Goal: Task Accomplishment & Management: Manage account settings

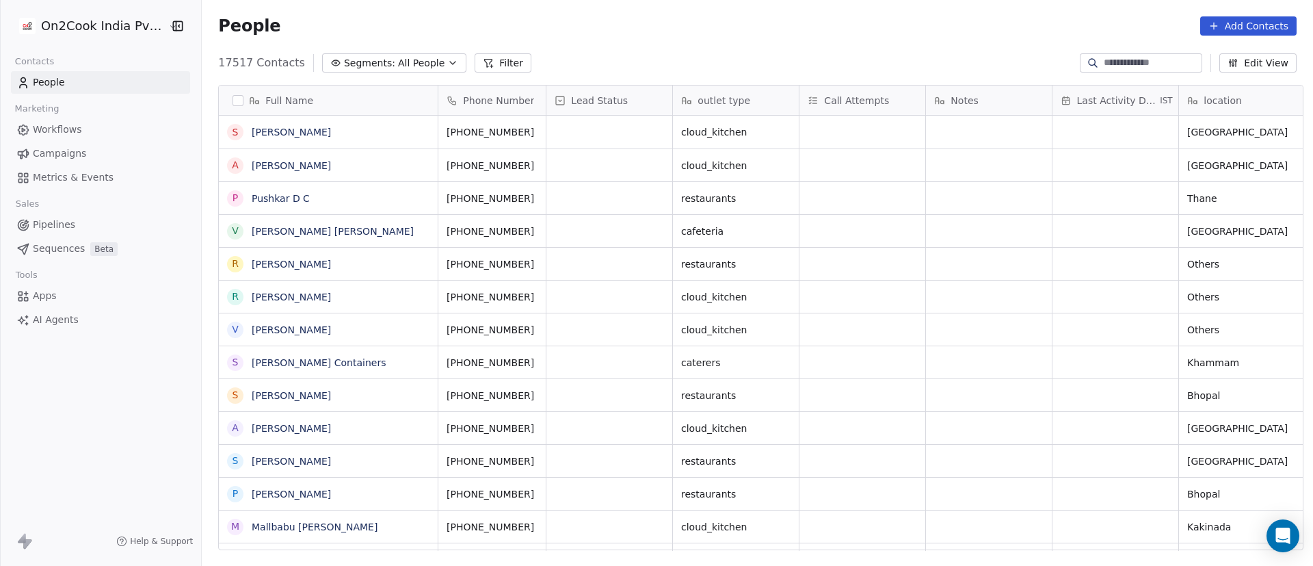
scroll to position [482, 1102]
click at [596, 45] on div "People Add Contacts" at bounding box center [758, 26] width 1112 height 52
click at [494, 65] on button "Filter" at bounding box center [503, 62] width 57 height 19
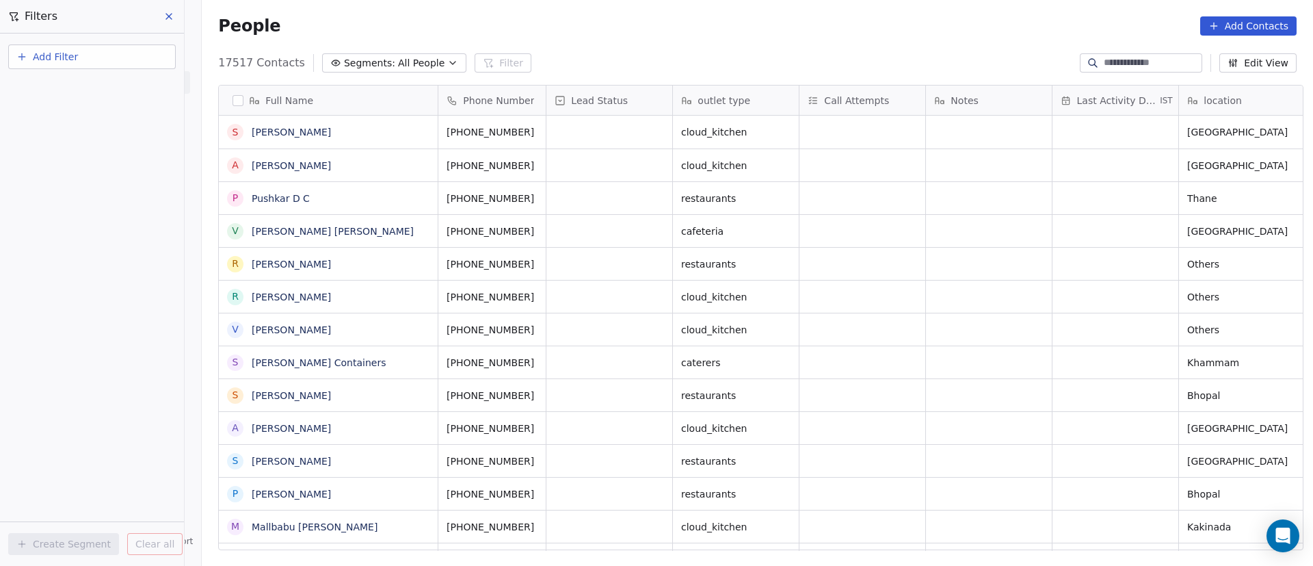
click at [119, 68] on button "Add Filter" at bounding box center [92, 56] width 168 height 25
click at [128, 61] on html "On2Cook India Pvt. Ltd. Contacts People Marketing Workflows Campaigns Metrics &…" at bounding box center [656, 283] width 1313 height 566
click at [128, 61] on button "Add Filter" at bounding box center [92, 56] width 168 height 25
click at [115, 92] on div "Contact properties" at bounding box center [92, 89] width 139 height 14
type input "***"
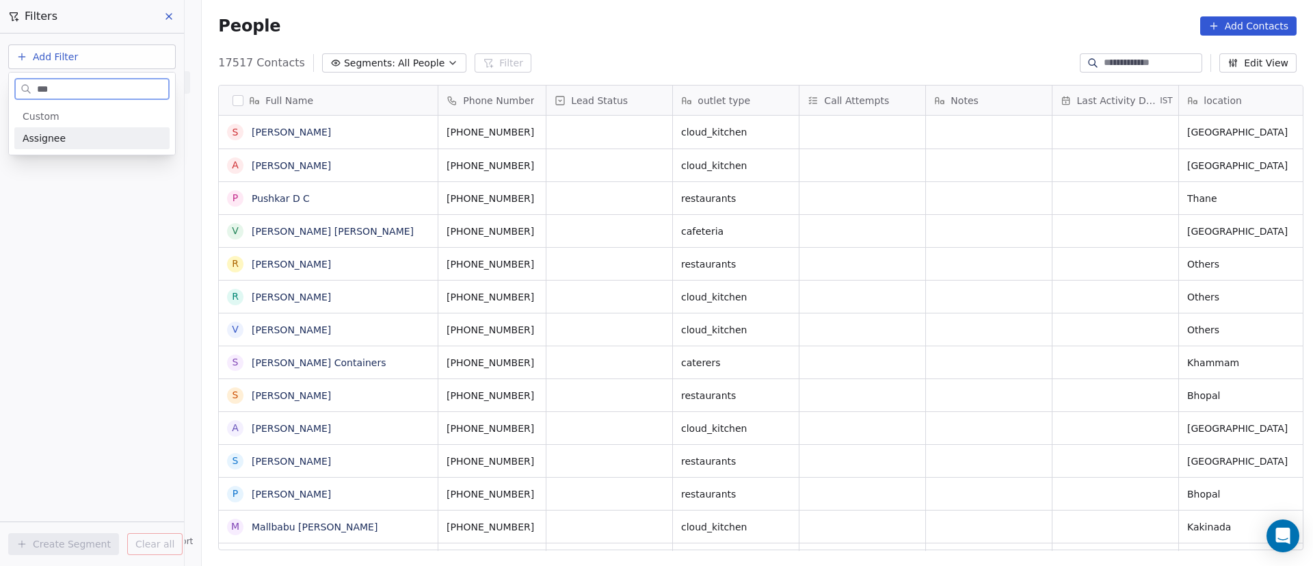
click at [96, 140] on div "Assignee" at bounding box center [92, 138] width 139 height 14
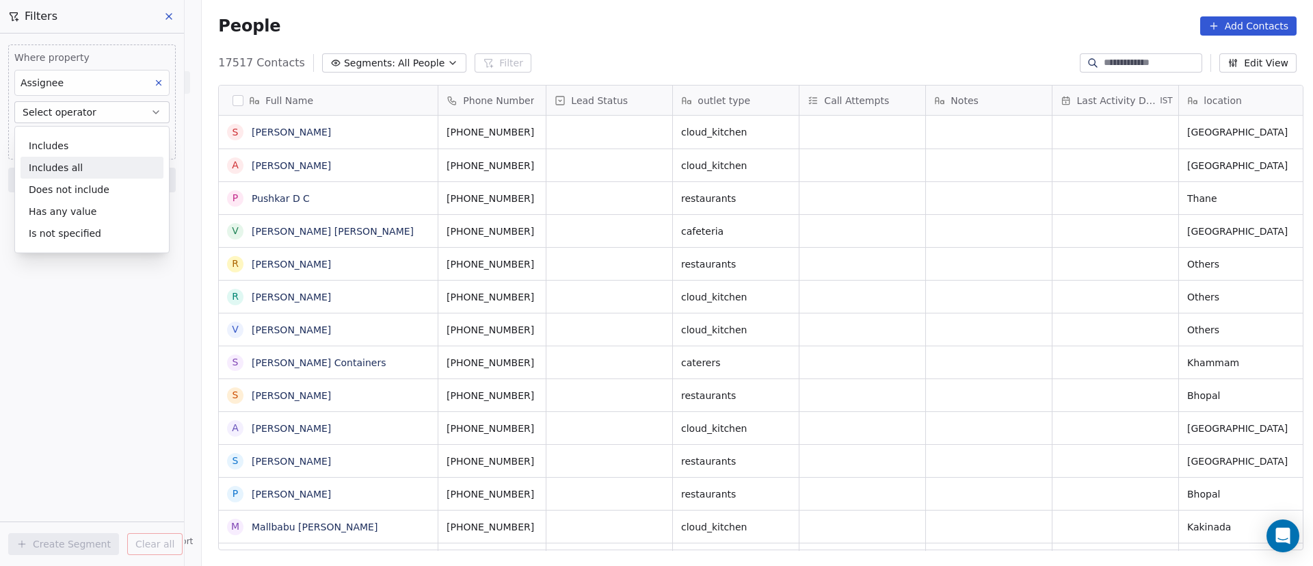
click at [82, 168] on div "Includes all" at bounding box center [92, 168] width 143 height 22
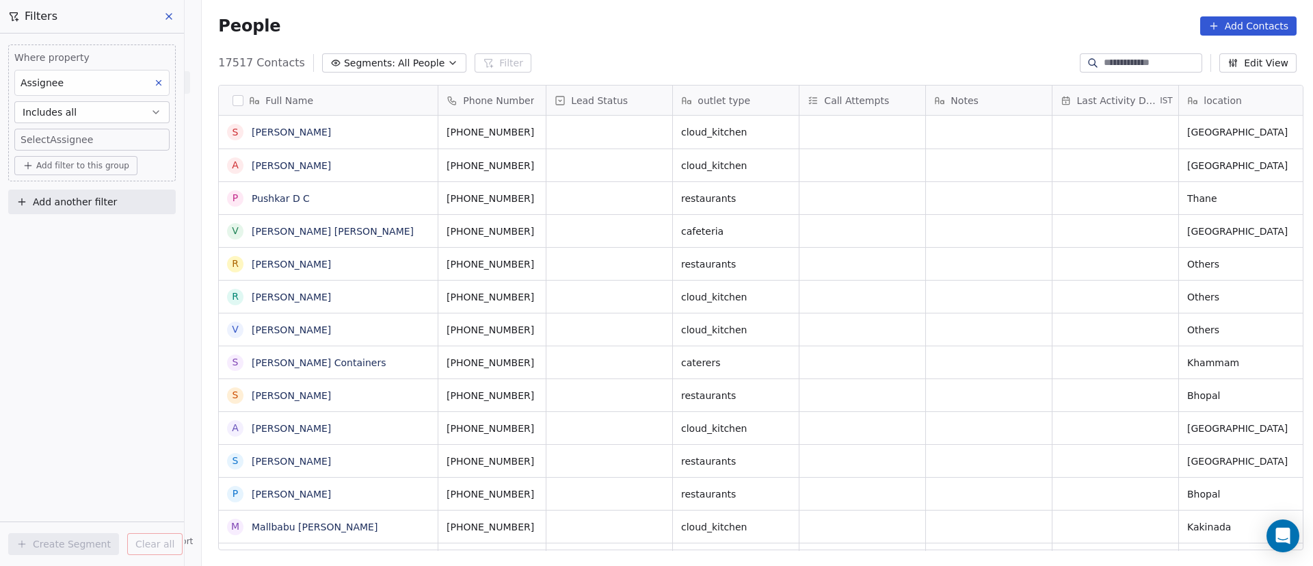
click at [118, 147] on body "On2Cook India Pvt. Ltd. Contacts People Marketing Workflows Campaigns Metrics &…" at bounding box center [656, 283] width 1313 height 566
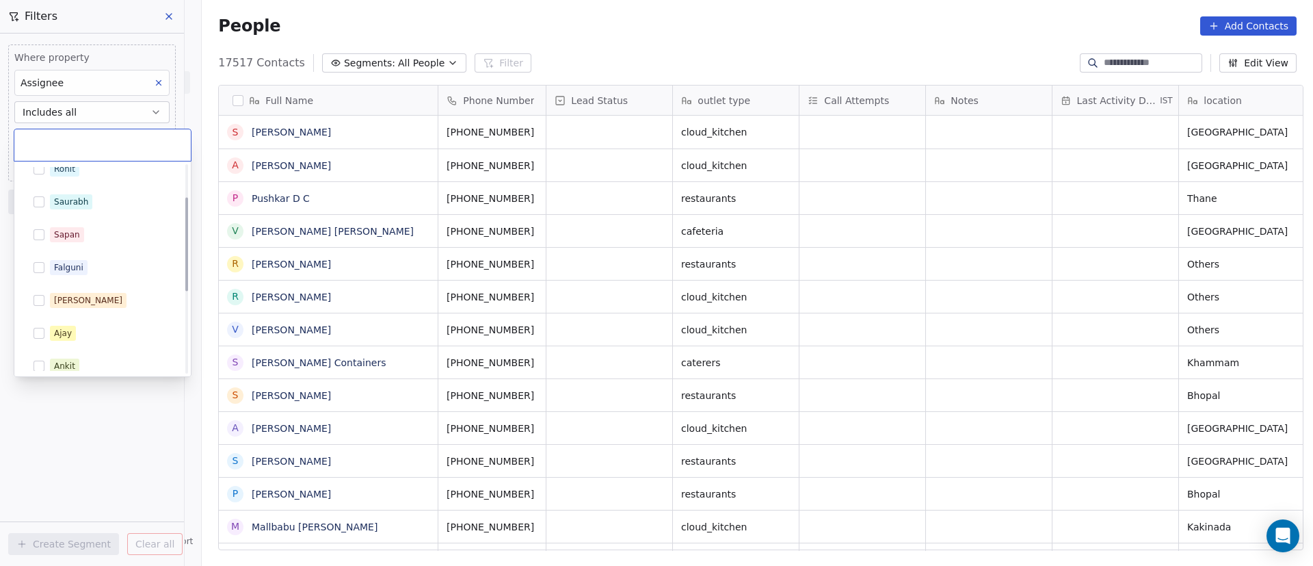
scroll to position [250, 0]
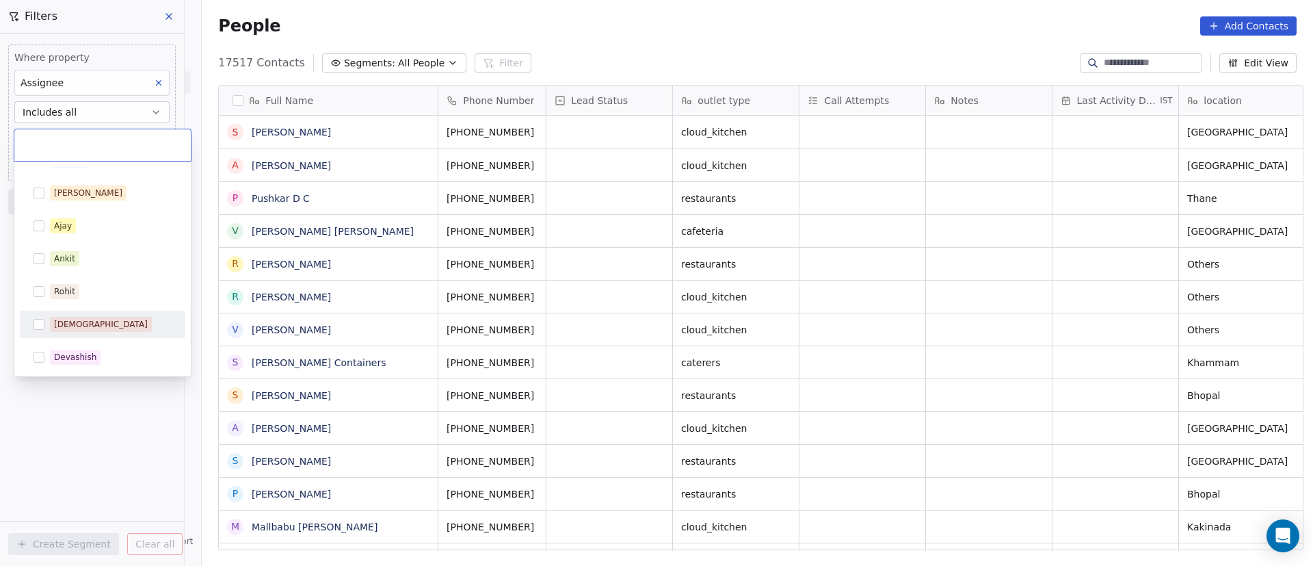
click at [101, 327] on div "[DEMOGRAPHIC_DATA]" at bounding box center [111, 324] width 122 height 15
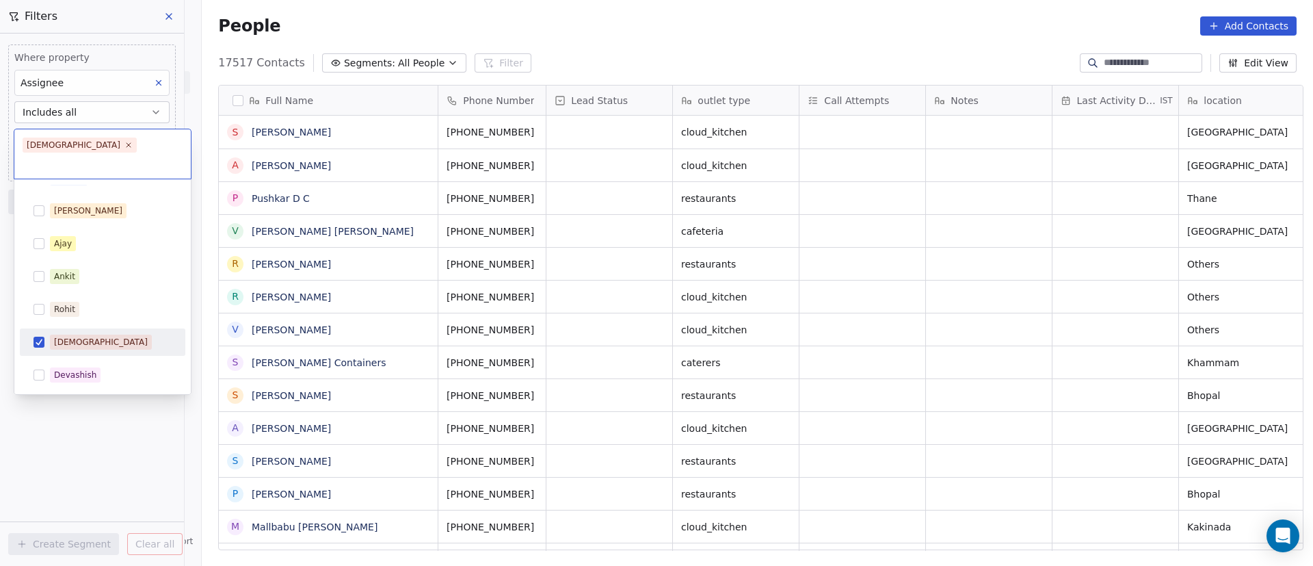
click at [18, 444] on html "On2Cook India Pvt. Ltd. Contacts People Marketing Workflows Campaigns Metrics &…" at bounding box center [656, 283] width 1313 height 566
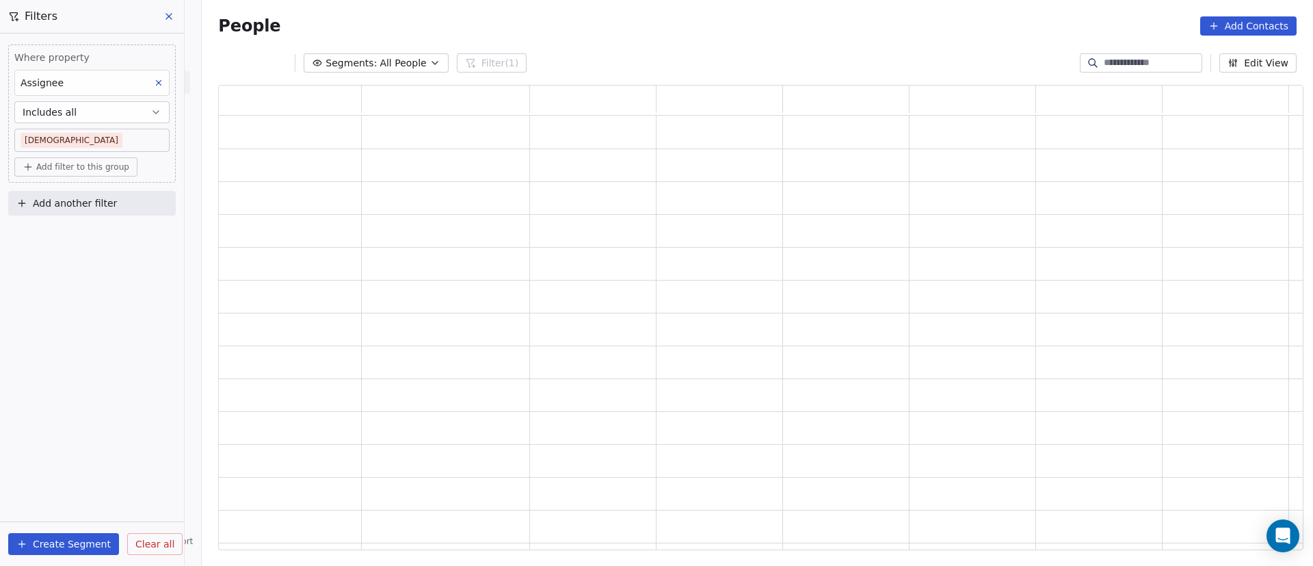
scroll to position [449, 1069]
click at [104, 168] on span "Add filter to this group" at bounding box center [82, 166] width 93 height 11
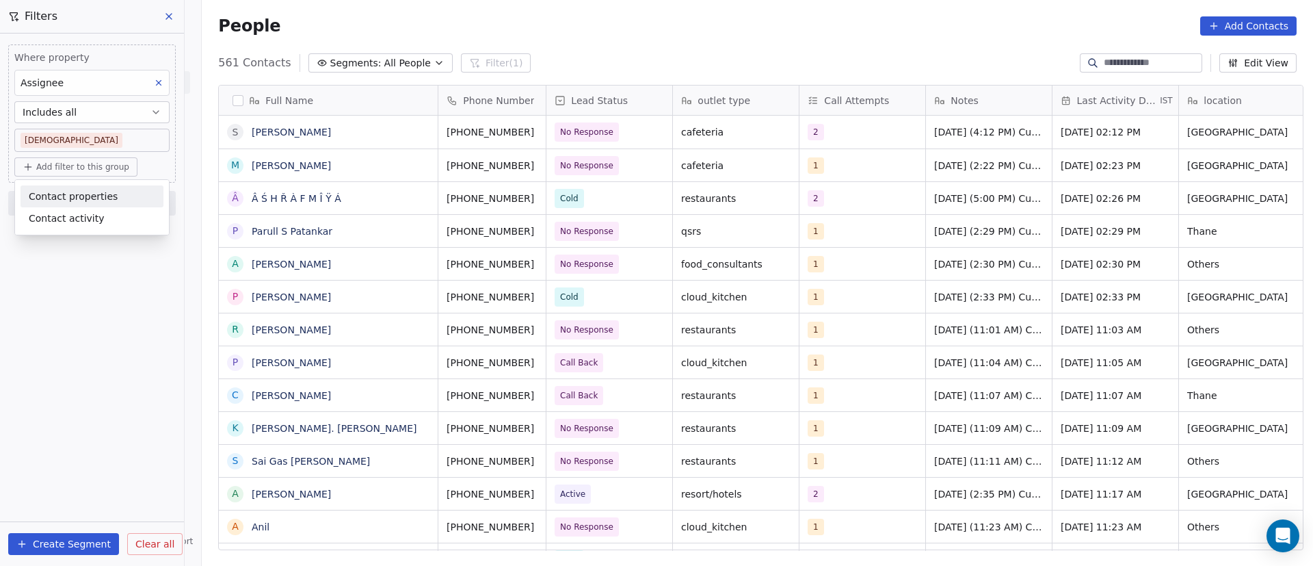
scroll to position [482, 1102]
click at [104, 197] on span "Contact properties" at bounding box center [73, 196] width 89 height 14
type input "****"
click at [94, 294] on div "Lead Status" at bounding box center [92, 290] width 127 height 14
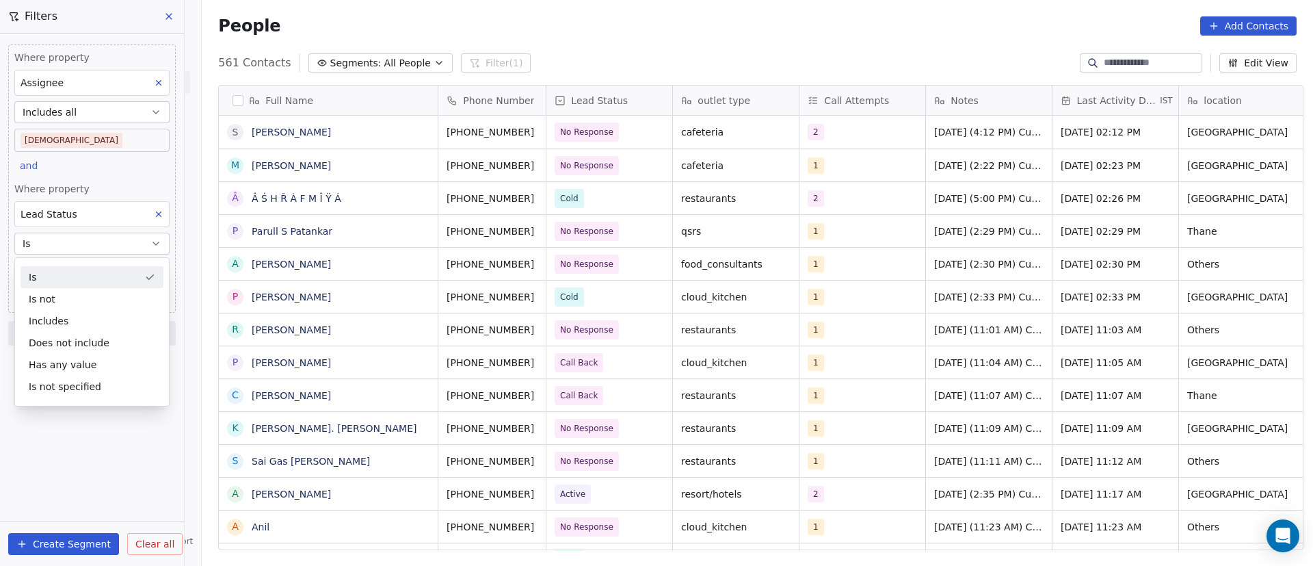
click at [101, 281] on div "Is" at bounding box center [92, 277] width 143 height 22
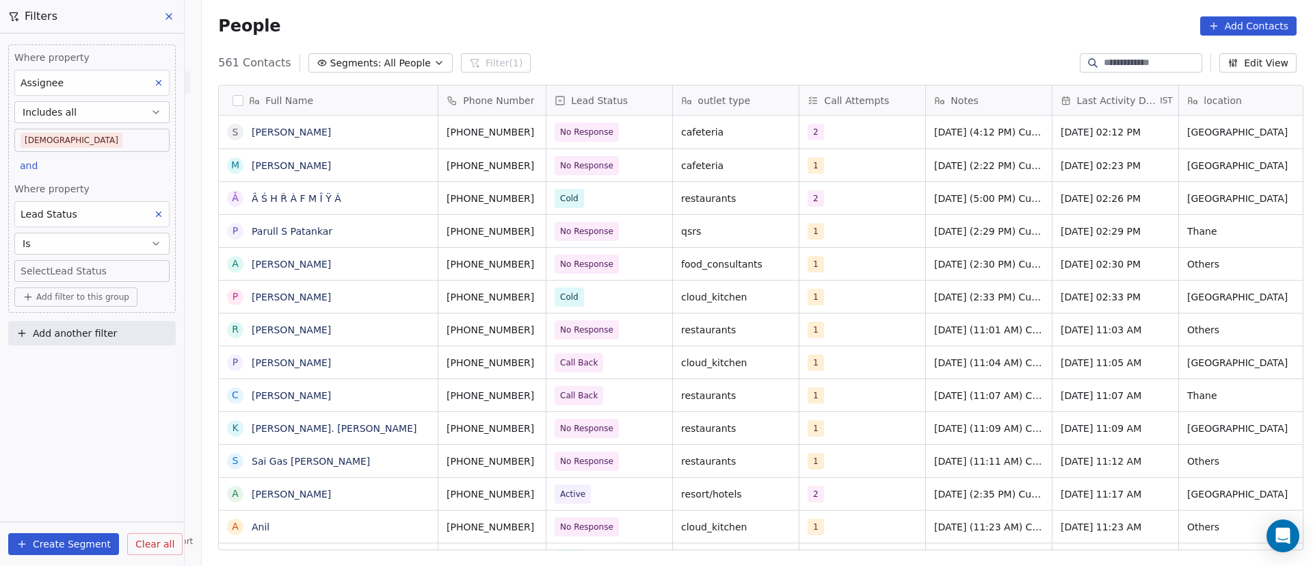
click at [118, 264] on body "On2Cook India Pvt. Ltd. Contacts People Marketing Workflows Campaigns Metrics &…" at bounding box center [656, 283] width 1313 height 566
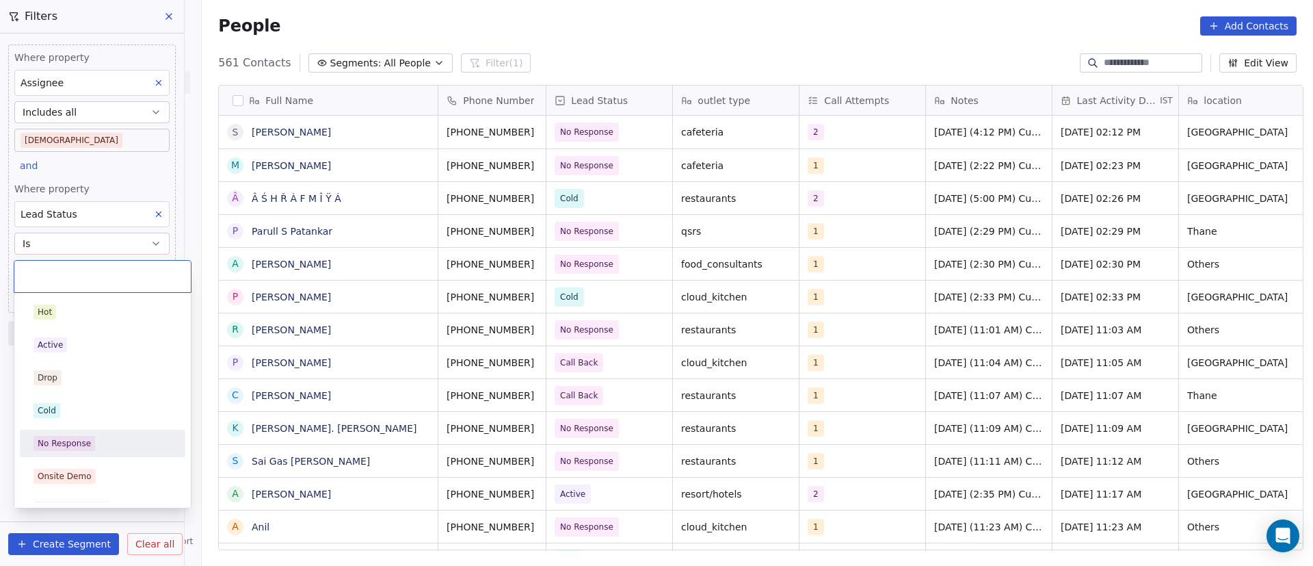
click at [102, 445] on div "No Response" at bounding box center [103, 443] width 138 height 15
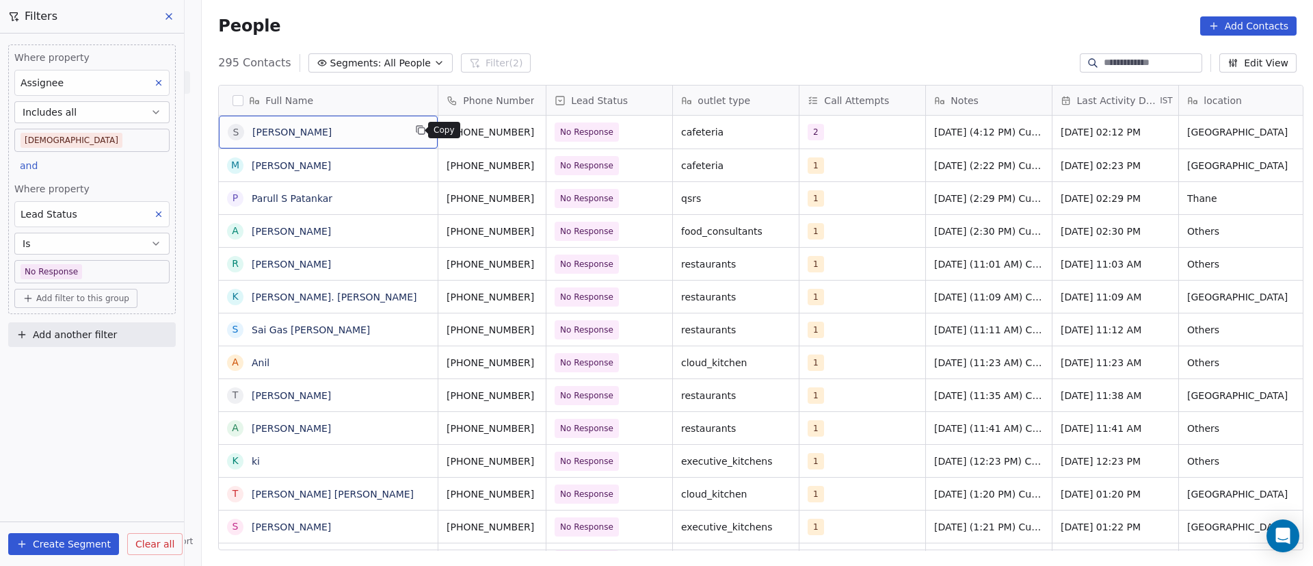
click at [415, 127] on icon "grid" at bounding box center [420, 130] width 11 height 11
click at [549, 132] on icon "grid" at bounding box center [552, 131] width 6 height 6
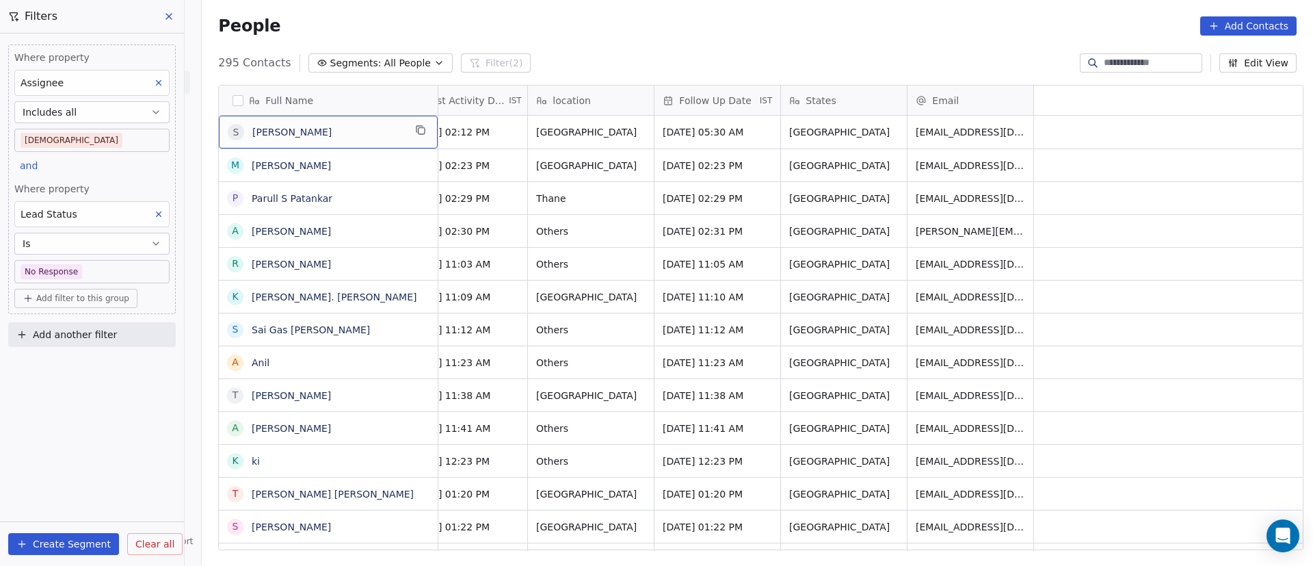
scroll to position [0, 0]
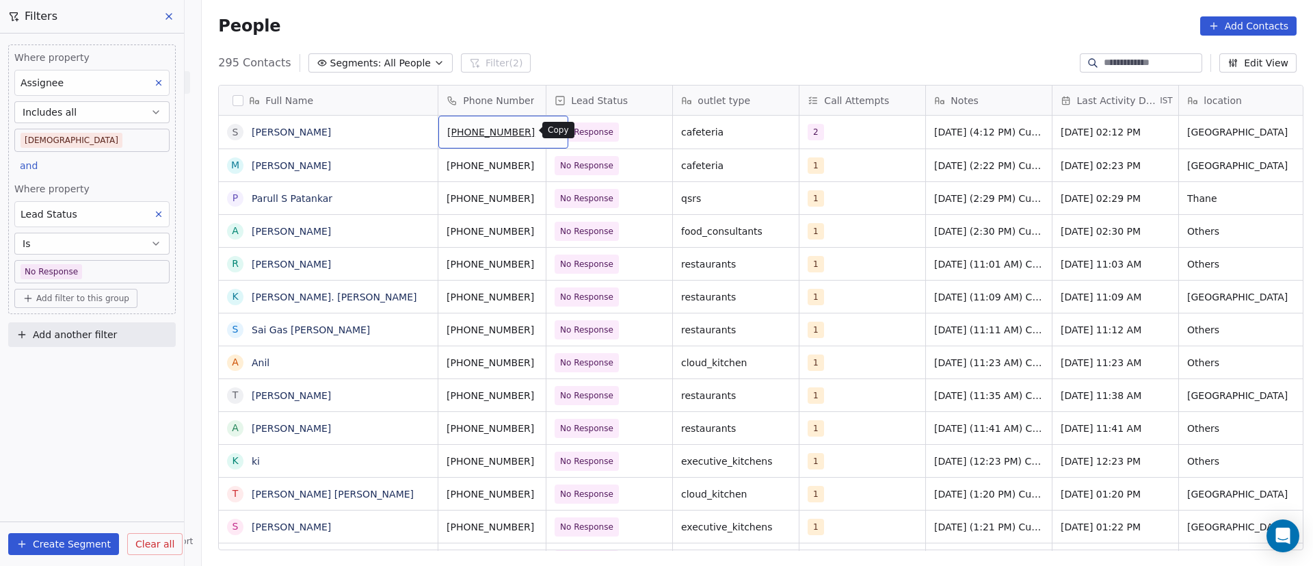
drag, startPoint x: 523, startPoint y: 130, endPoint x: 501, endPoint y: 128, distance: 21.3
click at [547, 130] on icon "grid" at bounding box center [552, 130] width 11 height 11
click at [413, 132] on button "grid" at bounding box center [421, 130] width 16 height 16
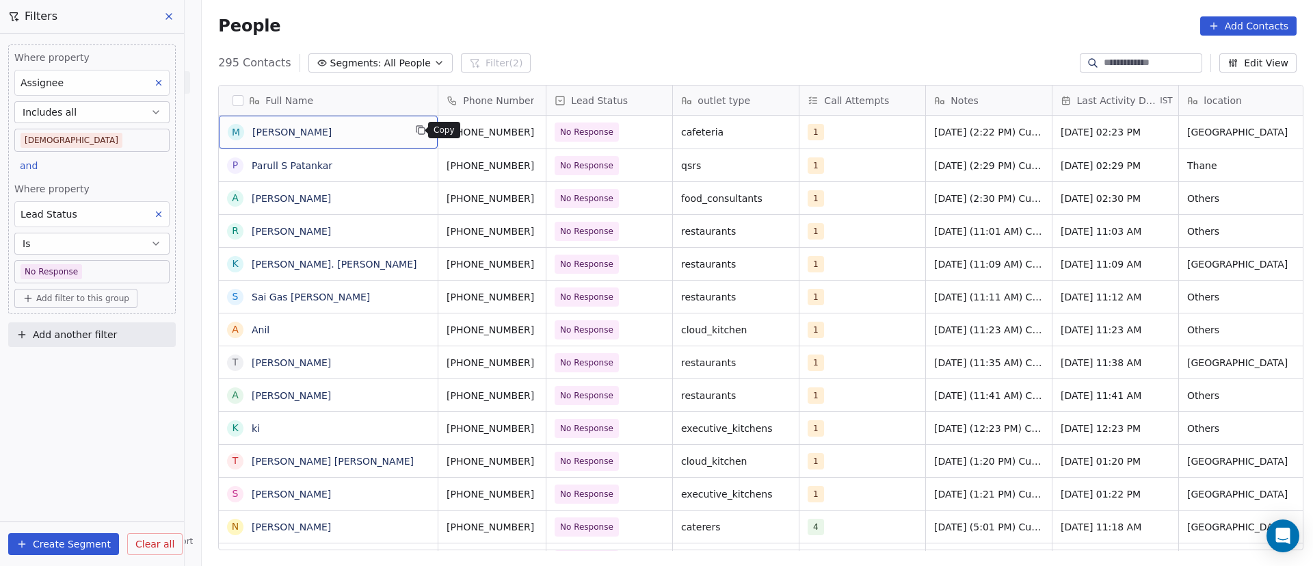
click at [415, 133] on icon "grid" at bounding box center [420, 130] width 11 height 11
click at [547, 132] on icon "grid" at bounding box center [552, 130] width 11 height 11
click at [393, 141] on div "M [PERSON_NAME]" at bounding box center [328, 132] width 219 height 33
click at [841, 135] on div "1" at bounding box center [850, 132] width 83 height 16
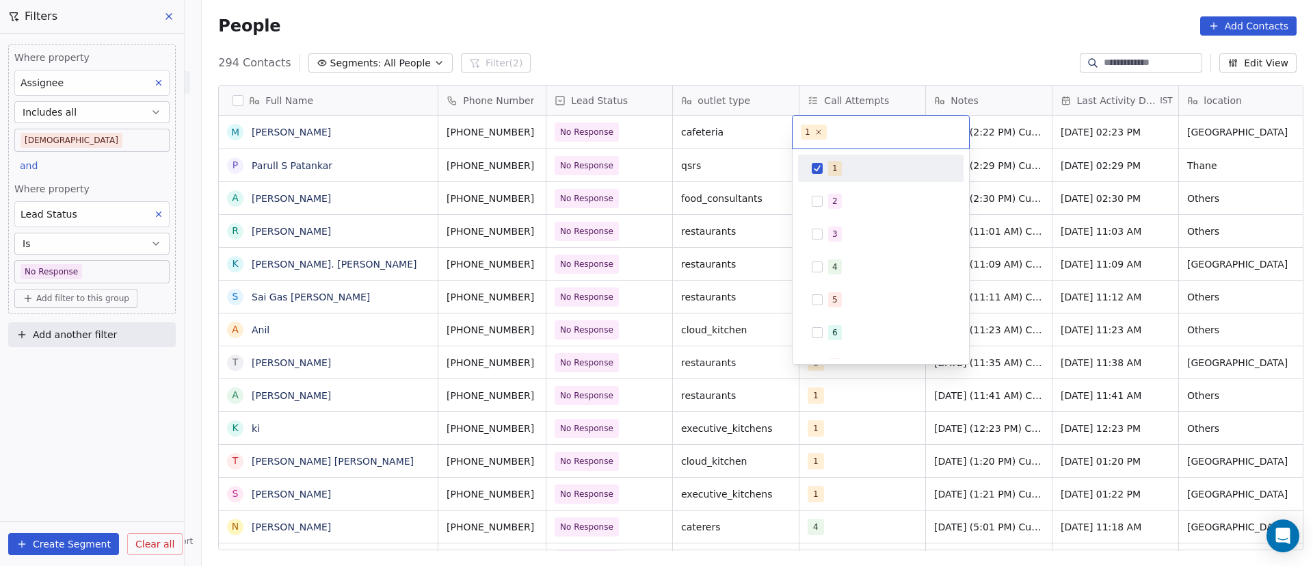
click at [841, 174] on div "1" at bounding box center [889, 168] width 122 height 15
click at [841, 208] on div "2" at bounding box center [889, 201] width 122 height 15
click at [1082, 200] on html "On2Cook India Pvt. Ltd. Contacts People Marketing Workflows Campaigns Metrics &…" at bounding box center [656, 283] width 1313 height 566
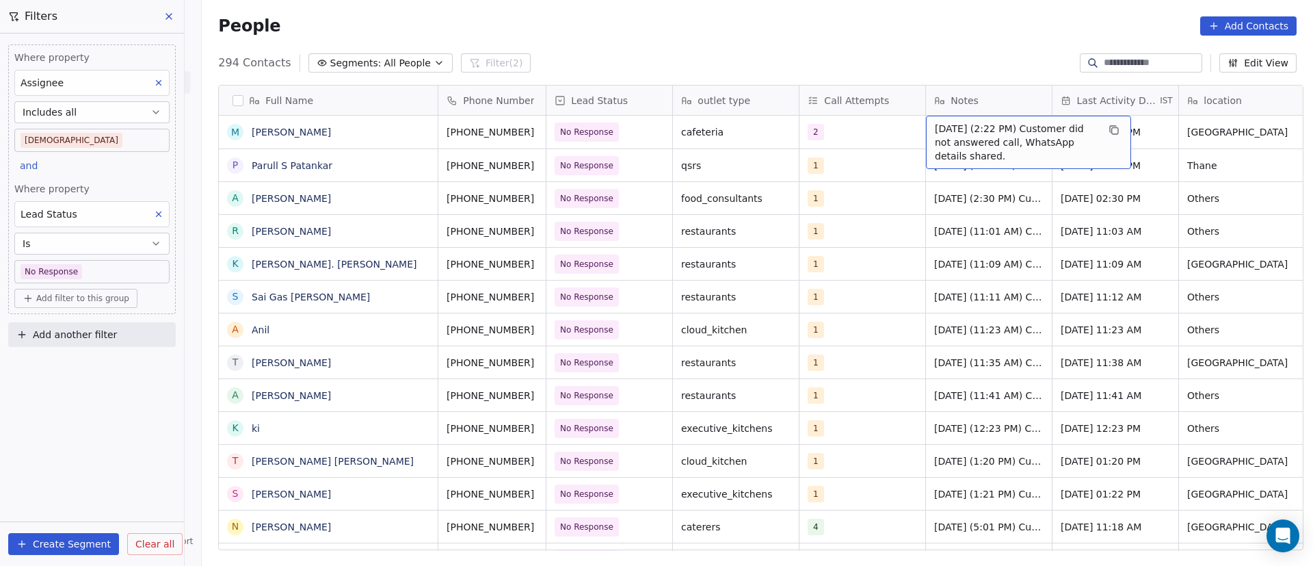
click at [956, 140] on span "[DATE] (2:22 PM) Customer did not answered call, WhatsApp details shared." at bounding box center [1016, 142] width 163 height 41
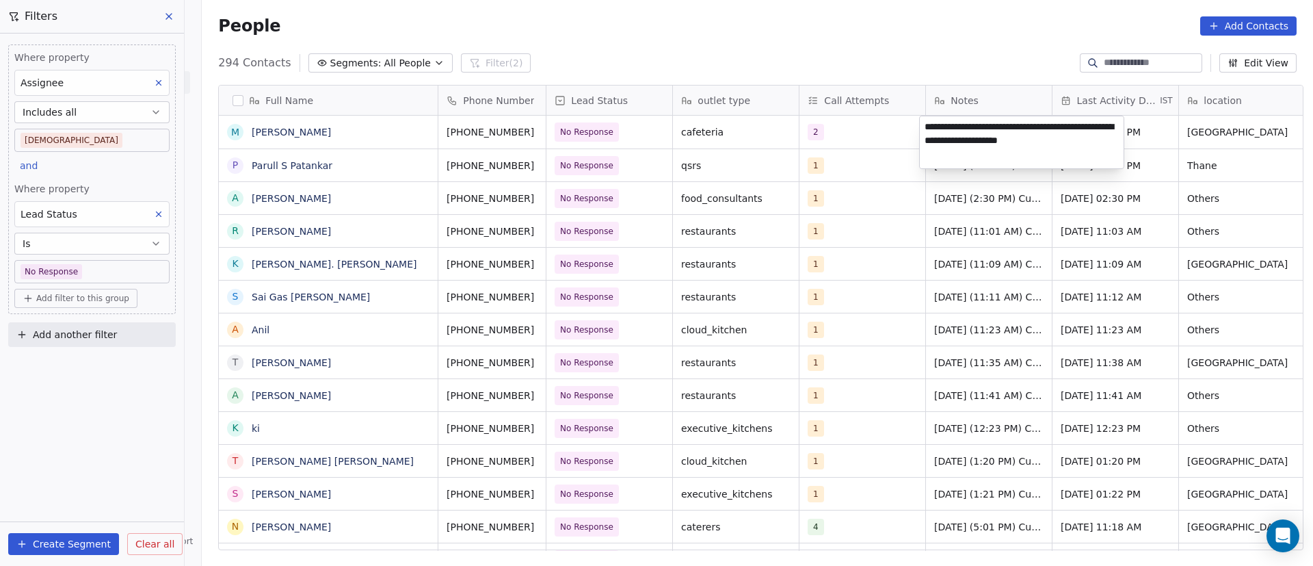
drag, startPoint x: 921, startPoint y: 126, endPoint x: 946, endPoint y: 226, distance: 103.0
click at [924, 130] on textarea "**********" at bounding box center [1022, 142] width 204 height 52
paste textarea "**********"
type textarea "**********"
click at [863, 276] on html "On2Cook India Pvt. Ltd. Contacts People Marketing Workflows Campaigns Metrics &…" at bounding box center [656, 283] width 1313 height 566
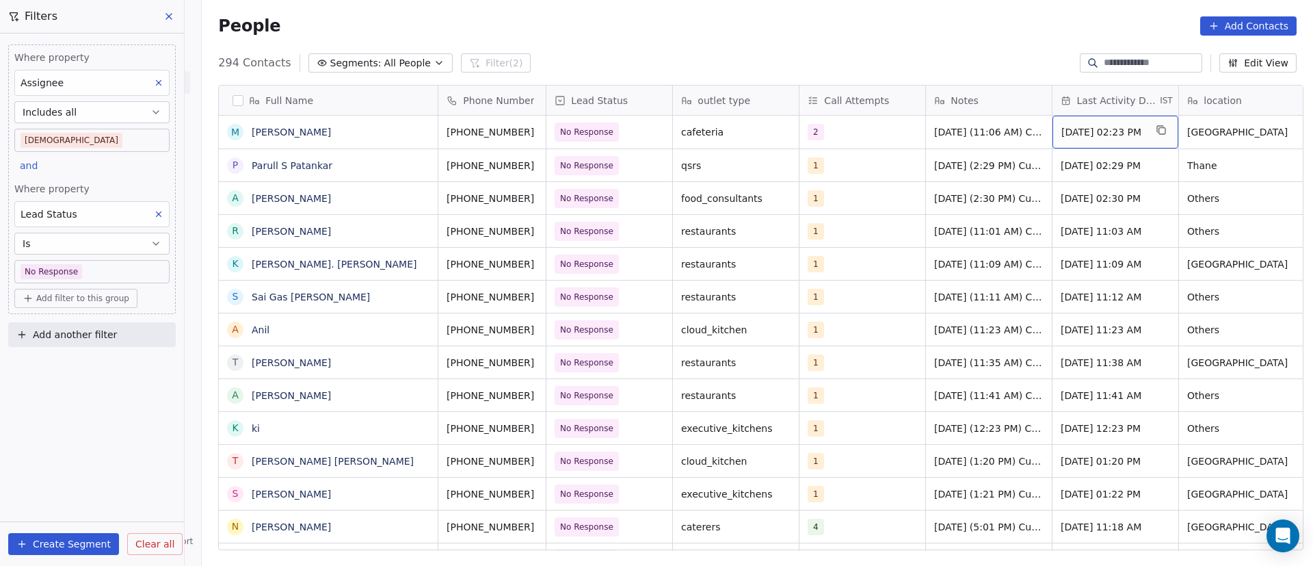
click at [1083, 133] on span "[DATE] 02:23 PM" at bounding box center [1103, 132] width 83 height 14
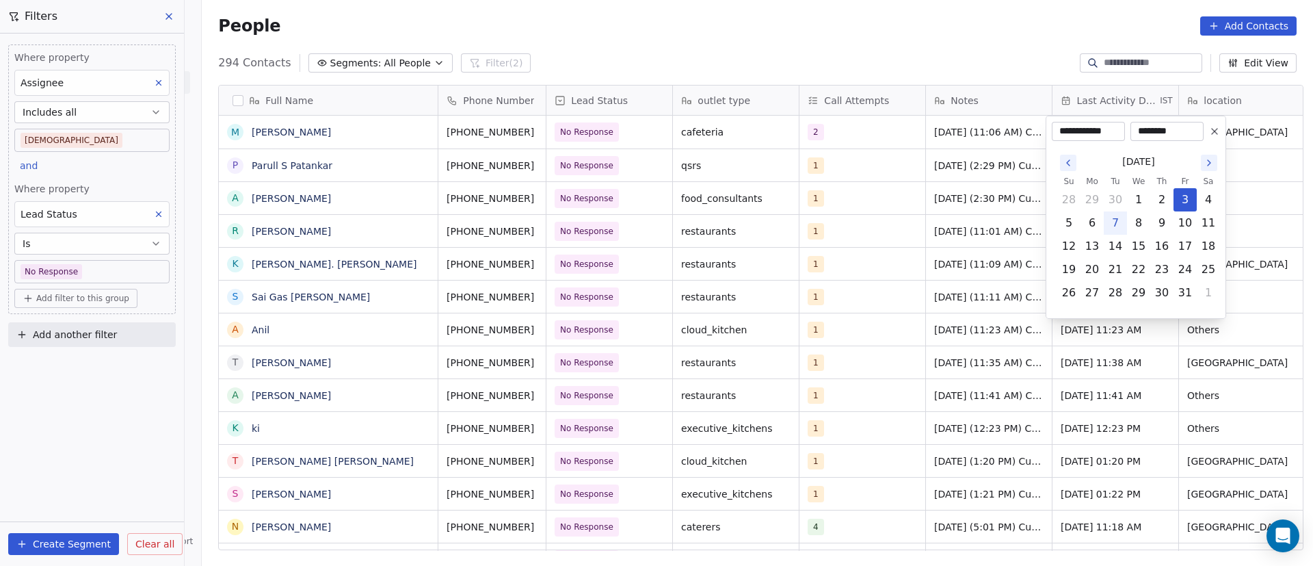
click at [1118, 218] on button "7" at bounding box center [1116, 223] width 22 height 22
type input "**********"
click at [1029, 218] on html "On2Cook India Pvt. Ltd. Contacts People Marketing Workflows Campaigns Metrics &…" at bounding box center [656, 283] width 1313 height 566
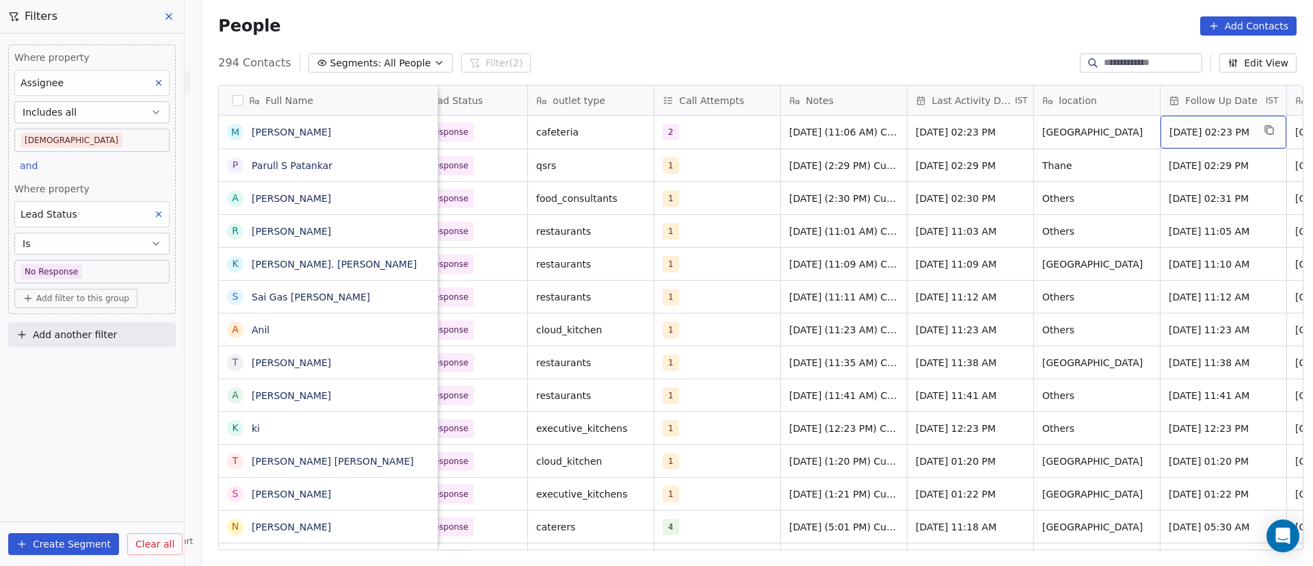
scroll to position [0, 272]
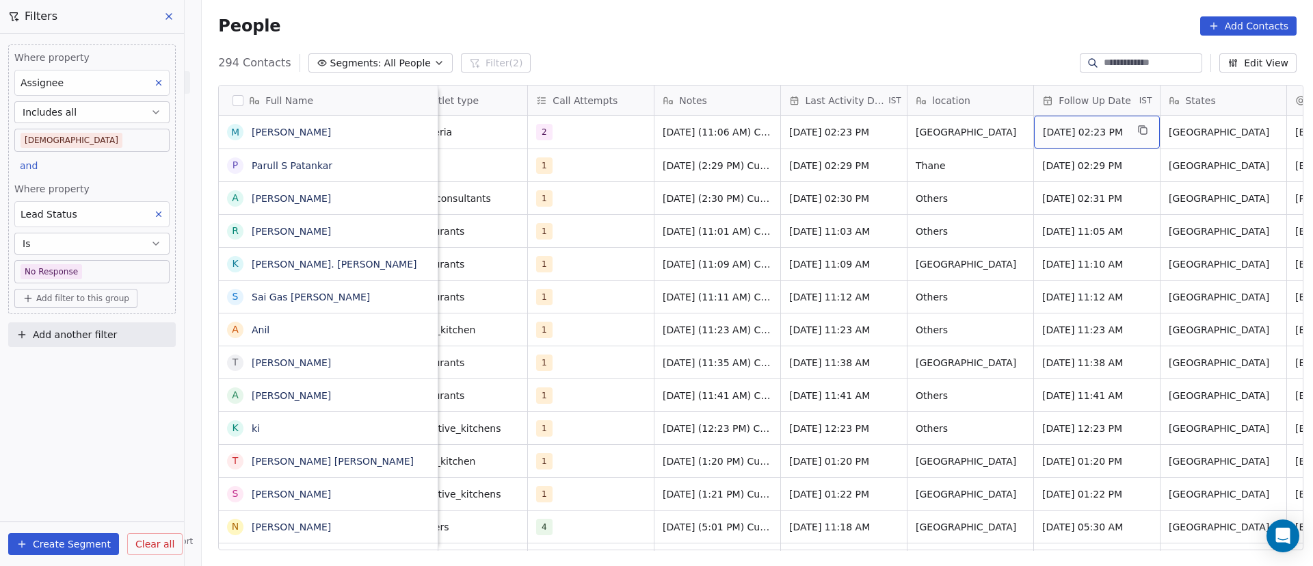
click at [1108, 127] on span "[DATE] 02:23 PM" at bounding box center [1084, 132] width 83 height 14
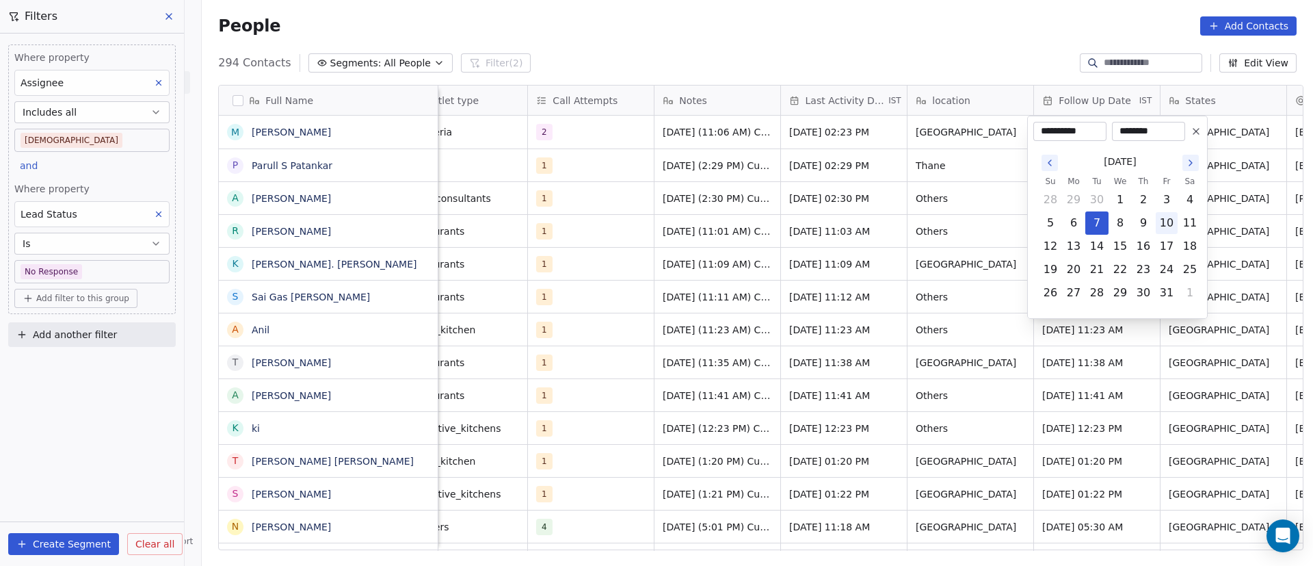
click at [1168, 225] on button "10" at bounding box center [1167, 223] width 22 height 22
type input "**********"
click at [675, 237] on html "On2Cook India Pvt. Ltd. Contacts People Marketing Workflows Campaigns Metrics &…" at bounding box center [656, 283] width 1313 height 566
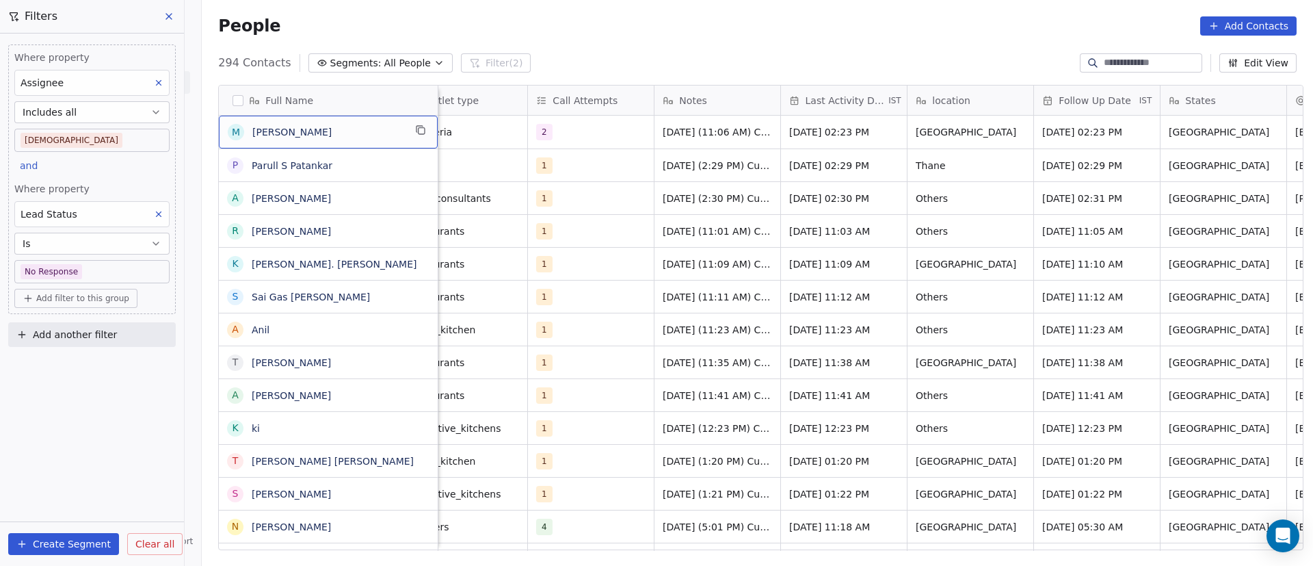
scroll to position [0, 0]
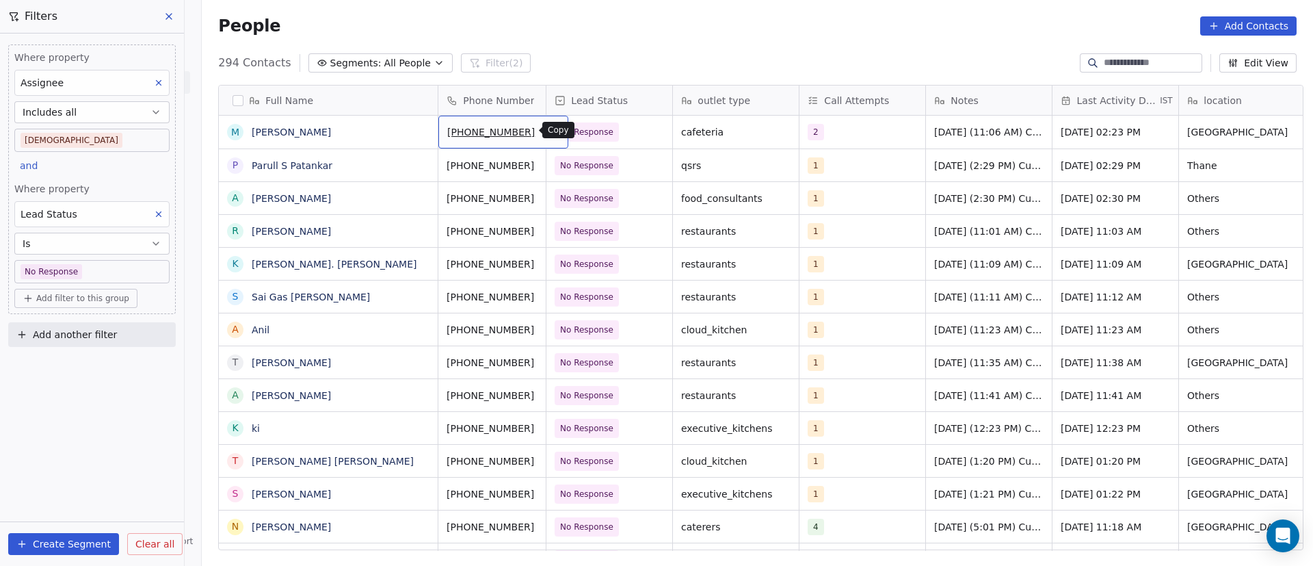
click at [544, 130] on button "grid" at bounding box center [552, 130] width 16 height 16
click at [413, 168] on button "grid" at bounding box center [421, 163] width 16 height 16
click at [549, 165] on icon "grid" at bounding box center [552, 164] width 6 height 6
click at [828, 173] on div "1" at bounding box center [863, 165] width 126 height 32
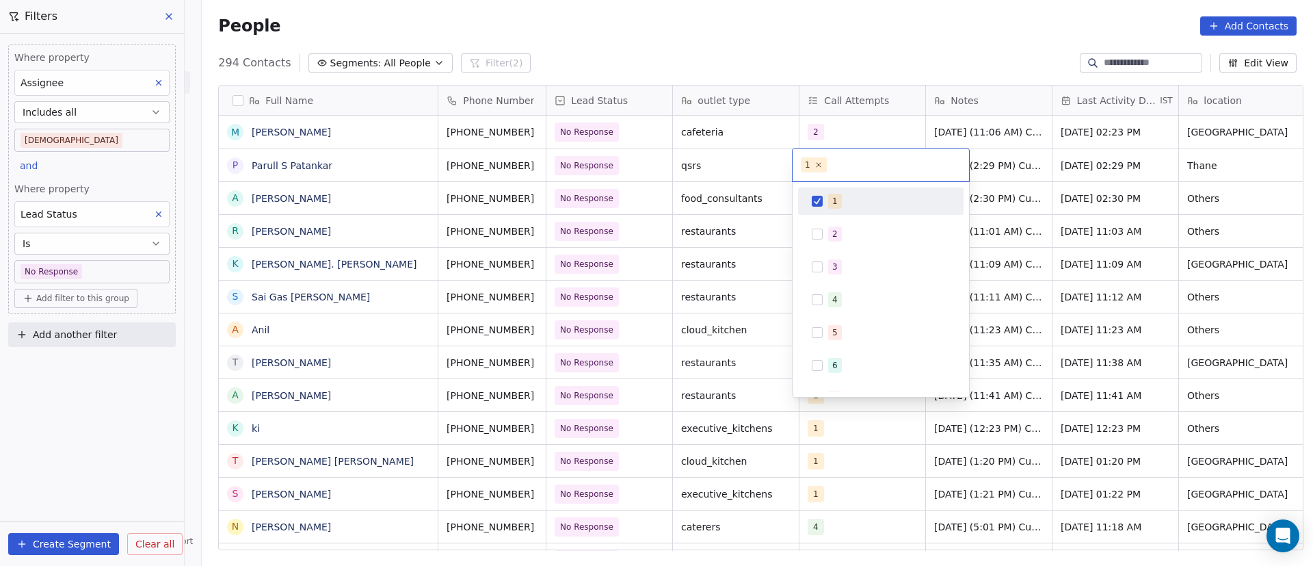
click at [826, 204] on div "1" at bounding box center [881, 201] width 155 height 22
click at [827, 230] on div "2" at bounding box center [881, 234] width 155 height 22
click at [1061, 211] on html "On2Cook India Pvt. Ltd. Contacts People Marketing Workflows Campaigns Metrics &…" at bounding box center [656, 283] width 1313 height 566
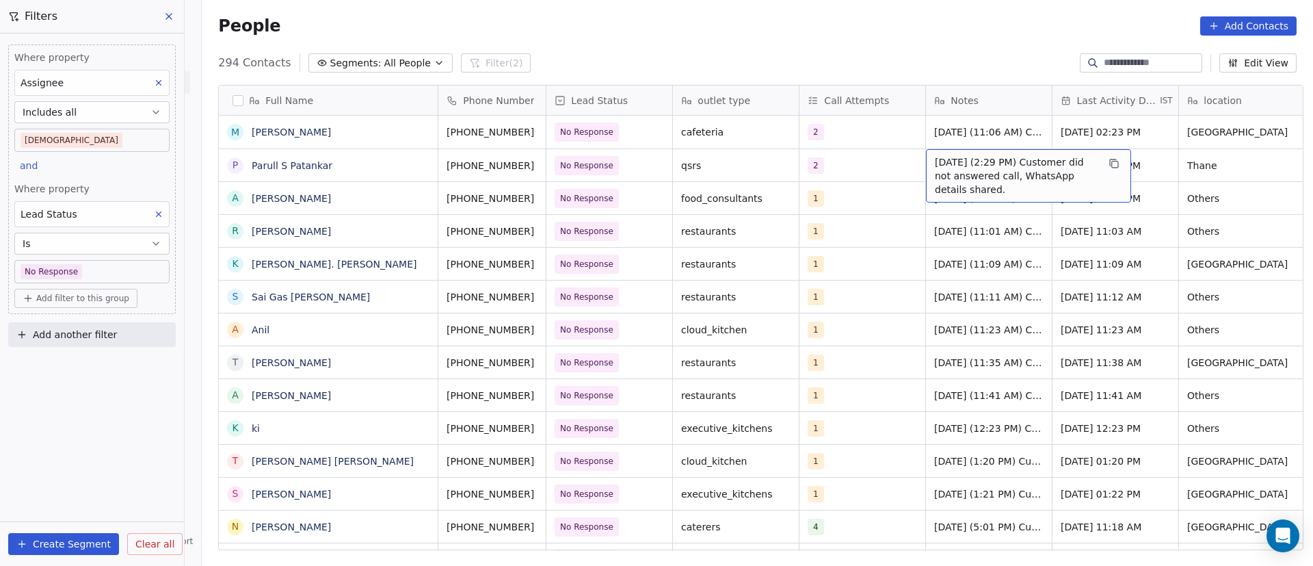
click at [989, 174] on span "[DATE] (2:29 PM) Customer did not answered call, WhatsApp details shared." at bounding box center [1016, 175] width 163 height 41
click at [924, 160] on textarea "**********" at bounding box center [1022, 175] width 204 height 52
paste textarea "**********"
type textarea "**********"
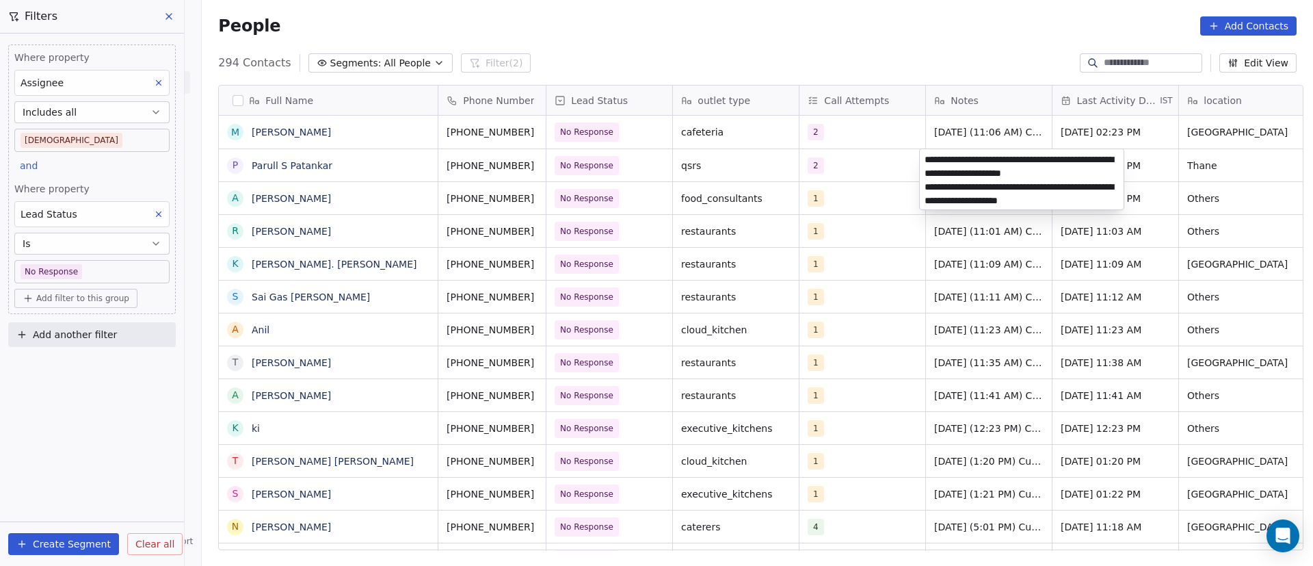
click at [1081, 402] on html "On2Cook India Pvt. Ltd. Contacts People Marketing Workflows Campaigns Metrics &…" at bounding box center [656, 283] width 1313 height 566
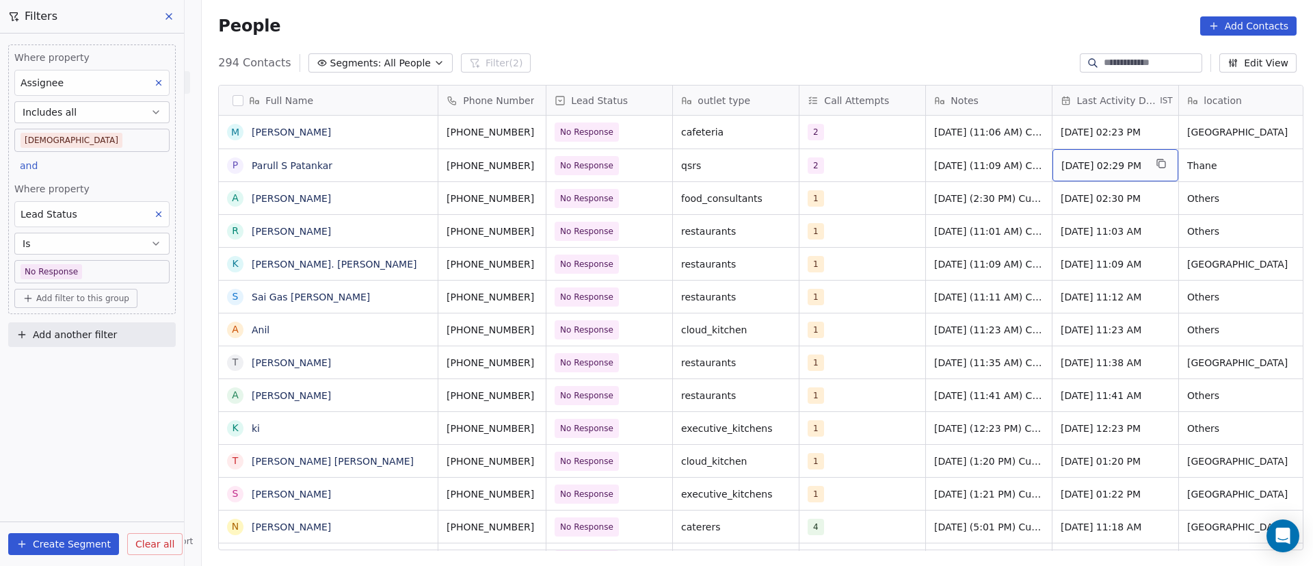
click at [1101, 170] on span "[DATE] 02:29 PM" at bounding box center [1103, 166] width 83 height 14
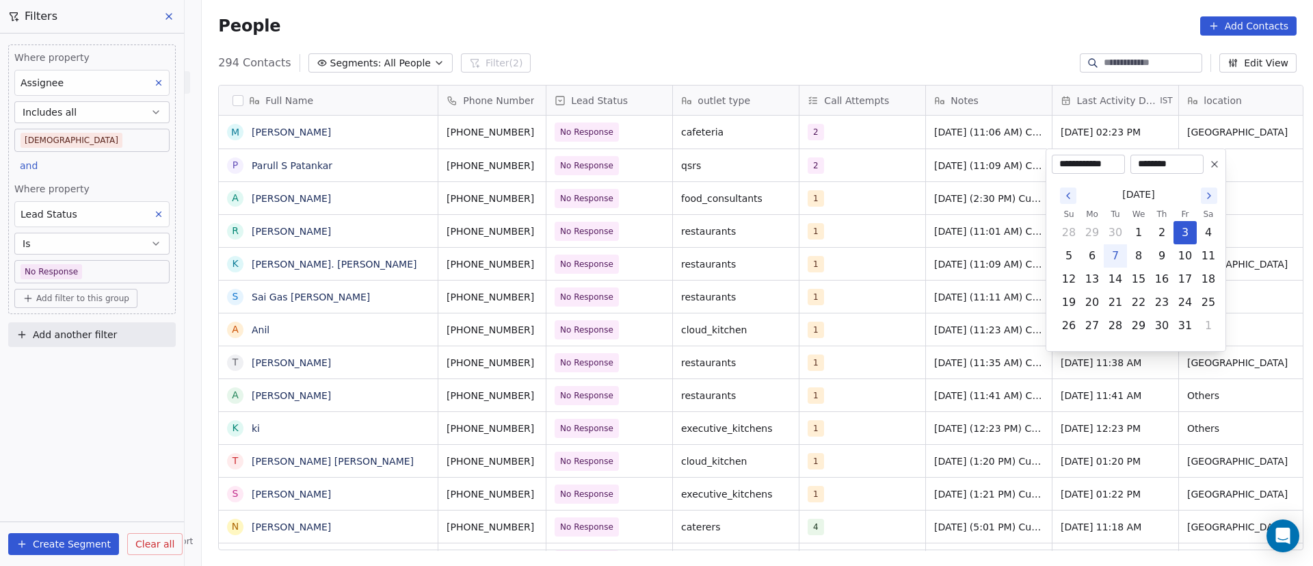
click at [1116, 257] on button "7" at bounding box center [1116, 256] width 22 height 22
type input "**********"
click at [895, 254] on html "On2Cook India Pvt. Ltd. Contacts People Marketing Workflows Campaigns Metrics &…" at bounding box center [656, 283] width 1313 height 566
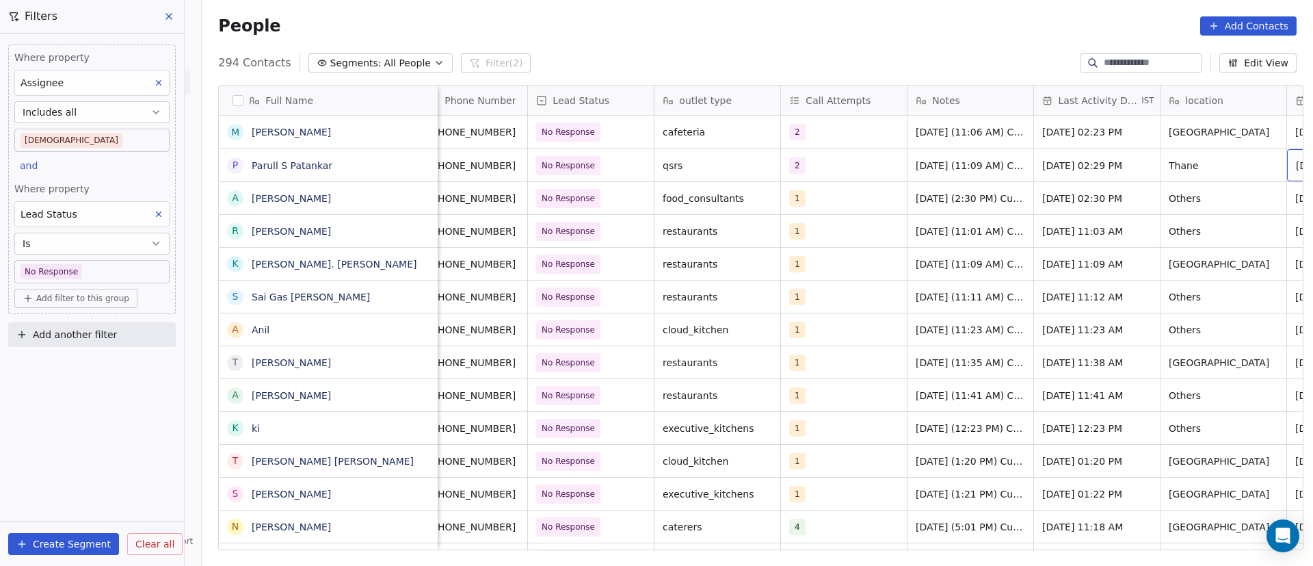
scroll to position [0, 145]
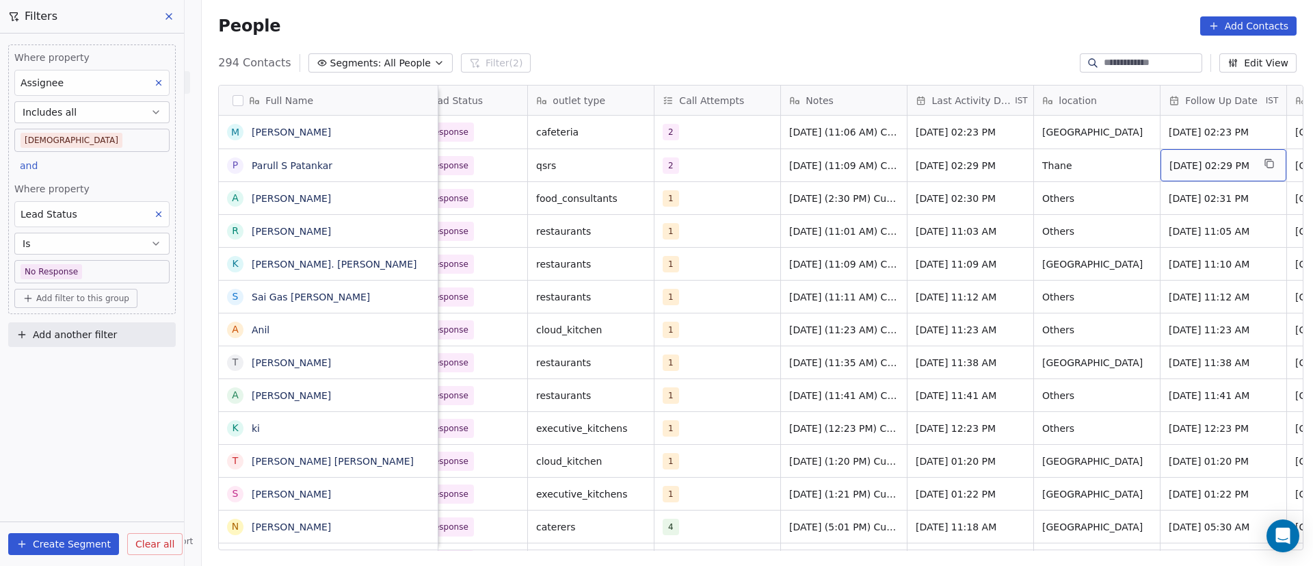
click at [1181, 161] on span "[DATE] 02:29 PM" at bounding box center [1211, 166] width 83 height 14
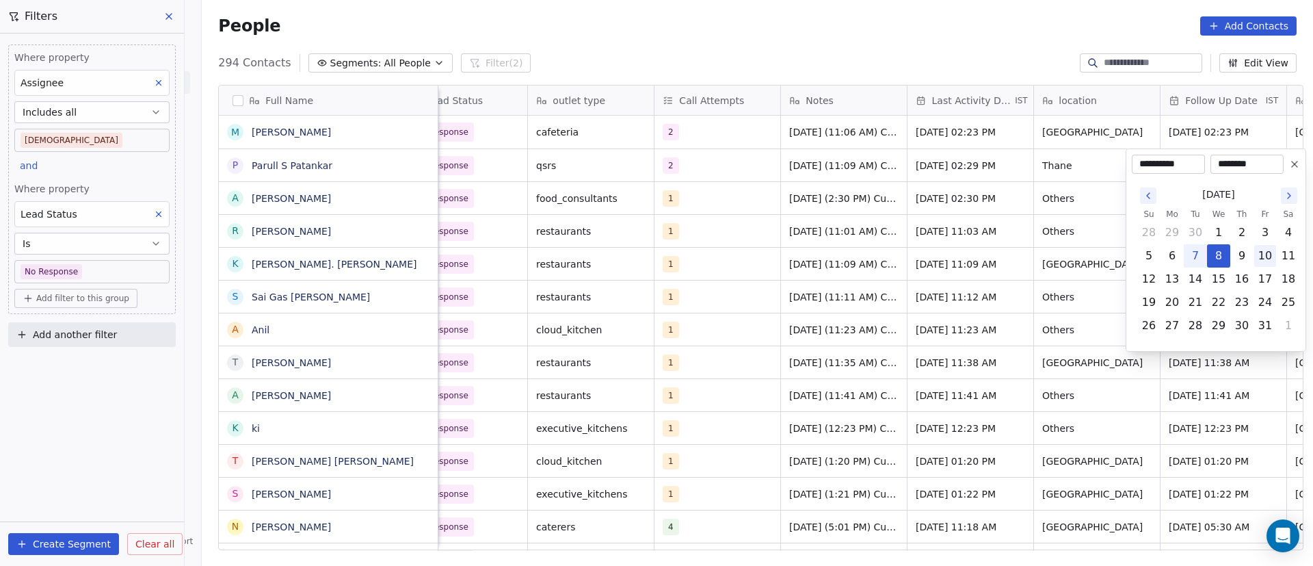
click at [1264, 257] on button "10" at bounding box center [1266, 256] width 22 height 22
type input "**********"
click at [787, 294] on html "On2Cook India Pvt. Ltd. Contacts People Marketing Workflows Campaigns Metrics &…" at bounding box center [656, 283] width 1313 height 566
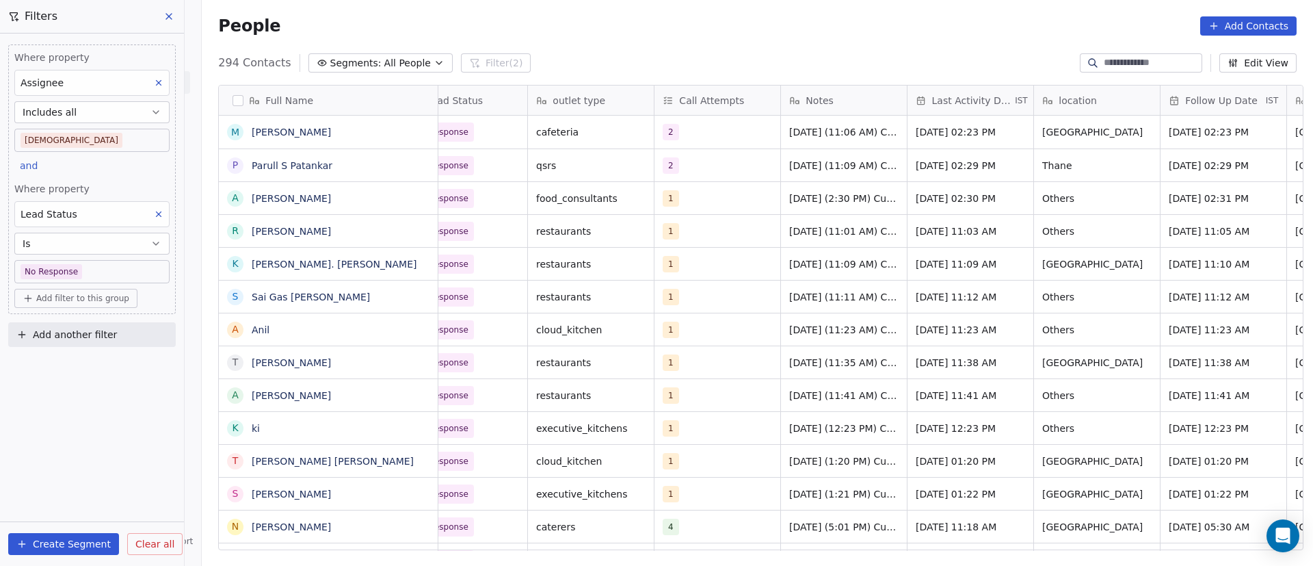
scroll to position [0, 0]
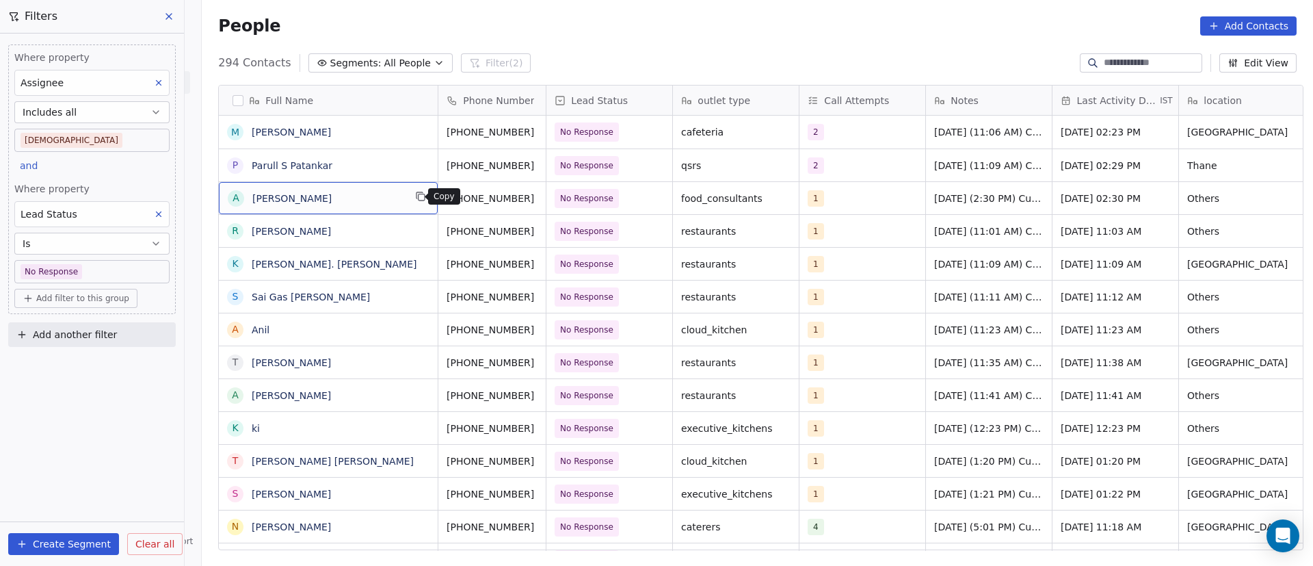
click at [415, 200] on icon "grid" at bounding box center [420, 196] width 11 height 11
click at [544, 196] on button "grid" at bounding box center [552, 196] width 16 height 16
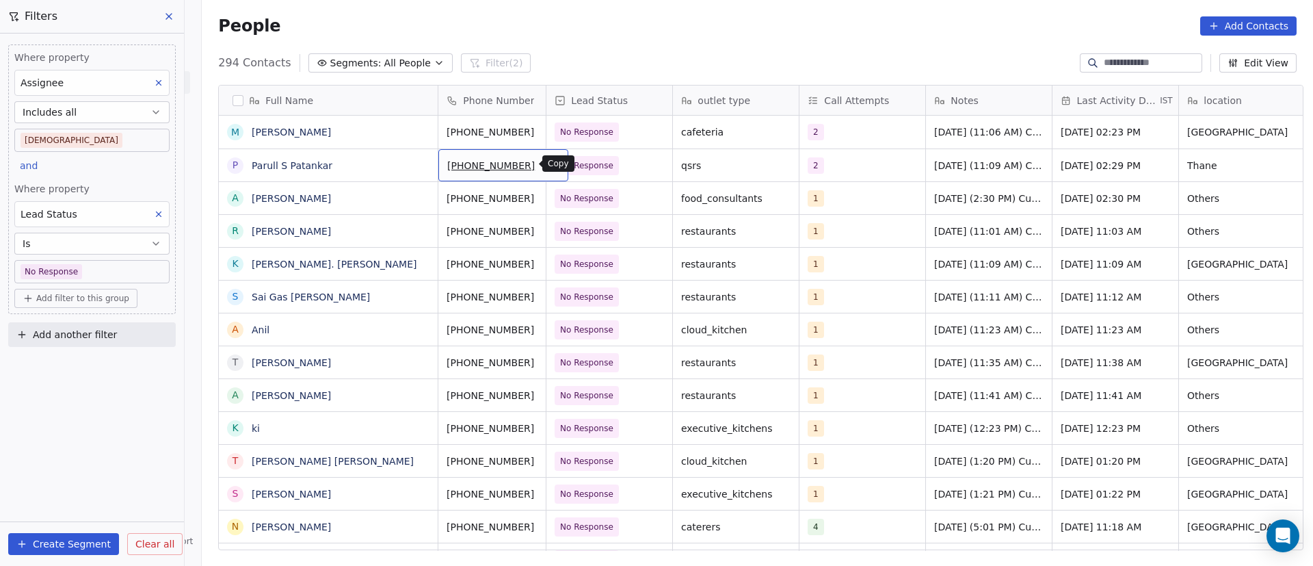
click at [547, 163] on icon "grid" at bounding box center [552, 163] width 11 height 11
click at [840, 204] on div "1" at bounding box center [850, 198] width 83 height 16
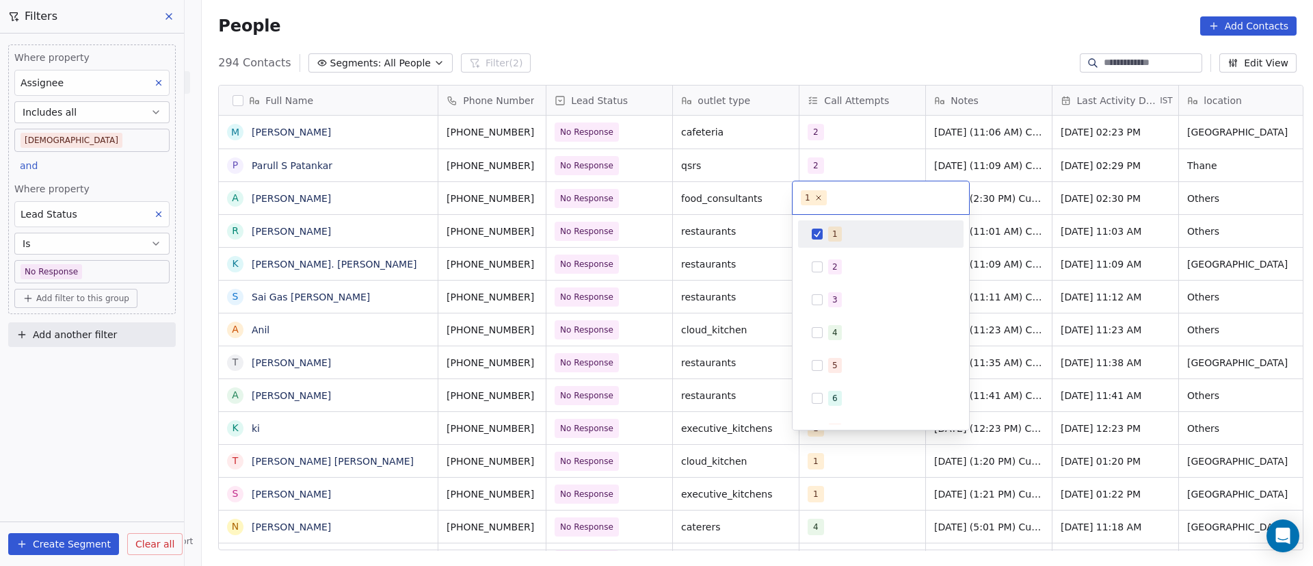
click at [826, 233] on div "1" at bounding box center [881, 234] width 155 height 22
click at [825, 262] on div "2" at bounding box center [881, 267] width 155 height 22
click at [997, 238] on html "On2Cook India Pvt. Ltd. Contacts People Marketing Workflows Campaigns Metrics &…" at bounding box center [656, 283] width 1313 height 566
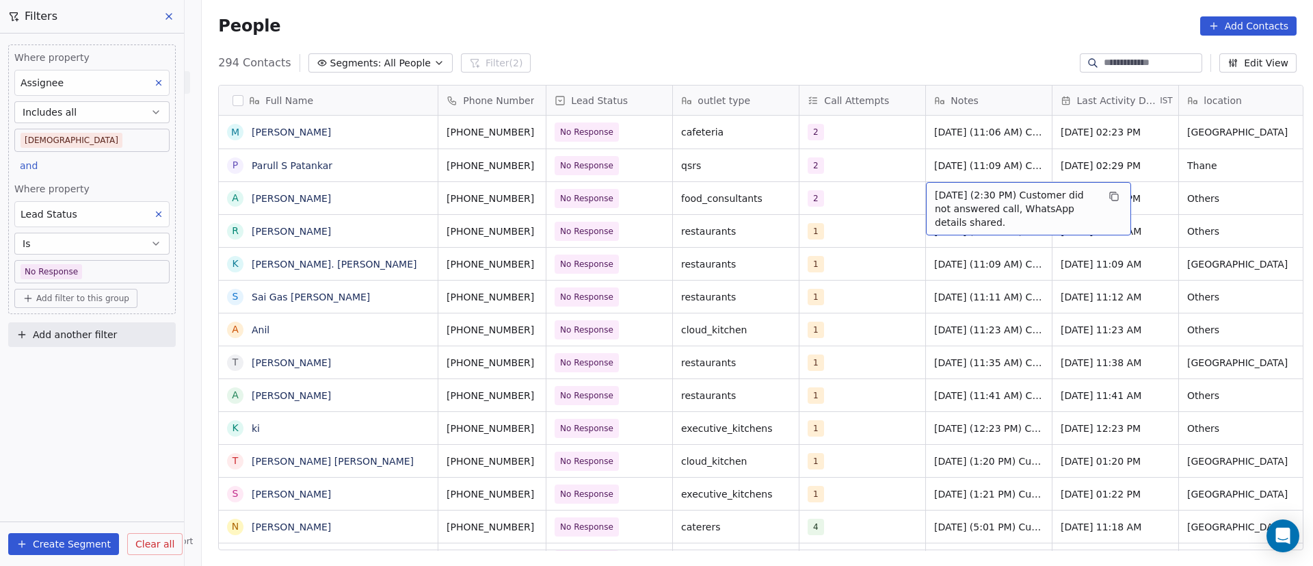
click at [926, 199] on div "[DATE] (2:30 PM) Customer did not answered call, WhatsApp details shared." at bounding box center [1028, 208] width 205 height 53
click at [930, 193] on textarea "**********" at bounding box center [1022, 208] width 204 height 52
type textarea "**********"
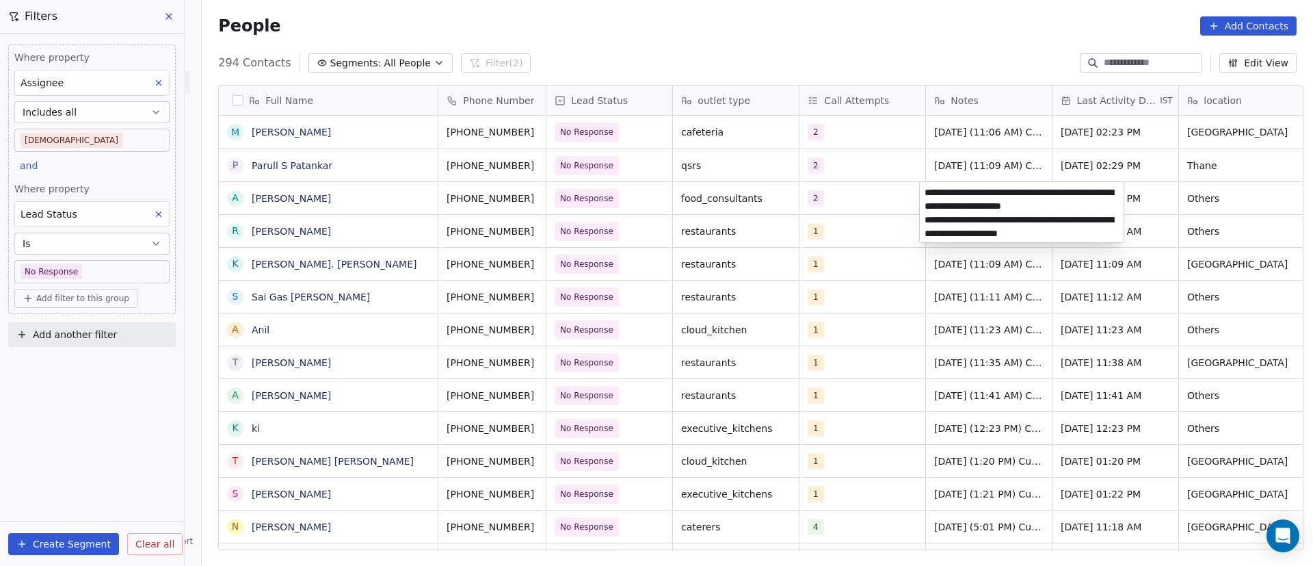
click at [891, 241] on html "On2Cook India Pvt. Ltd. Contacts People Marketing Workflows Campaigns Metrics &…" at bounding box center [656, 283] width 1313 height 566
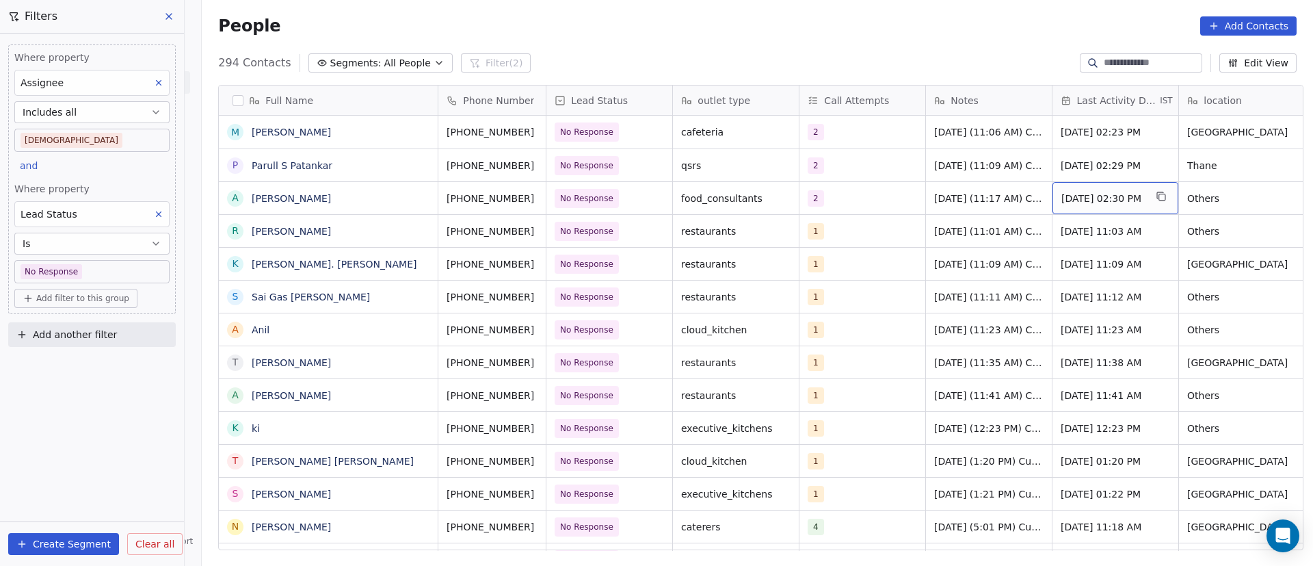
click at [1115, 196] on span "[DATE] 02:30 PM" at bounding box center [1103, 199] width 83 height 14
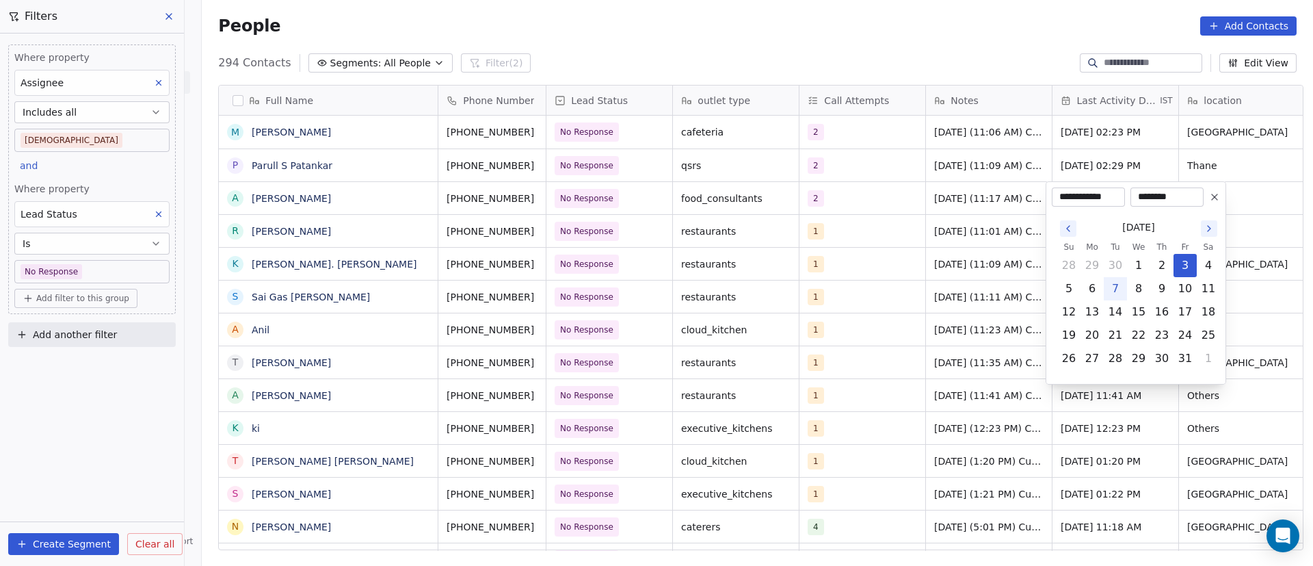
click at [1118, 289] on button "7" at bounding box center [1116, 289] width 22 height 22
type input "**********"
click at [997, 274] on html "On2Cook India Pvt. Ltd. Contacts People Marketing Workflows Campaigns Metrics &…" at bounding box center [656, 283] width 1313 height 566
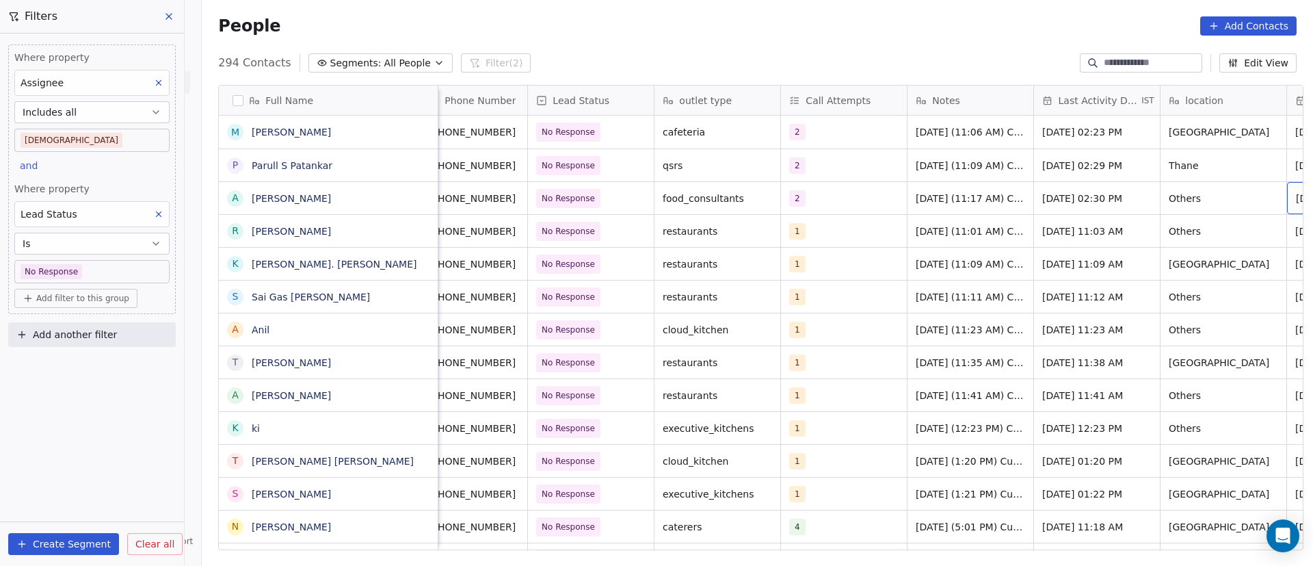
scroll to position [0, 145]
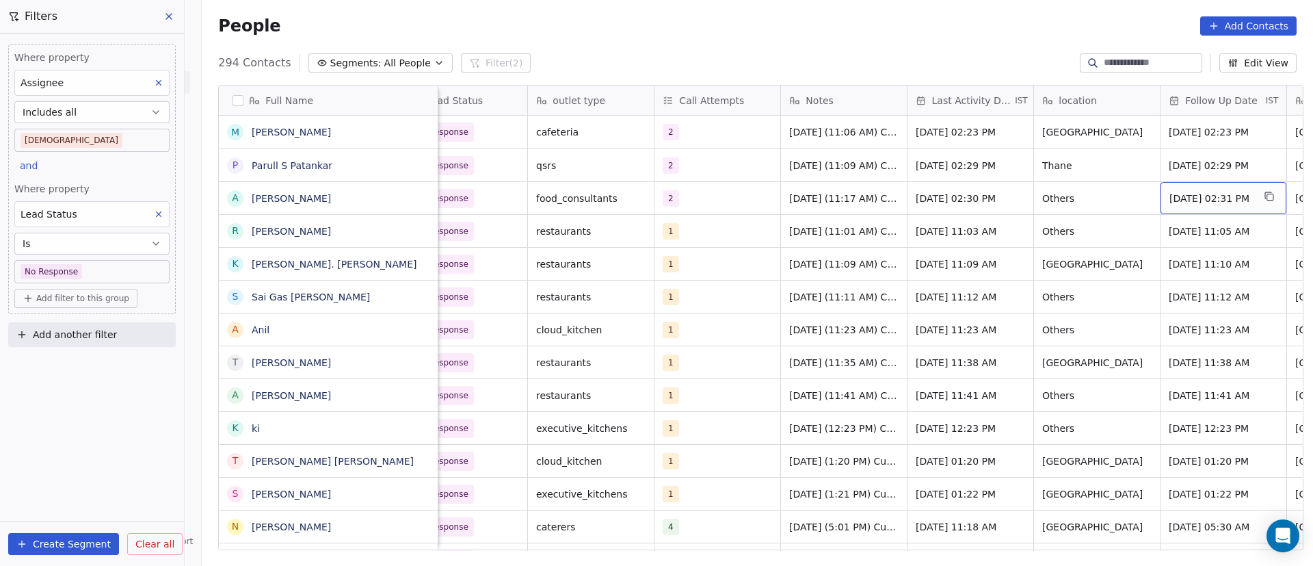
click at [1223, 200] on span "[DATE] 02:31 PM" at bounding box center [1211, 199] width 83 height 14
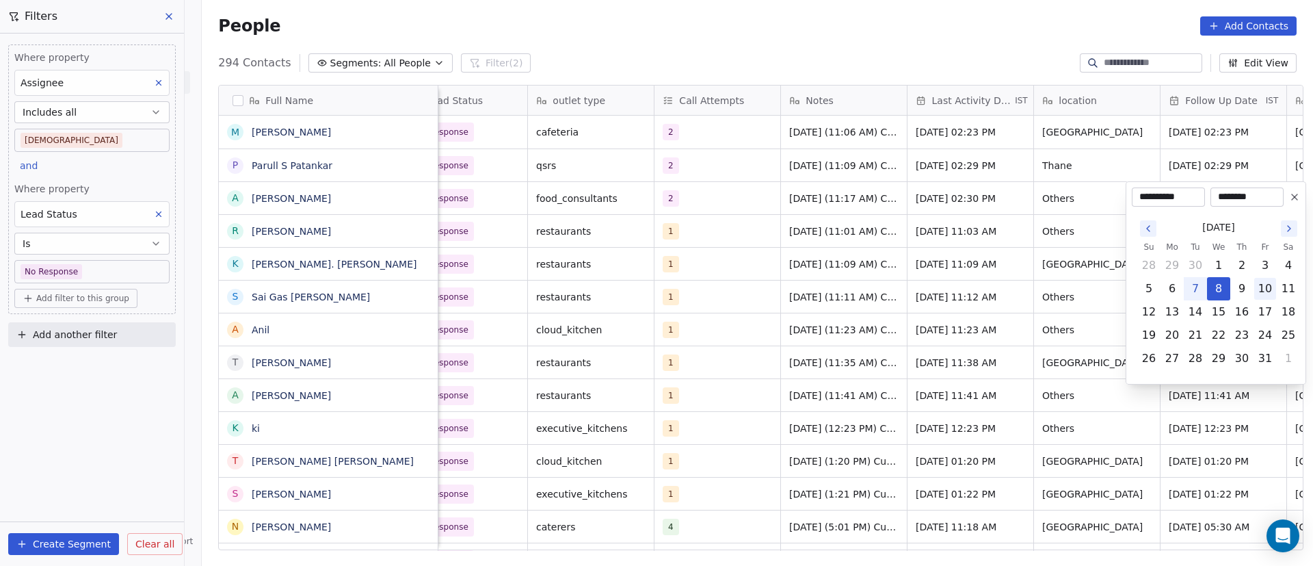
click at [1270, 291] on button "10" at bounding box center [1266, 289] width 22 height 22
type input "**********"
click at [647, 267] on html "On2Cook India Pvt. Ltd. Contacts People Marketing Workflows Campaigns Metrics &…" at bounding box center [656, 283] width 1313 height 566
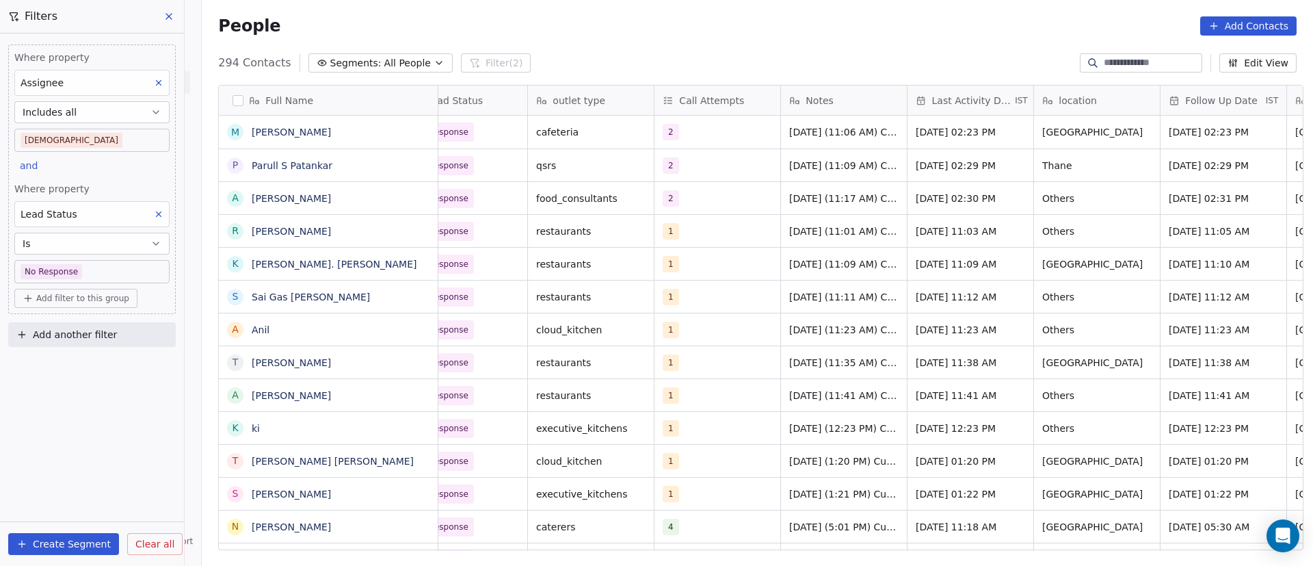
scroll to position [0, 0]
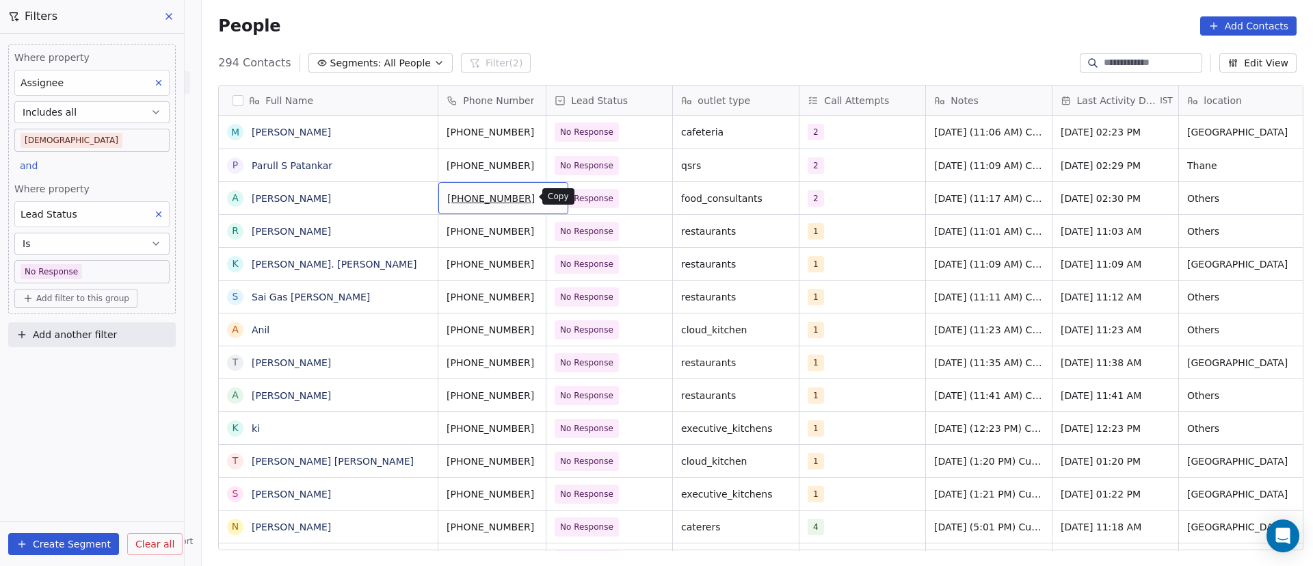
click at [547, 195] on icon "grid" at bounding box center [552, 196] width 11 height 11
click at [413, 236] on button "grid" at bounding box center [421, 229] width 16 height 16
click at [544, 232] on button "grid" at bounding box center [552, 229] width 16 height 16
click at [363, 231] on span "[PERSON_NAME]" at bounding box center [328, 231] width 152 height 14
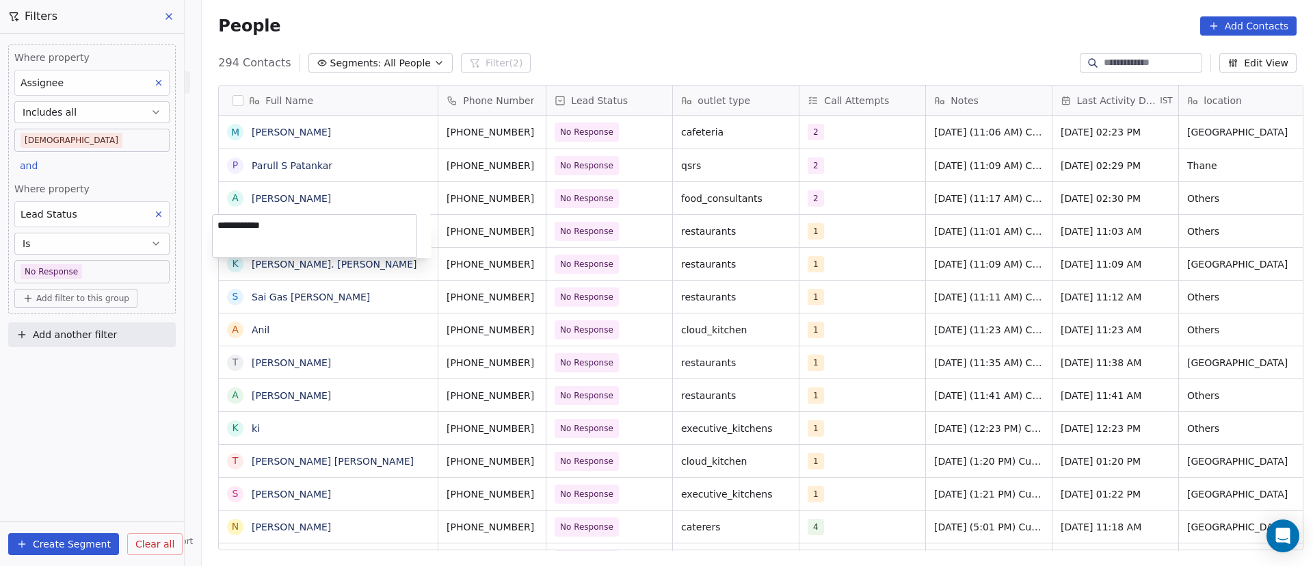
click at [469, 230] on html "On2Cook India Pvt. Ltd. Contacts People Marketing Workflows Campaigns Metrics &…" at bounding box center [656, 283] width 1313 height 566
click at [328, 230] on span "[PERSON_NAME]" at bounding box center [328, 231] width 152 height 14
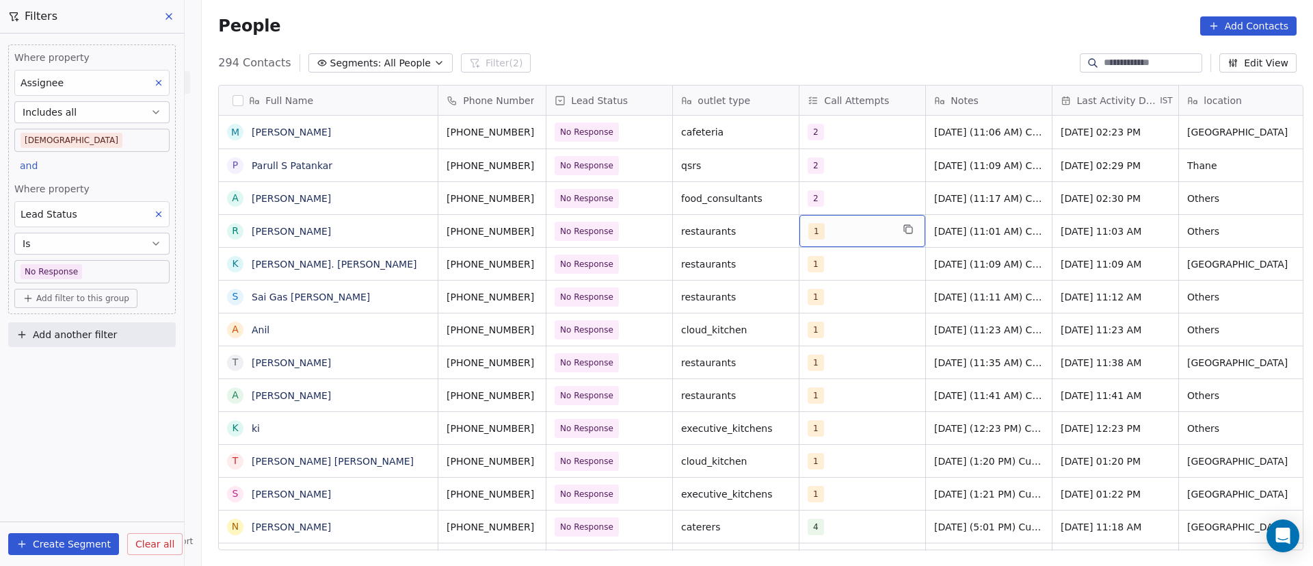
click at [869, 239] on div "1" at bounding box center [863, 231] width 126 height 32
click at [854, 235] on div "1" at bounding box center [850, 231] width 83 height 16
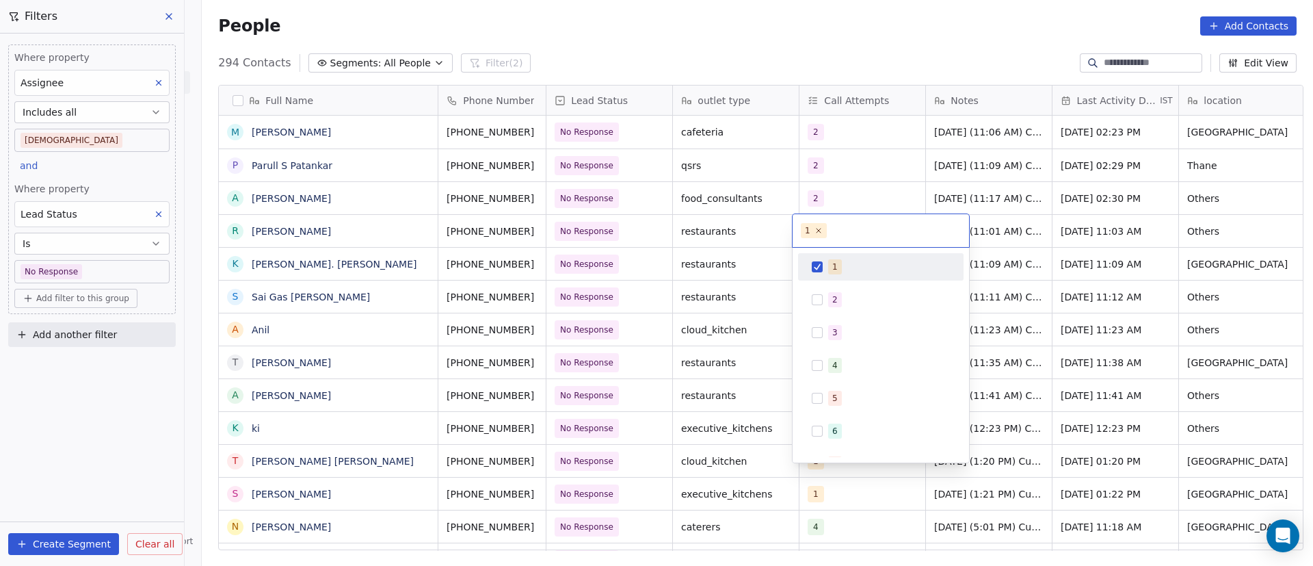
click at [822, 266] on button "Suggestions" at bounding box center [817, 266] width 11 height 11
click at [834, 297] on div "2" at bounding box center [835, 299] width 5 height 12
click at [1062, 284] on html "On2Cook India Pvt. Ltd. Contacts People Marketing Workflows Campaigns Metrics &…" at bounding box center [656, 283] width 1313 height 566
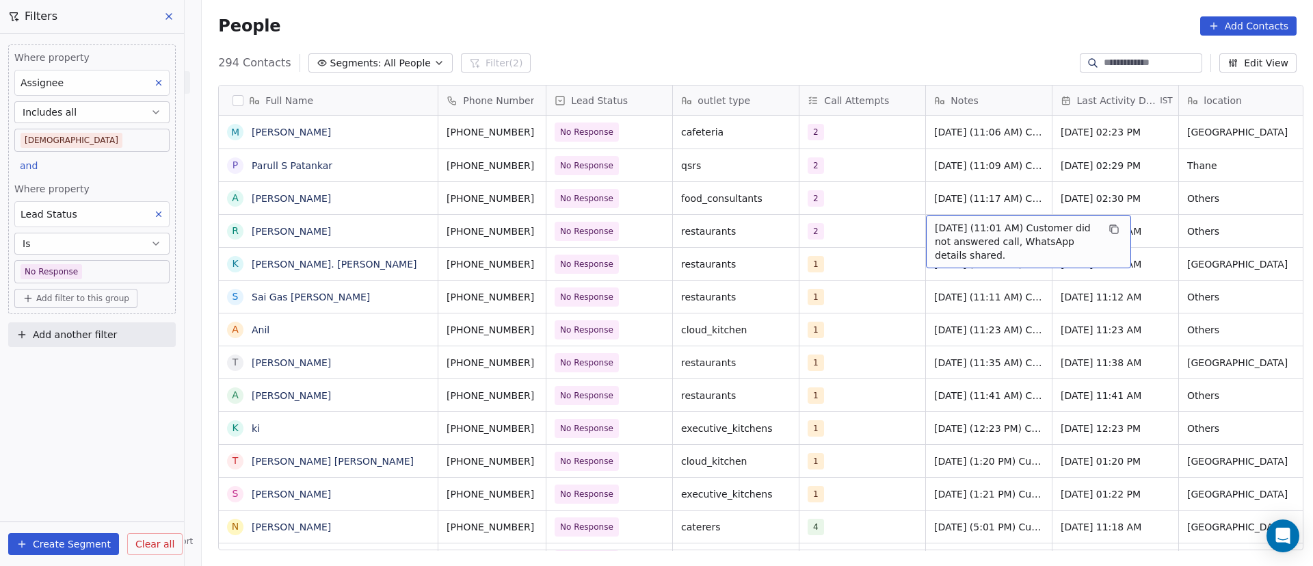
click at [957, 239] on span "[DATE] (11:01 AM) Customer did not answered call, WhatsApp details shared." at bounding box center [1016, 241] width 163 height 41
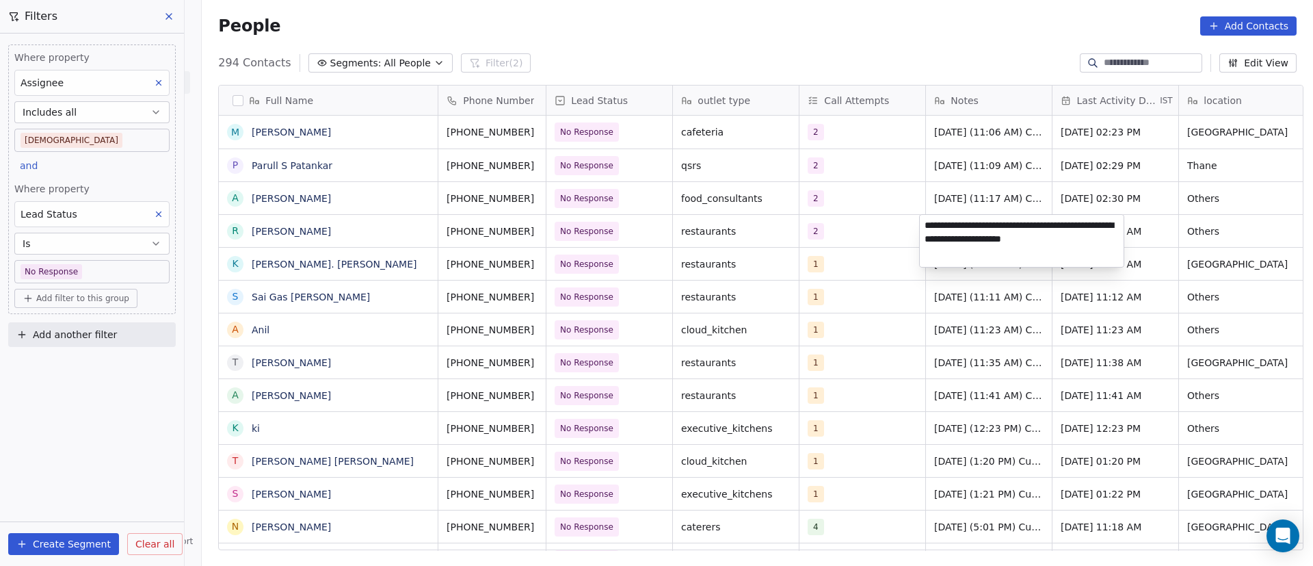
click at [924, 224] on textarea "**********" at bounding box center [1022, 241] width 204 height 52
paste textarea "**********"
type textarea "**********"
click at [872, 328] on html "On2Cook India Pvt. Ltd. Contacts People Marketing Workflows Campaigns Metrics &…" at bounding box center [656, 283] width 1313 height 566
click at [1122, 244] on div "[DATE] 11:03 AM" at bounding box center [1116, 231] width 126 height 32
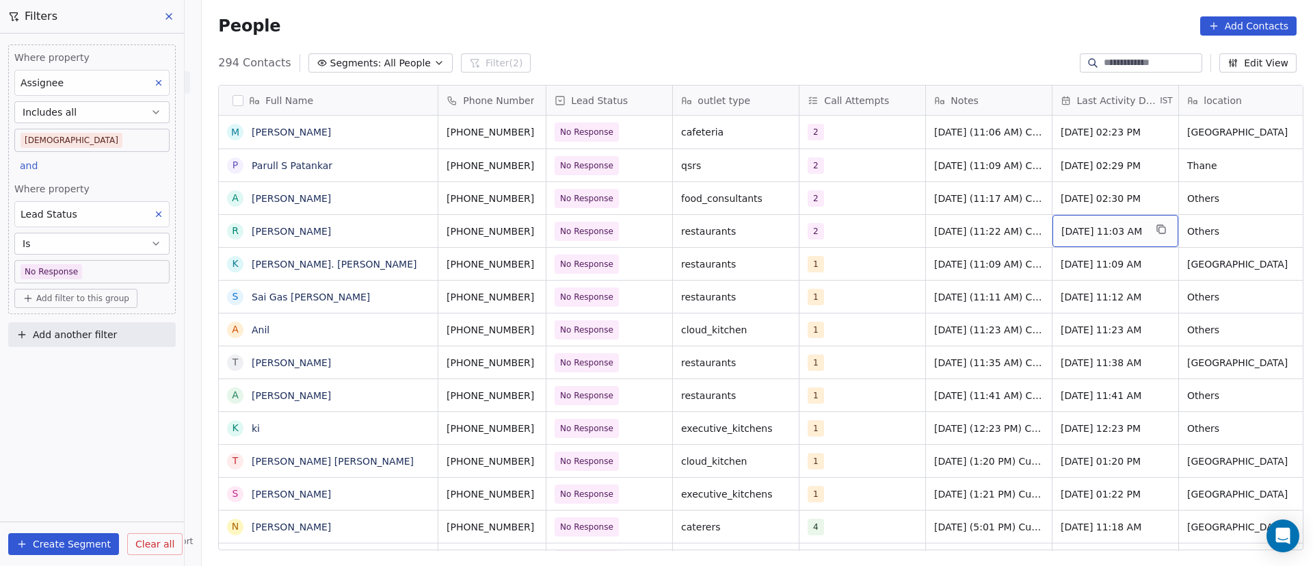
click at [1122, 244] on div "[DATE] 11:03 AM" at bounding box center [1116, 231] width 126 height 32
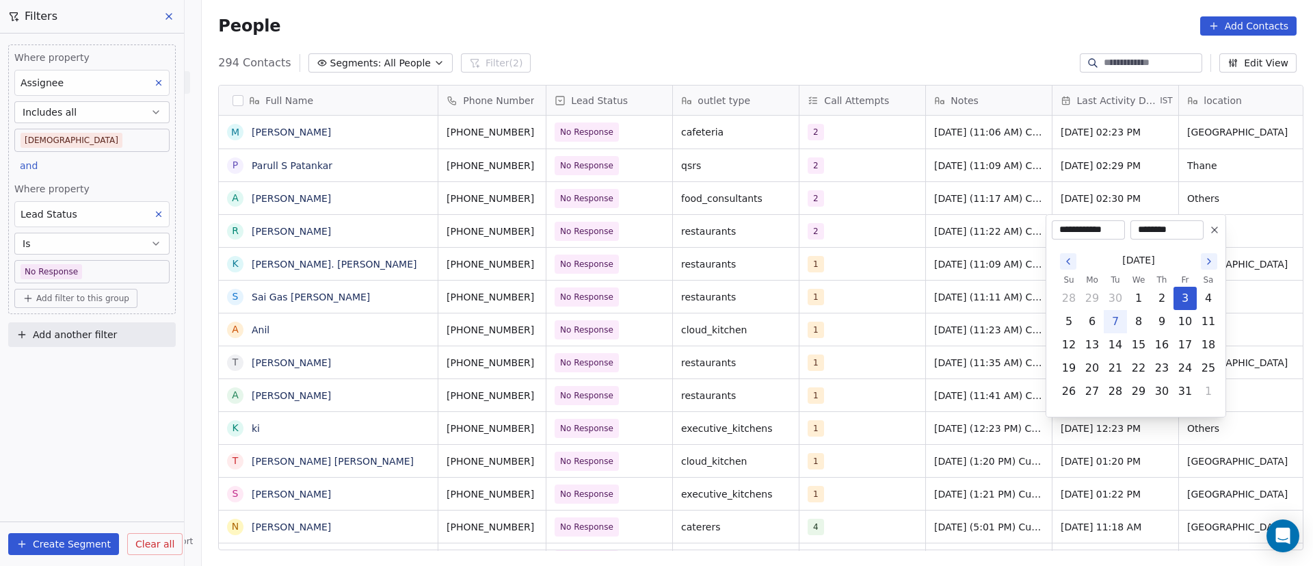
click at [1120, 323] on button "7" at bounding box center [1116, 322] width 22 height 22
type input "**********"
click at [978, 309] on html "On2Cook India Pvt. Ltd. Contacts People Marketing Workflows Campaigns Metrics &…" at bounding box center [656, 283] width 1313 height 566
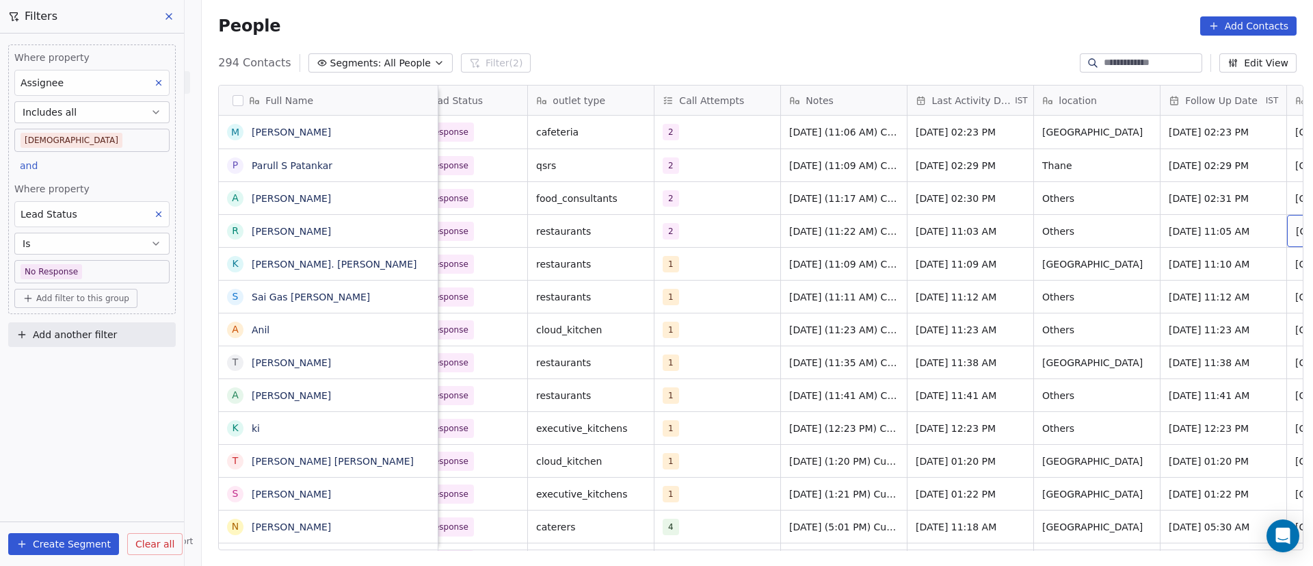
scroll to position [0, 272]
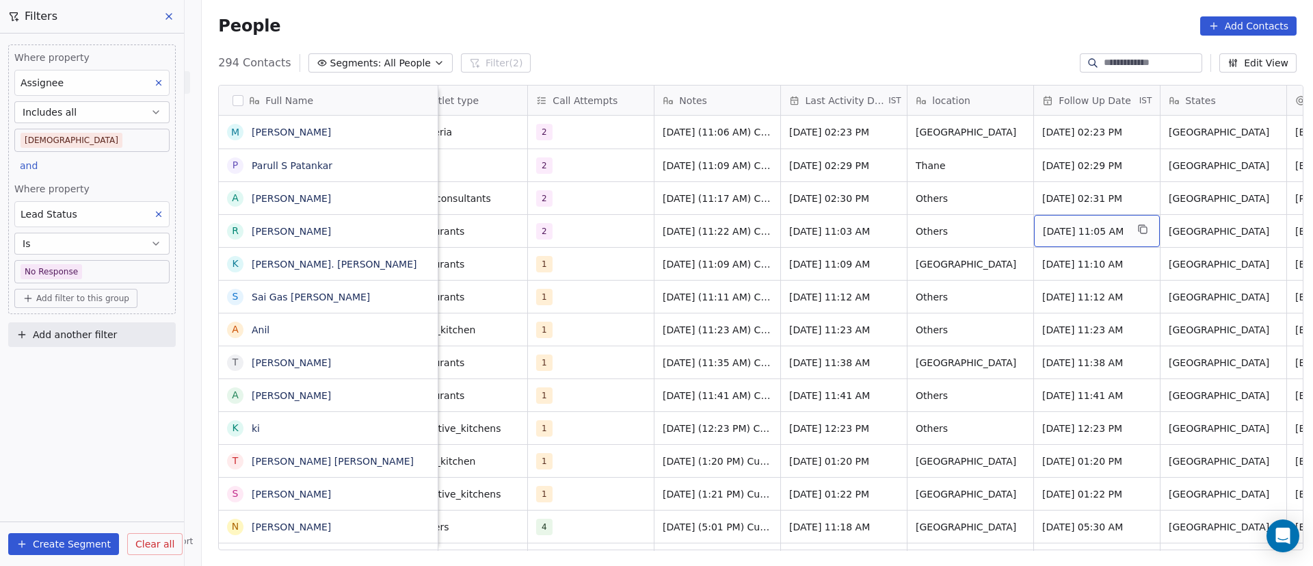
click at [1102, 237] on span "[DATE] 11:05 AM" at bounding box center [1084, 231] width 83 height 14
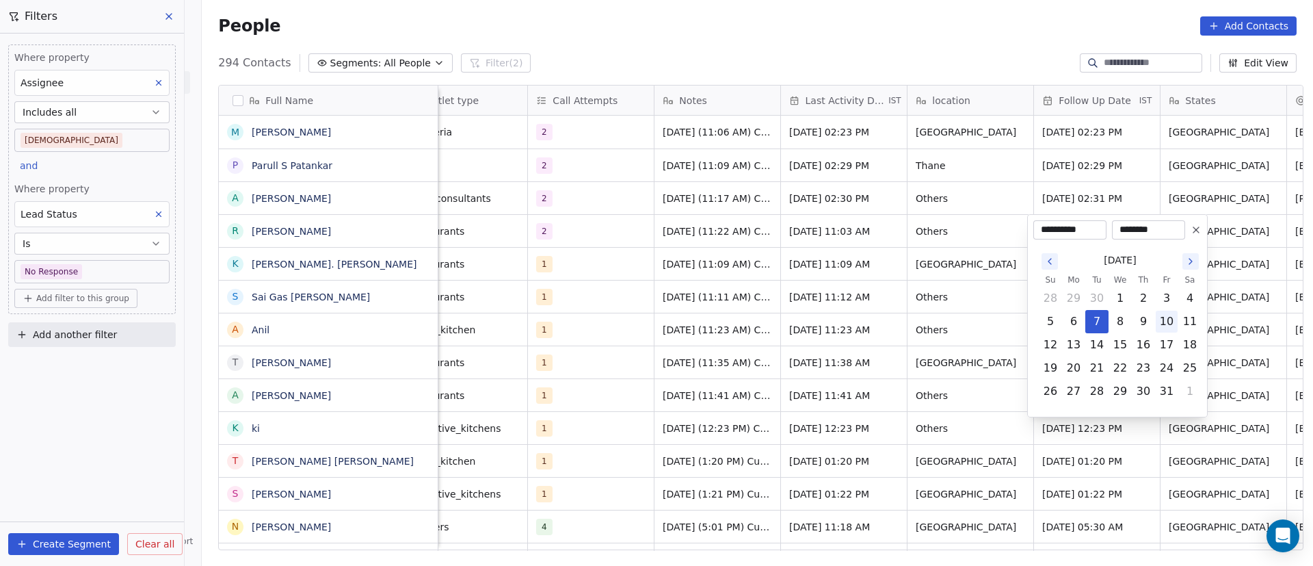
click at [1171, 322] on button "10" at bounding box center [1167, 322] width 22 height 22
type input "**********"
click at [891, 283] on html "On2Cook India Pvt. Ltd. Contacts People Marketing Workflows Campaigns Metrics &…" at bounding box center [656, 283] width 1313 height 566
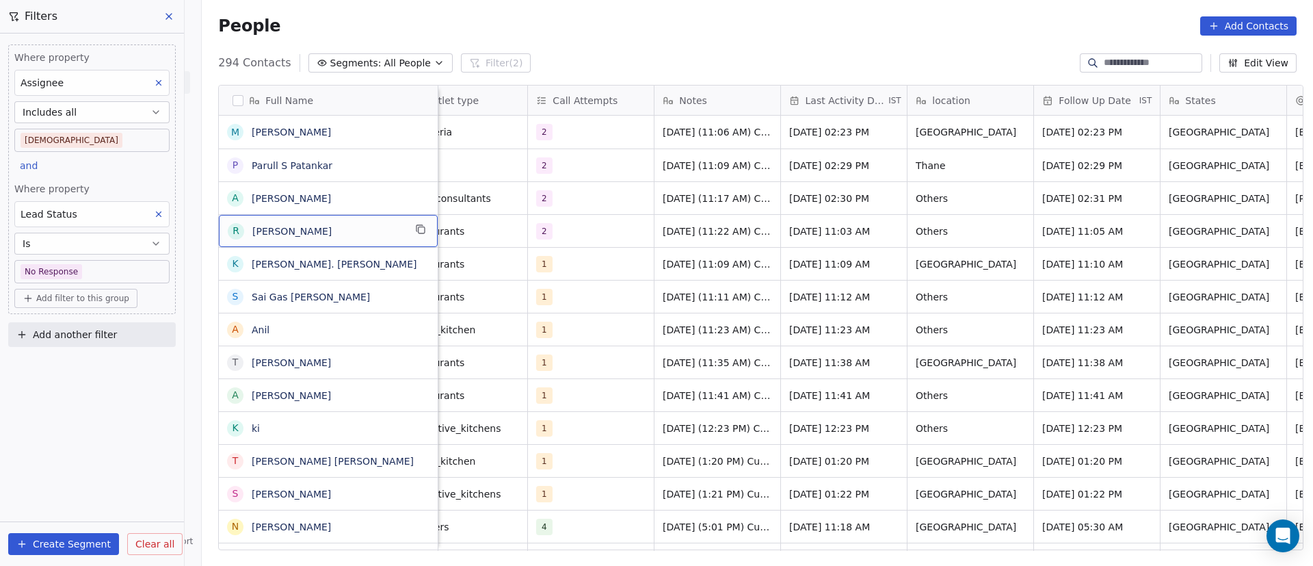
scroll to position [0, 0]
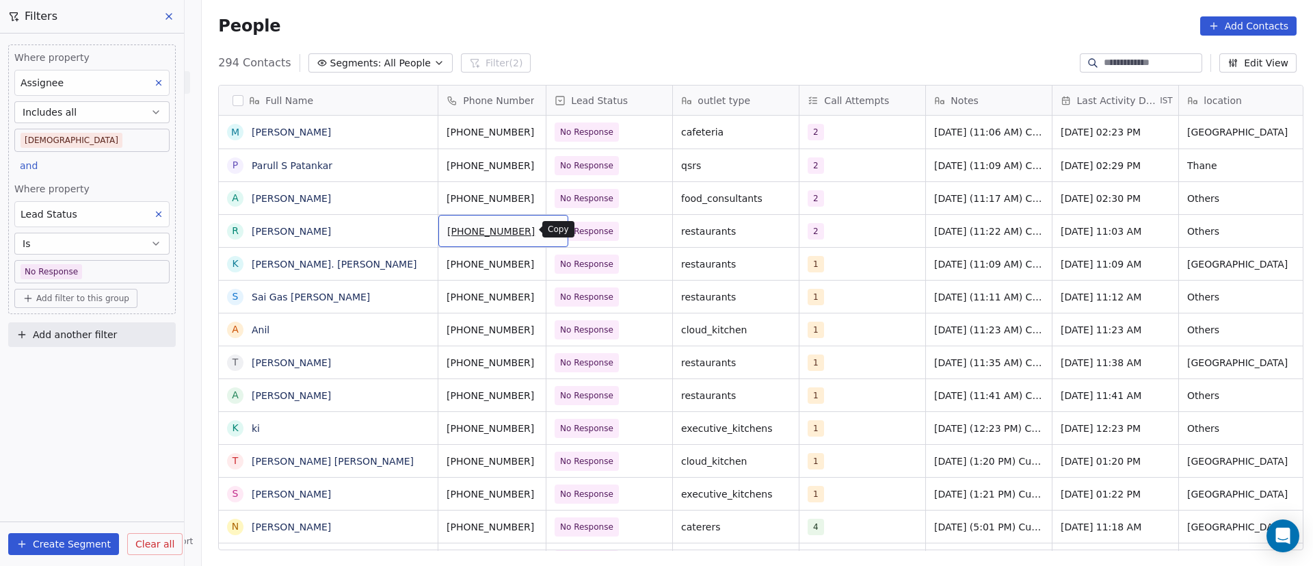
click at [547, 232] on icon "grid" at bounding box center [552, 229] width 11 height 11
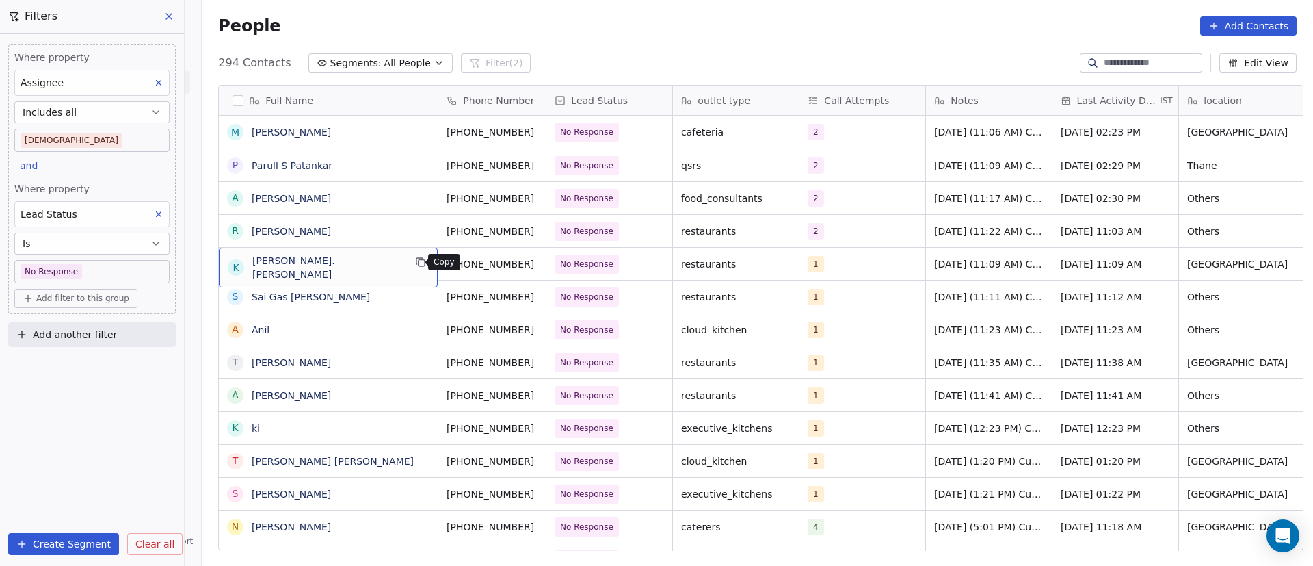
click at [415, 267] on icon "grid" at bounding box center [420, 262] width 11 height 11
click at [544, 270] on button "grid" at bounding box center [552, 262] width 16 height 16
click at [851, 263] on div "1" at bounding box center [850, 264] width 83 height 16
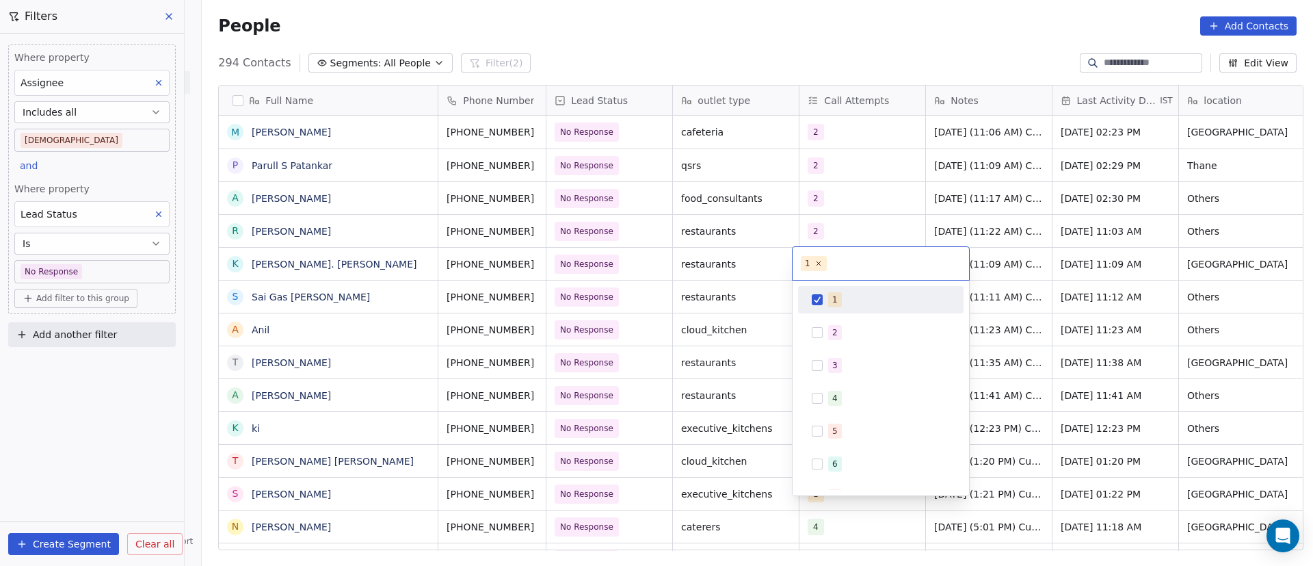
click at [828, 301] on div "1" at bounding box center [881, 300] width 155 height 22
drag, startPoint x: 828, startPoint y: 331, endPoint x: 861, endPoint y: 320, distance: 35.3
click at [830, 330] on div "2" at bounding box center [881, 333] width 155 height 22
click at [1095, 277] on html "On2Cook India Pvt. Ltd. Contacts People Marketing Workflows Campaigns Metrics &…" at bounding box center [656, 283] width 1313 height 566
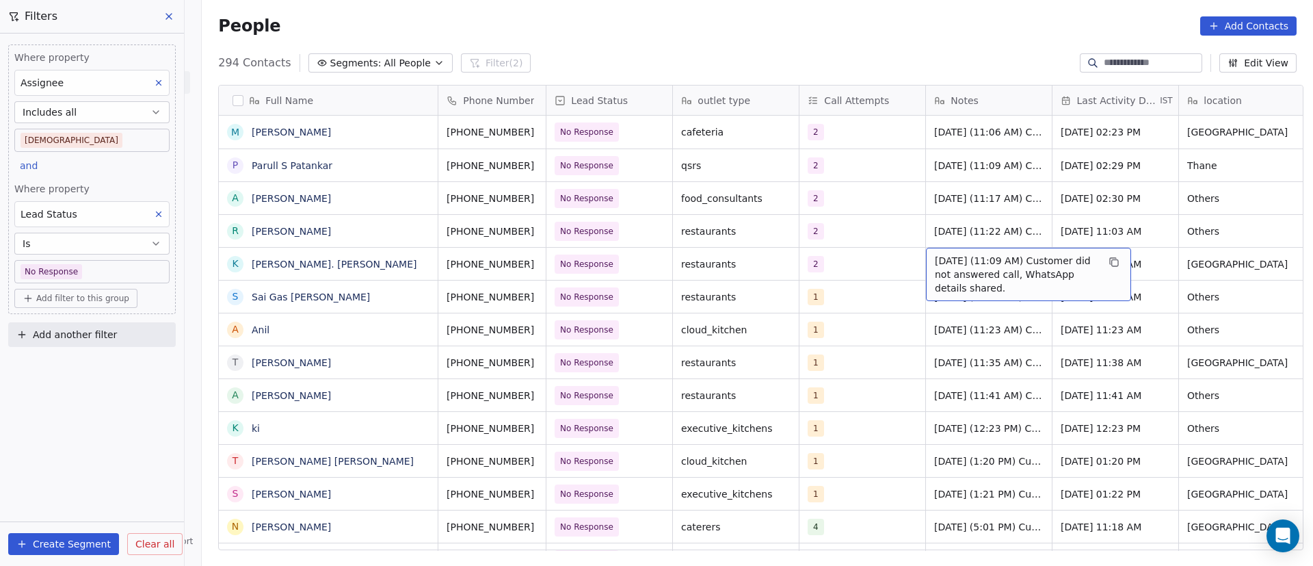
click at [962, 263] on span "[DATE] (11:09 AM) Customer did not answered call, WhatsApp details shared." at bounding box center [1016, 274] width 163 height 41
click at [927, 259] on textarea "**********" at bounding box center [1022, 274] width 204 height 52
click at [324, 307] on html "On2Cook India Pvt. Ltd. Contacts People Marketing Workflows Campaigns Metrics &…" at bounding box center [656, 283] width 1313 height 566
click at [945, 264] on span "[DATE] (11:35 AM) Customer3/10/2025 (11:09 AM) Customer did not answered call, …" at bounding box center [1016, 281] width 163 height 55
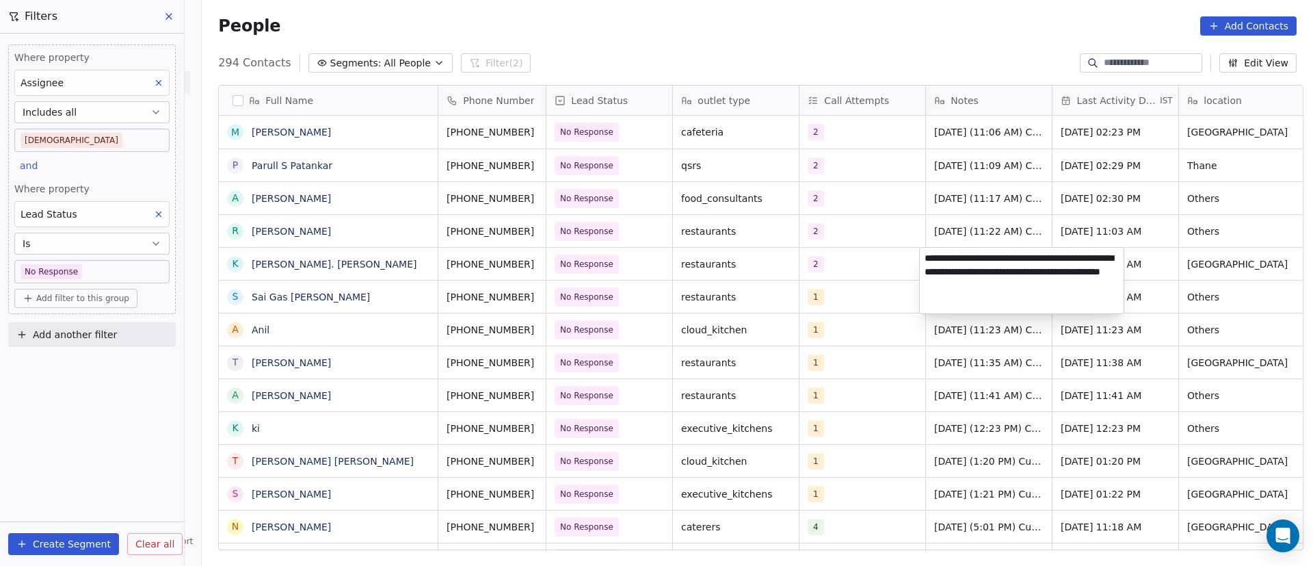
click at [947, 265] on textarea "**********" at bounding box center [1022, 281] width 204 height 66
click at [988, 262] on textarea "**********" at bounding box center [1022, 281] width 204 height 66
click at [1019, 261] on textarea "**********" at bounding box center [1022, 281] width 204 height 66
type textarea "**********"
drag, startPoint x: 919, startPoint y: 352, endPoint x: 882, endPoint y: 315, distance: 52.7
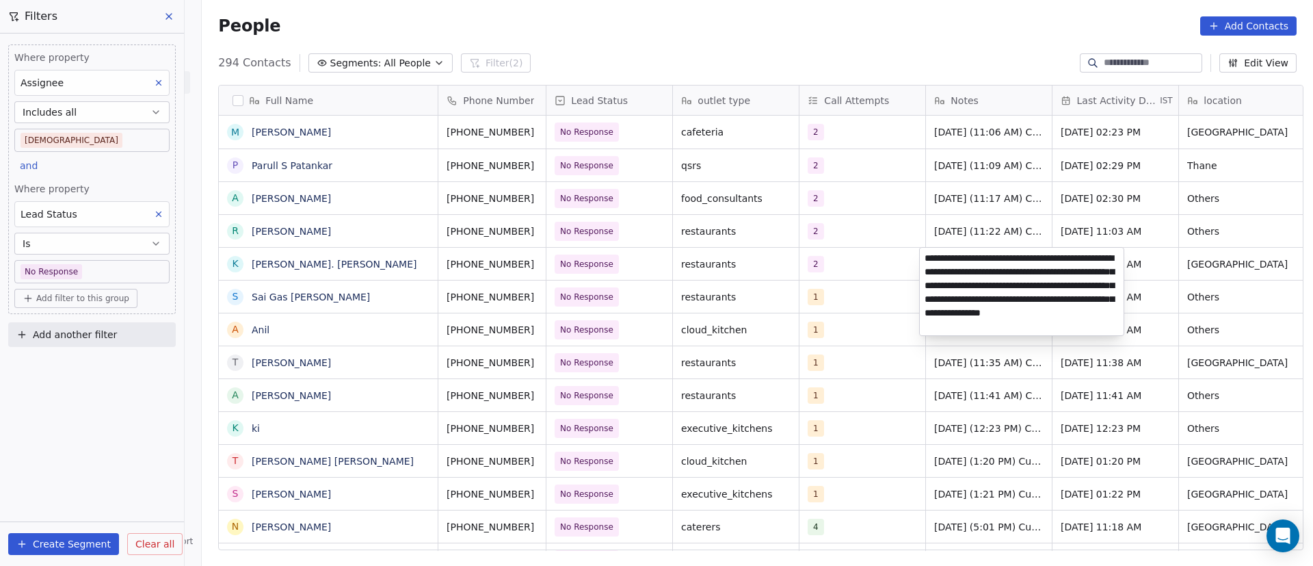
click at [919, 352] on html "On2Cook India Pvt. Ltd. Contacts People Marketing Workflows Campaigns Metrics &…" at bounding box center [656, 283] width 1313 height 566
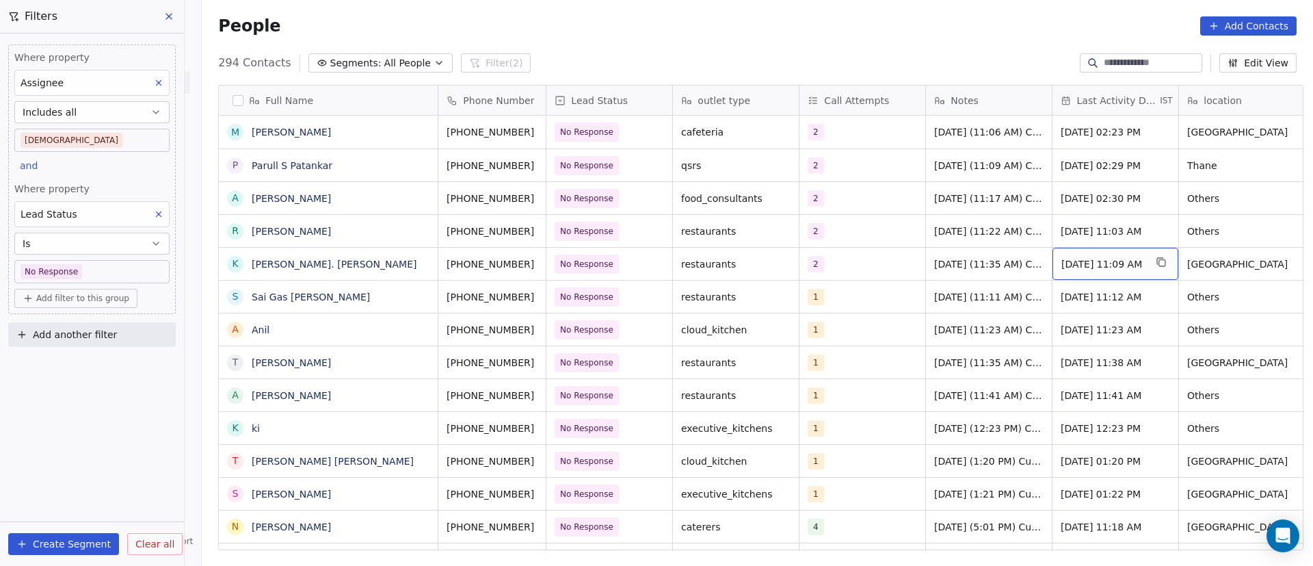
click at [1062, 265] on span "[DATE] 11:09 AM" at bounding box center [1103, 264] width 83 height 14
click at [1138, 266] on span "[DATE] 11:09 AM" at bounding box center [1103, 264] width 83 height 14
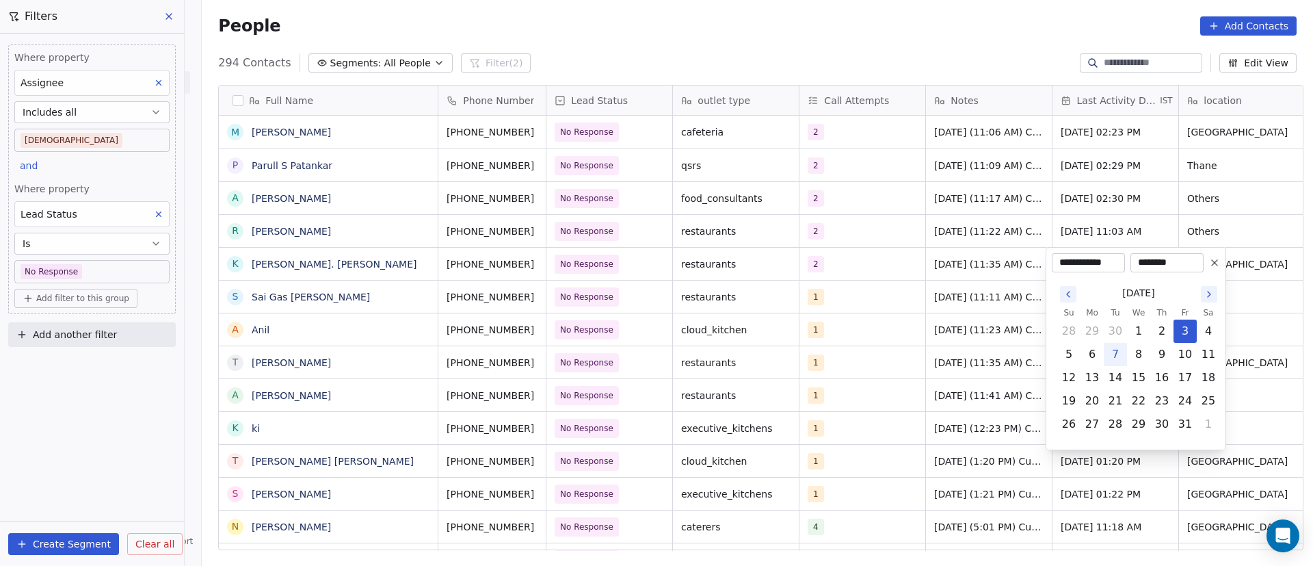
click at [1122, 353] on button "7" at bounding box center [1116, 354] width 22 height 22
type input "**********"
click at [939, 306] on html "On2Cook India Pvt. Ltd. Contacts People Marketing Workflows Campaigns Metrics &…" at bounding box center [656, 283] width 1313 height 566
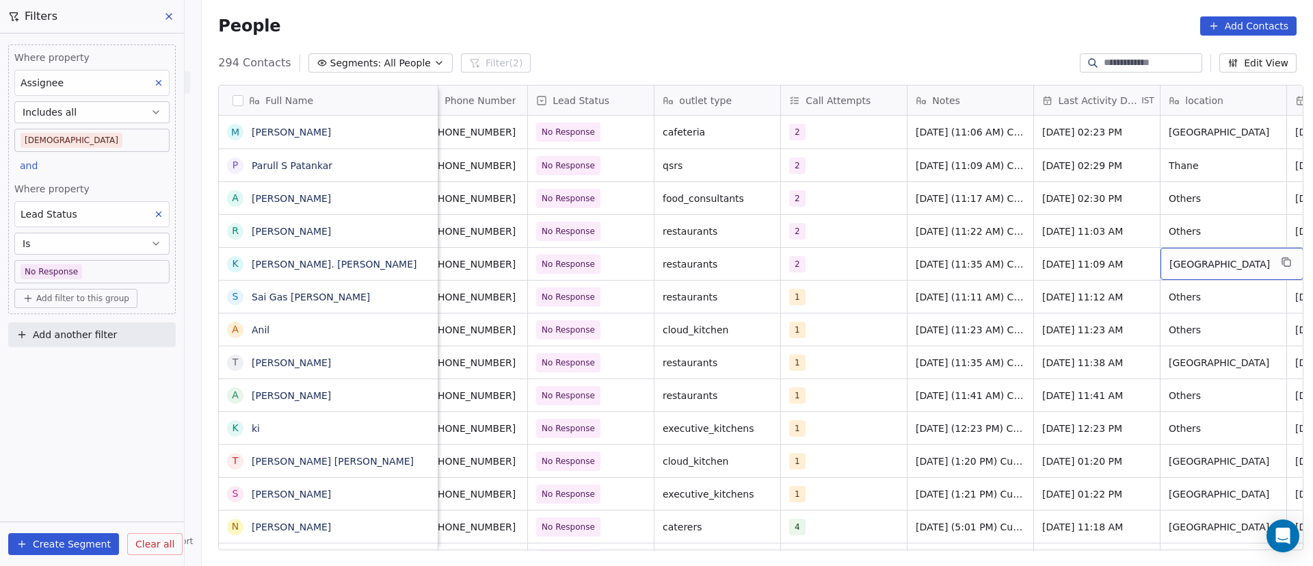
scroll to position [0, 145]
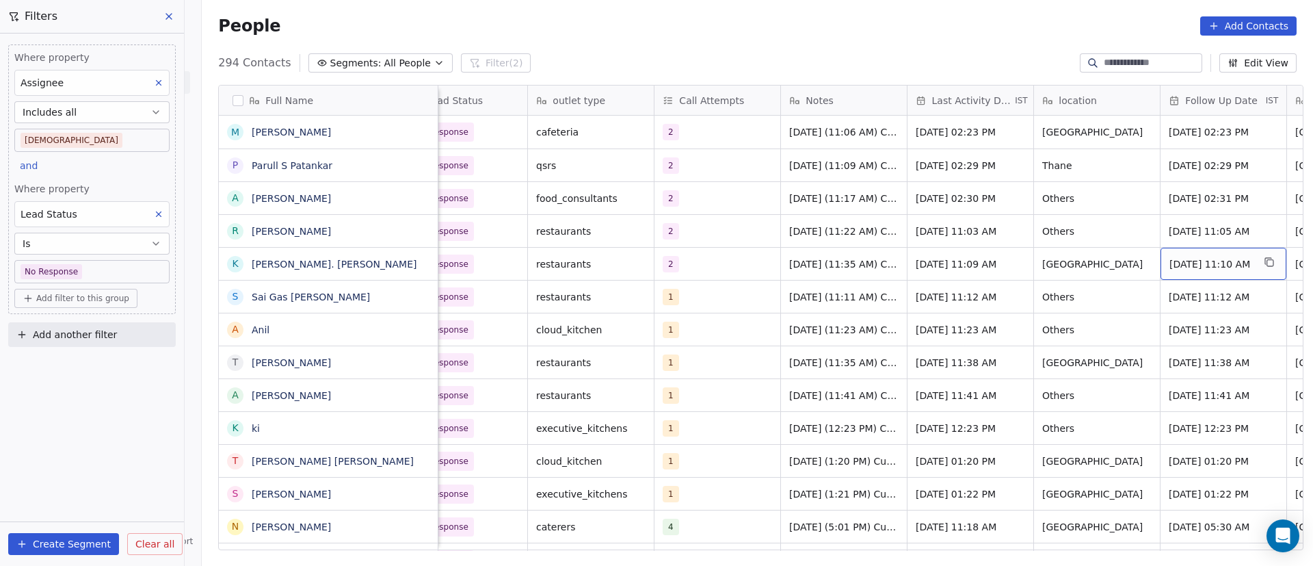
click at [1185, 264] on span "[DATE] 11:10 AM" at bounding box center [1211, 264] width 83 height 14
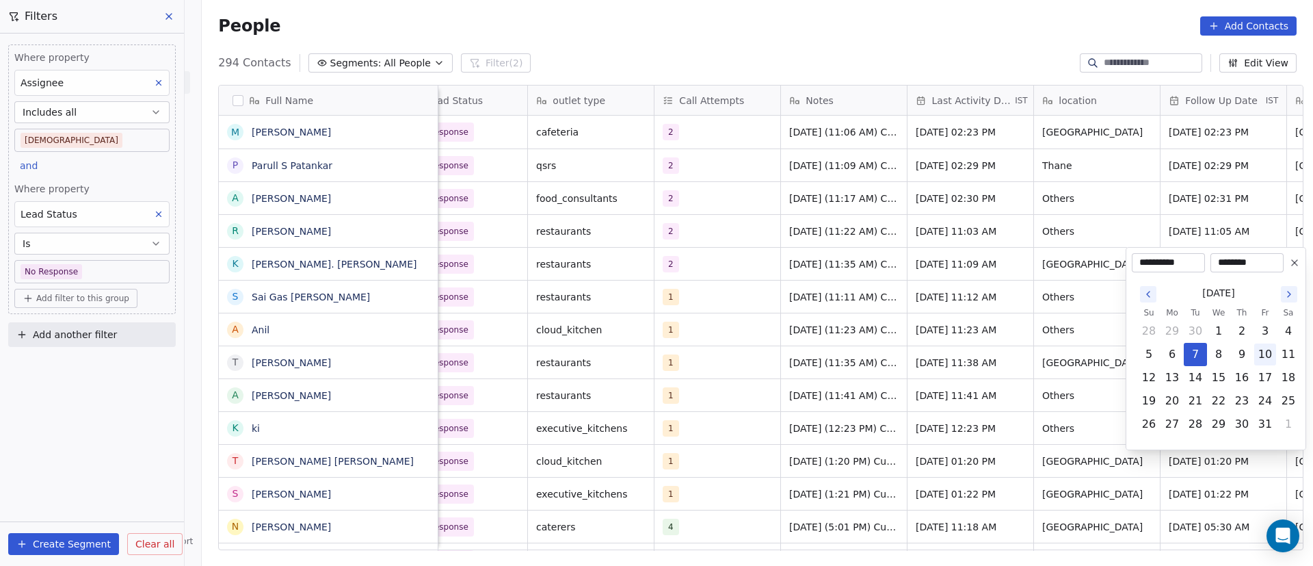
click at [1274, 356] on button "10" at bounding box center [1266, 354] width 22 height 22
type input "**********"
click at [848, 343] on html "On2Cook India Pvt. Ltd. Contacts People Marketing Workflows Campaigns Metrics &…" at bounding box center [656, 283] width 1313 height 566
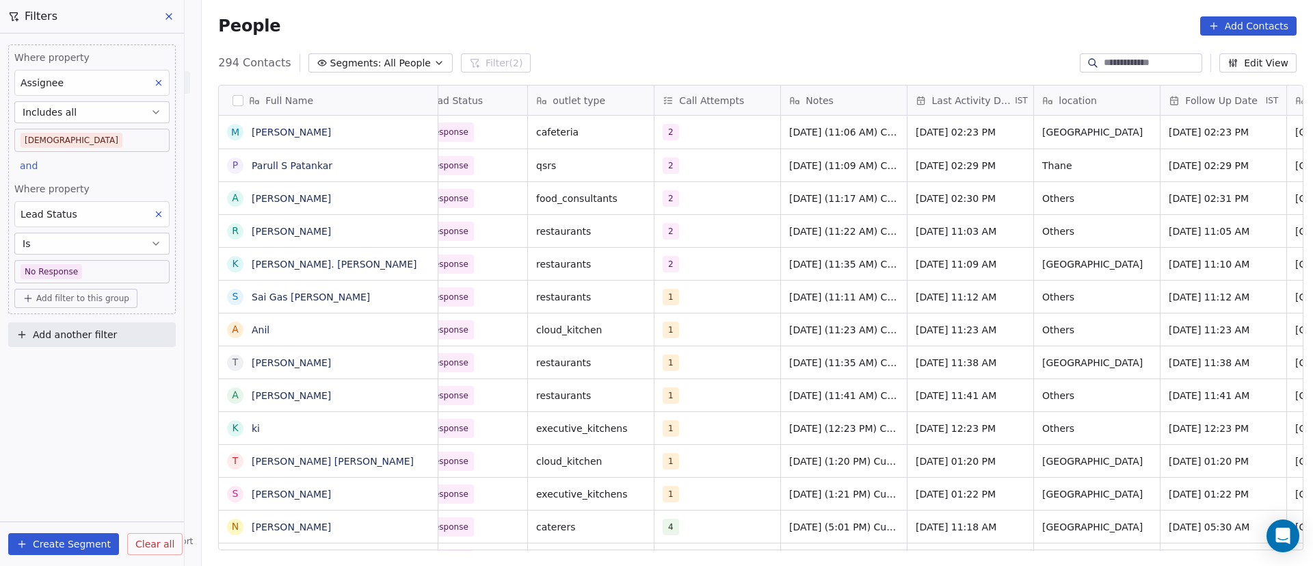
scroll to position [0, 0]
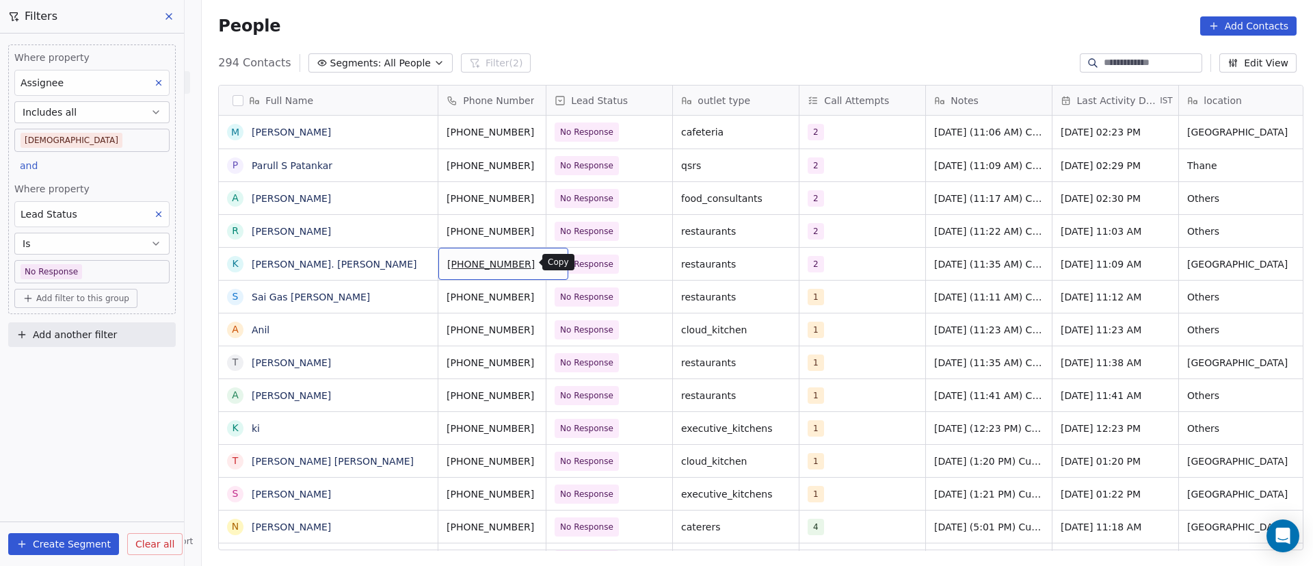
click at [547, 267] on icon "grid" at bounding box center [552, 262] width 11 height 11
click at [619, 266] on span "No Response" at bounding box center [596, 263] width 83 height 19
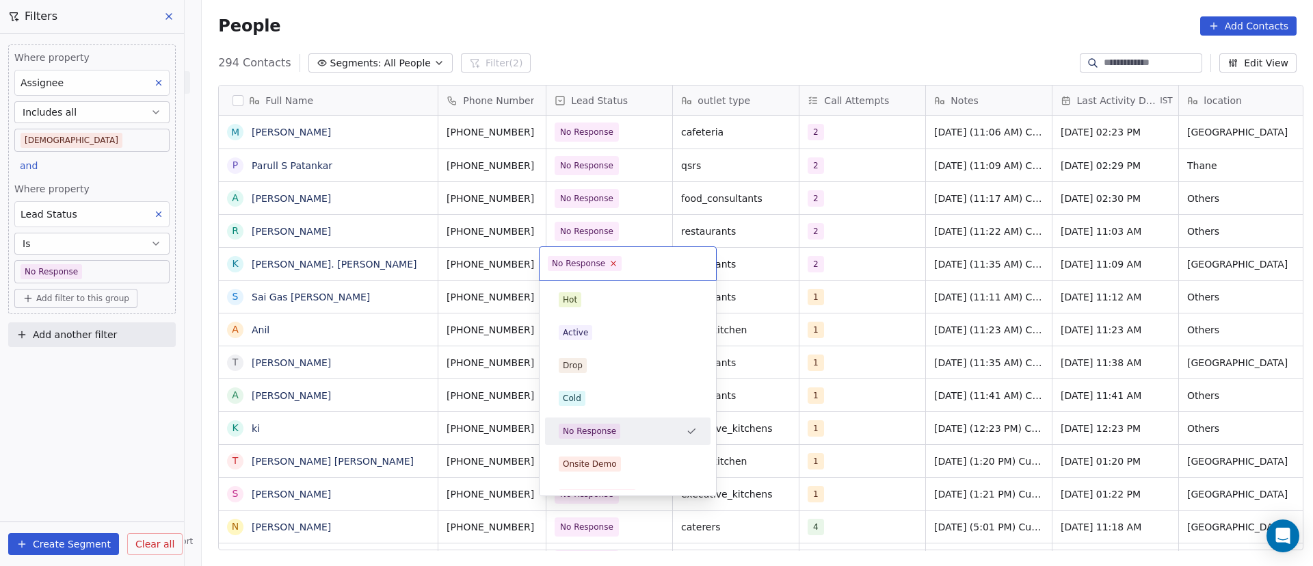
click at [612, 263] on icon at bounding box center [614, 263] width 9 height 9
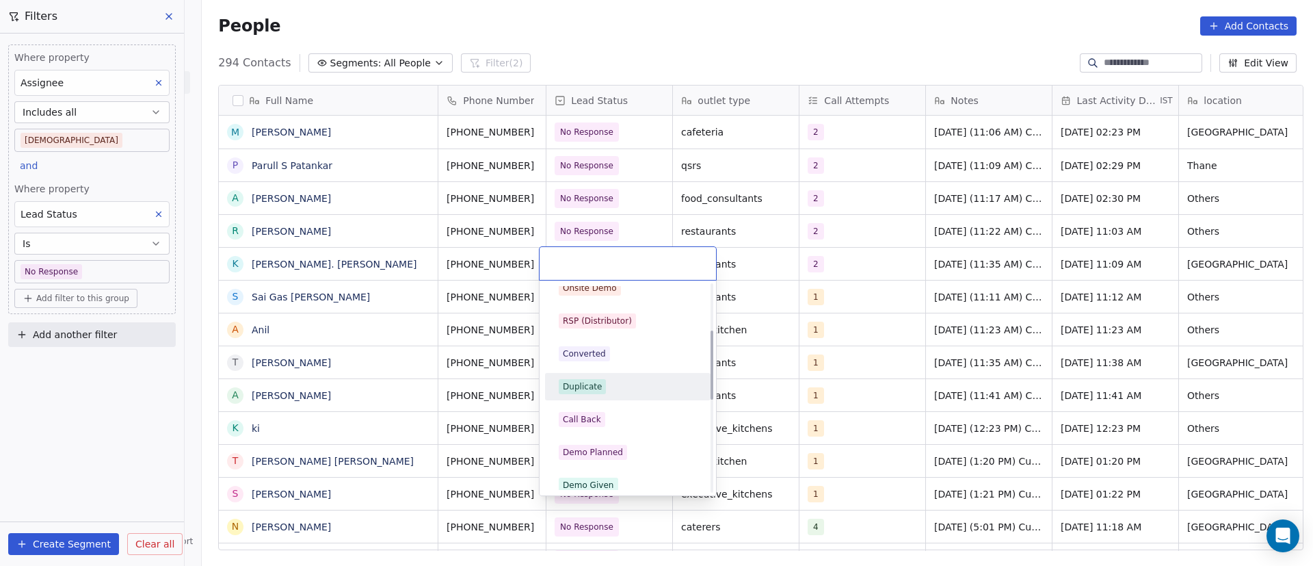
scroll to position [205, 0]
click at [613, 391] on div "Call Back" at bounding box center [628, 389] width 138 height 15
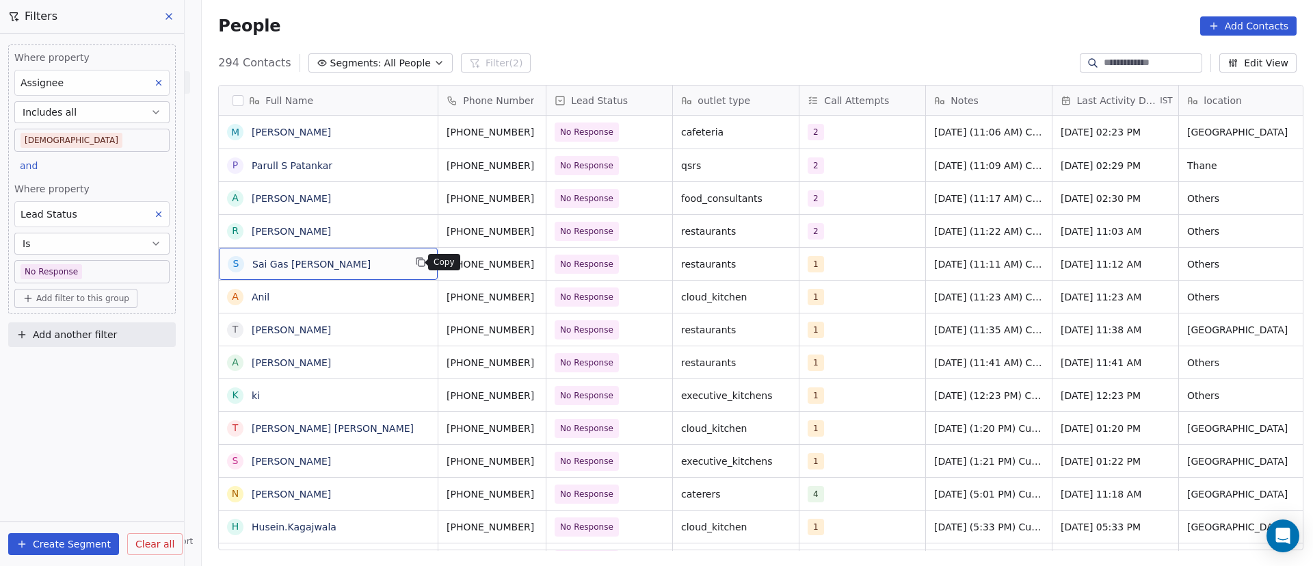
click at [416, 262] on icon "grid" at bounding box center [420, 262] width 11 height 11
click at [544, 267] on button "grid" at bounding box center [552, 262] width 16 height 16
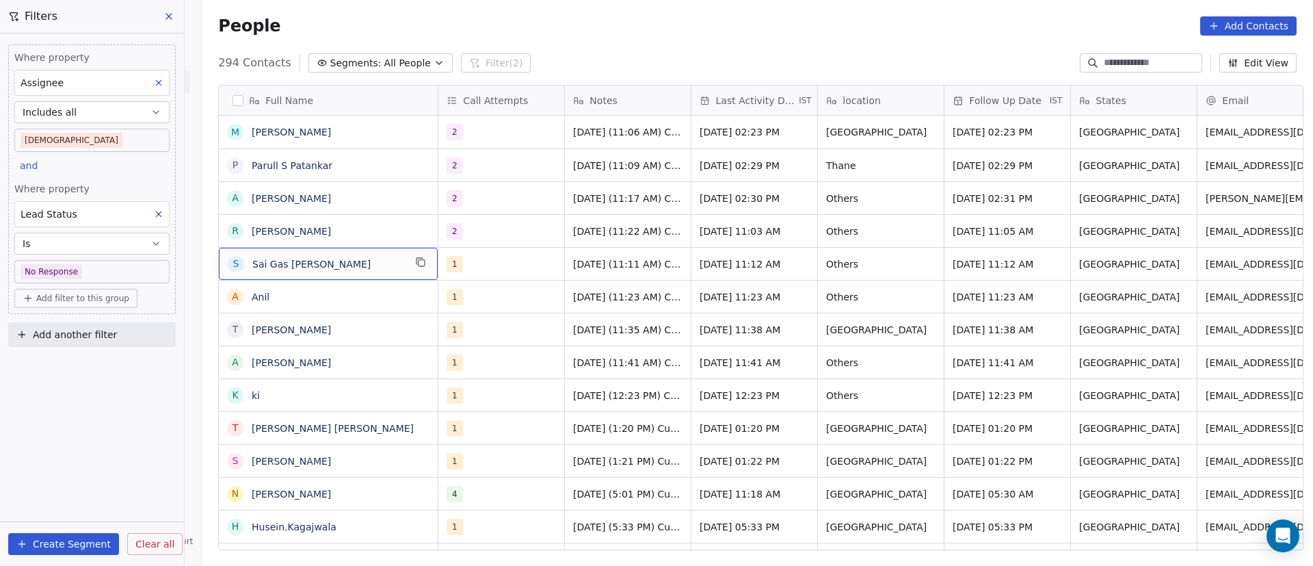
scroll to position [0, 0]
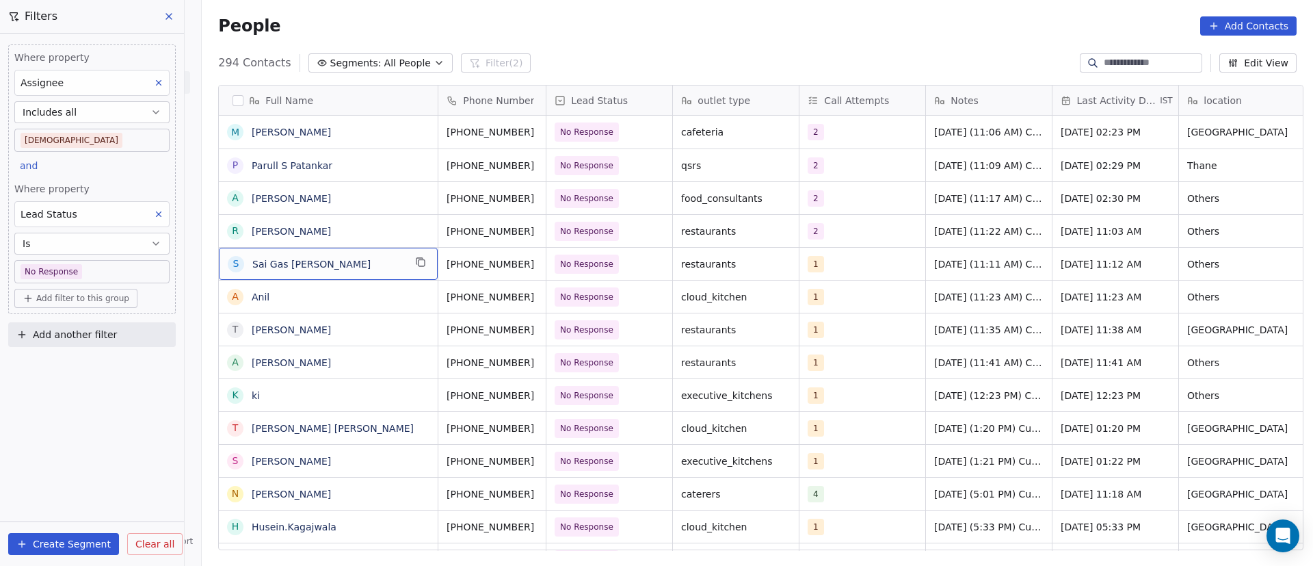
click at [374, 265] on span "Sai Gas [PERSON_NAME]" at bounding box center [328, 264] width 152 height 14
click at [841, 259] on div "1" at bounding box center [850, 264] width 83 height 16
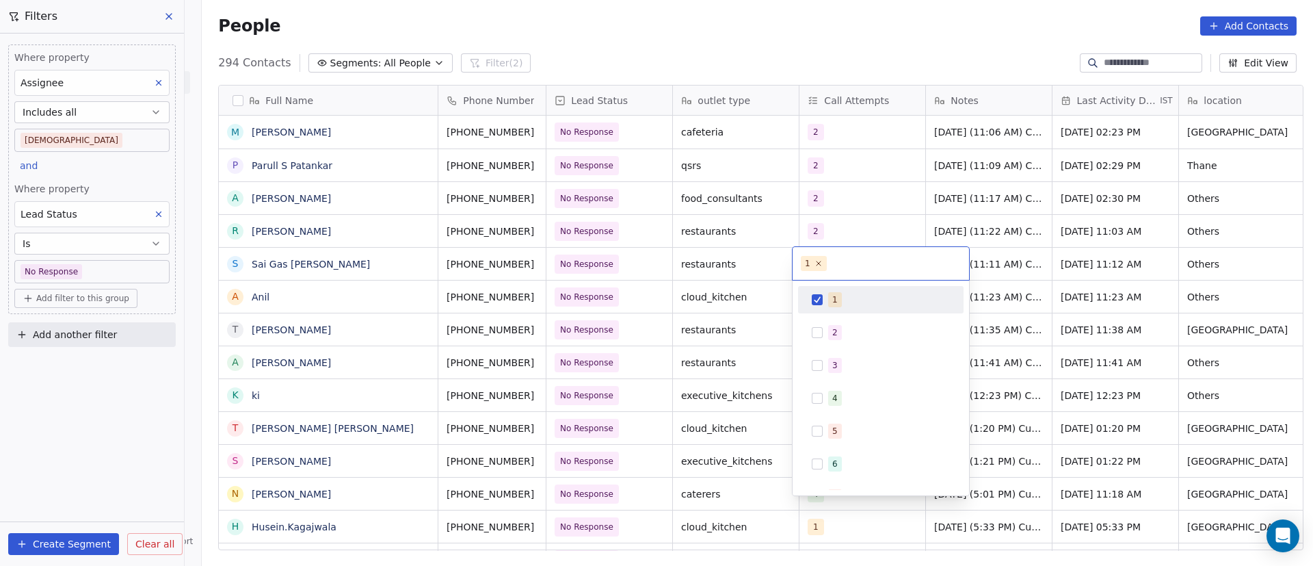
click at [831, 298] on span "1" at bounding box center [835, 299] width 14 height 15
click at [833, 326] on div "2" at bounding box center [835, 332] width 5 height 12
click at [1092, 309] on html "On2Cook India Pvt. Ltd. Contacts People Marketing Workflows Campaigns Metrics &…" at bounding box center [656, 283] width 1313 height 566
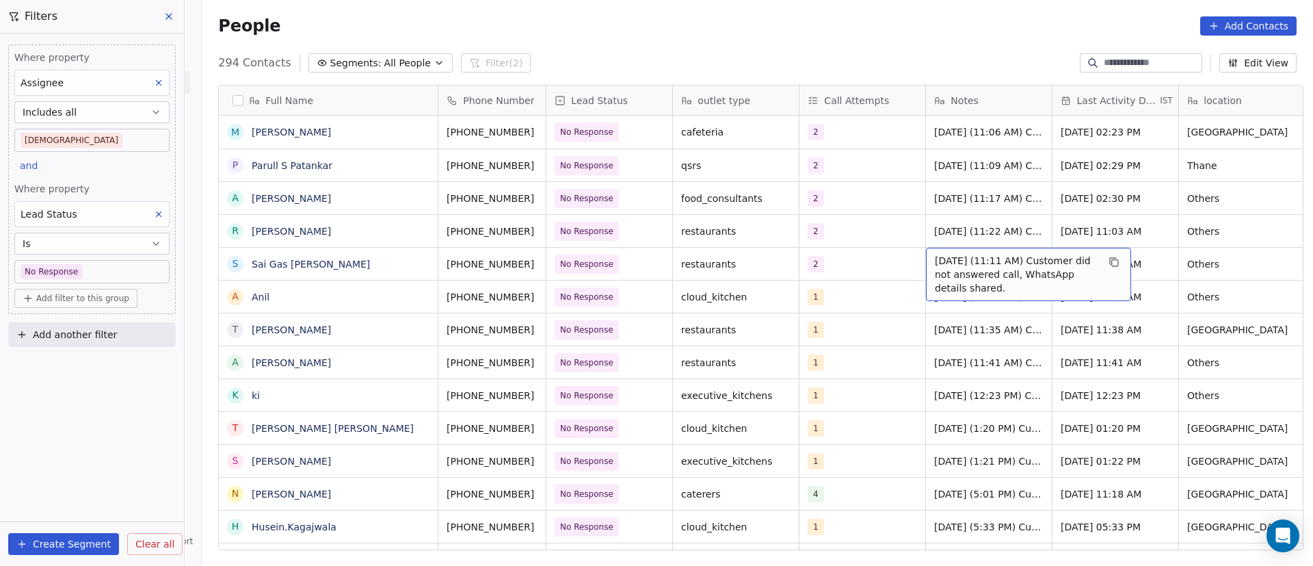
click at [935, 268] on span "[DATE] (11:11 AM) Customer did not answered call, WhatsApp details shared." at bounding box center [1016, 274] width 163 height 41
click at [926, 257] on textarea "**********" at bounding box center [1022, 274] width 204 height 52
paste textarea "**********"
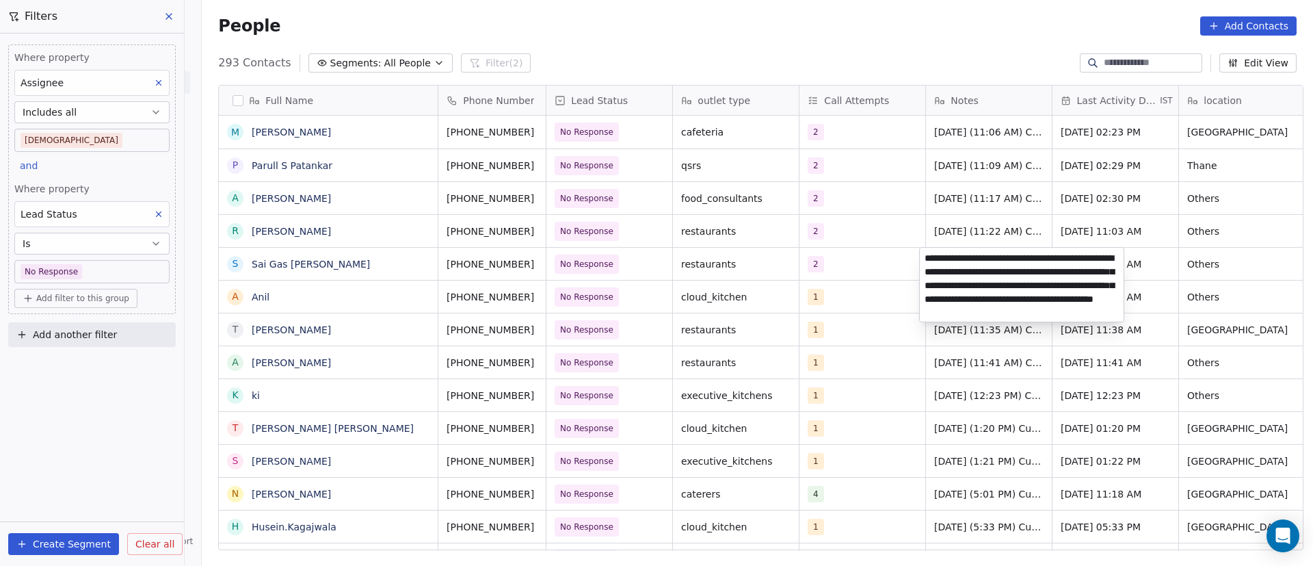
type textarea "**********"
click at [728, 381] on html "On2Cook India Pvt. Ltd. Contacts People Marketing Workflows Campaigns Metrics &…" at bounding box center [656, 283] width 1313 height 566
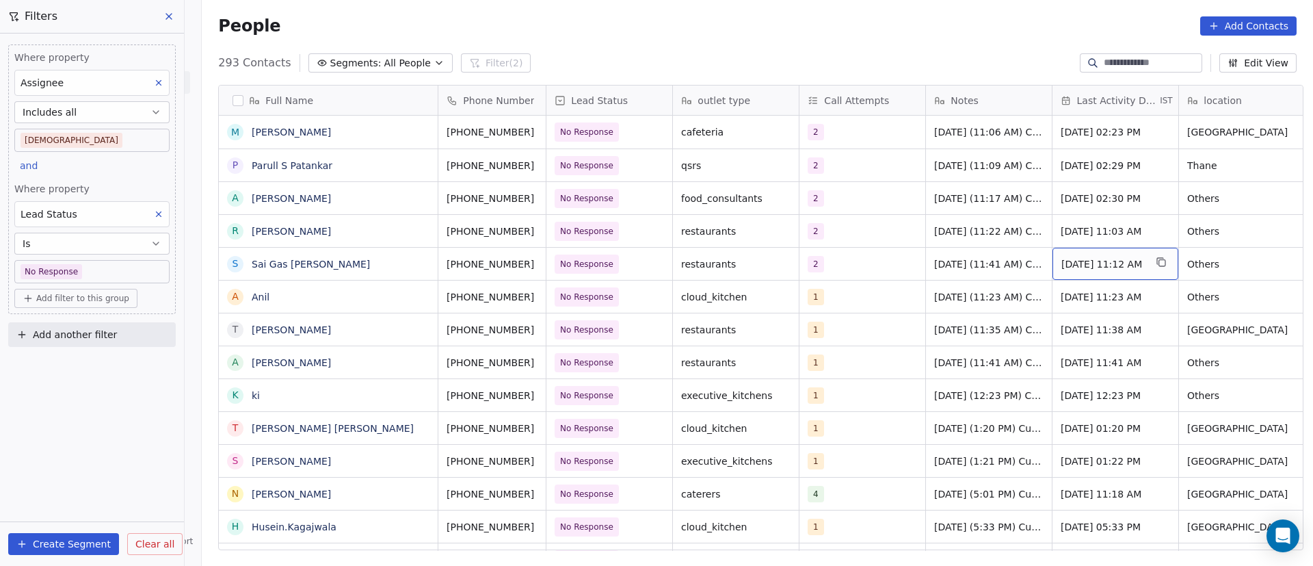
click at [1092, 265] on span "[DATE] 11:12 AM" at bounding box center [1103, 264] width 83 height 14
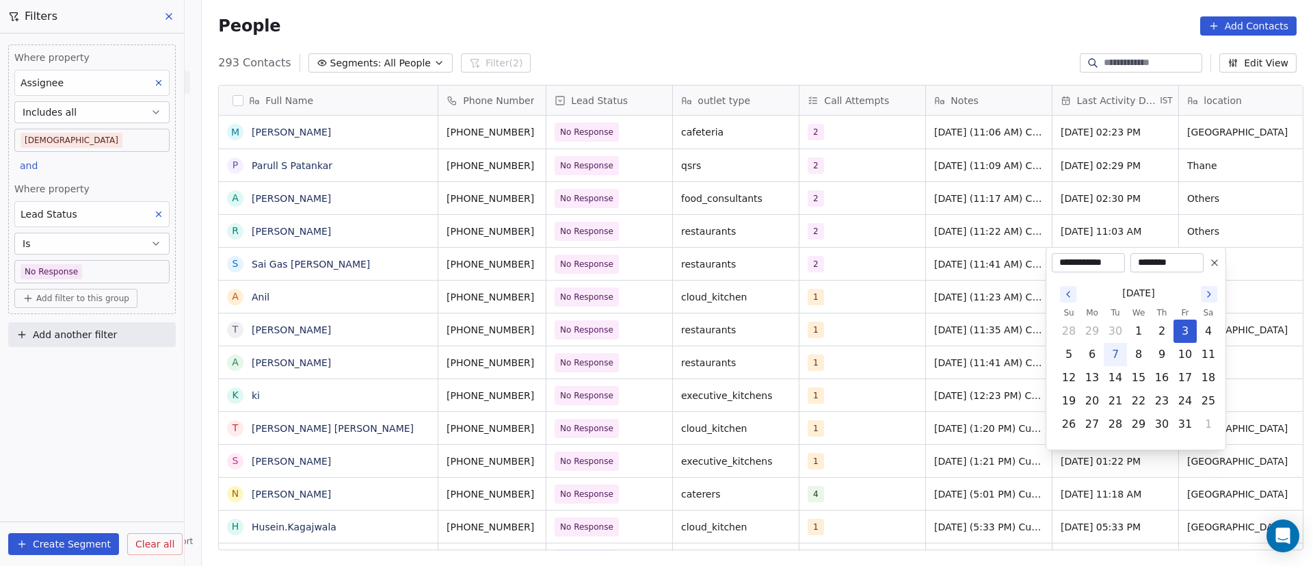
click at [1118, 354] on button "7" at bounding box center [1116, 354] width 22 height 22
type input "**********"
click at [940, 343] on html "On2Cook India Pvt. Ltd. Contacts People Marketing Workflows Campaigns Metrics &…" at bounding box center [656, 283] width 1313 height 566
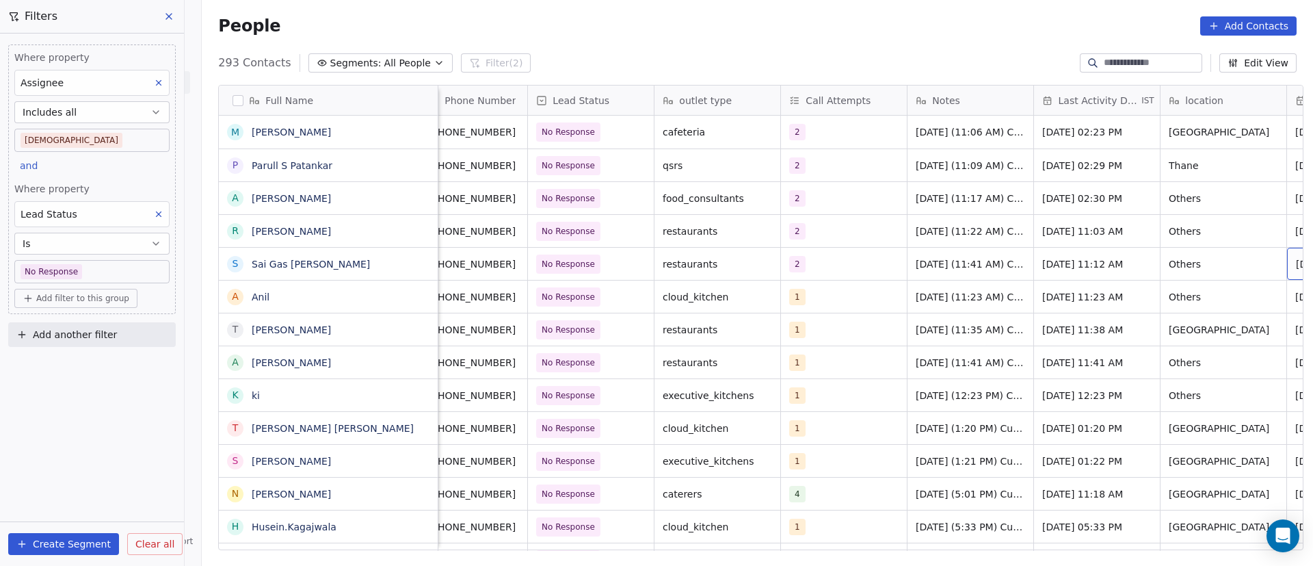
scroll to position [0, 145]
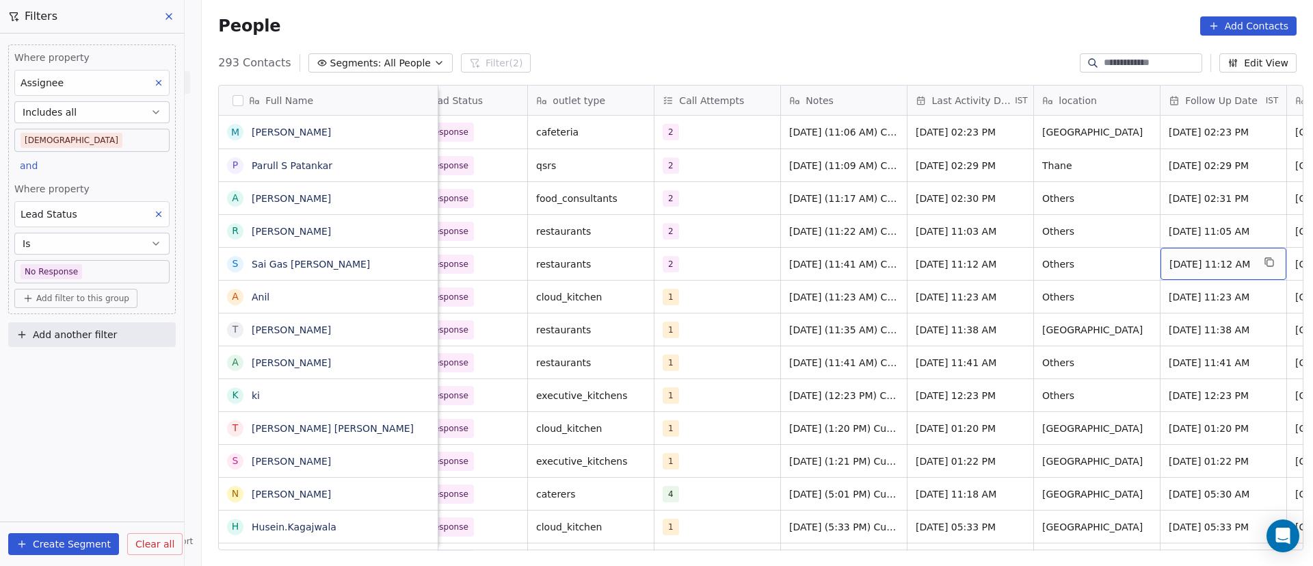
click at [1190, 264] on span "[DATE] 11:12 AM" at bounding box center [1211, 264] width 83 height 14
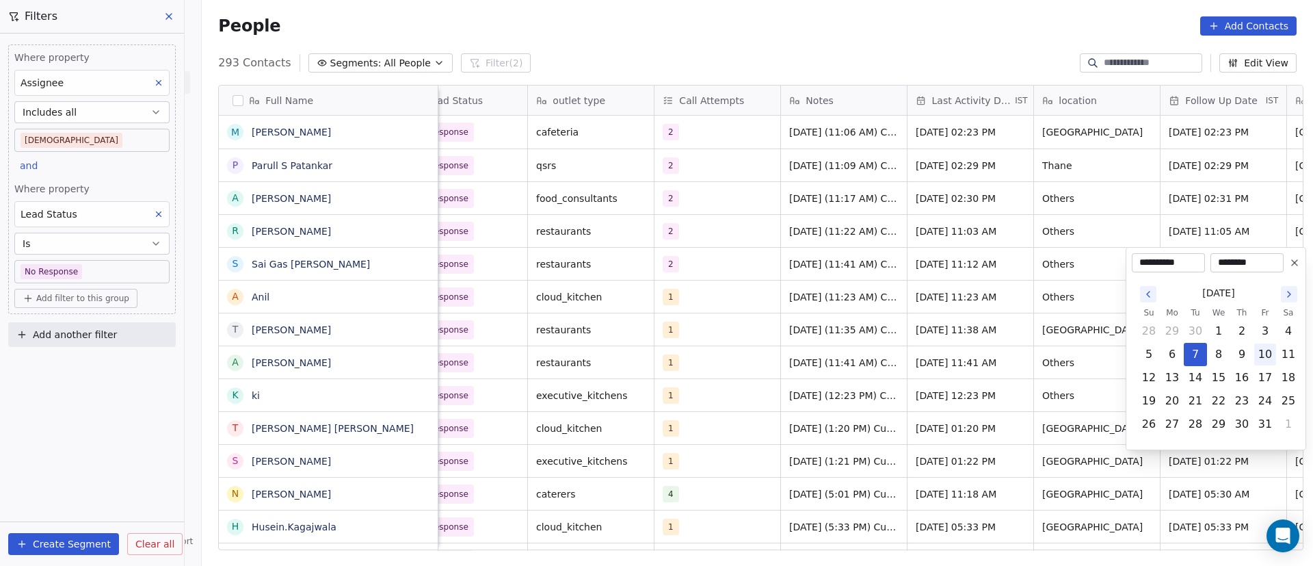
click at [1269, 360] on button "10" at bounding box center [1266, 354] width 22 height 22
type input "**********"
click at [970, 361] on html "On2Cook India Pvt. Ltd. Contacts People Marketing Workflows Campaigns Metrics &…" at bounding box center [656, 283] width 1313 height 566
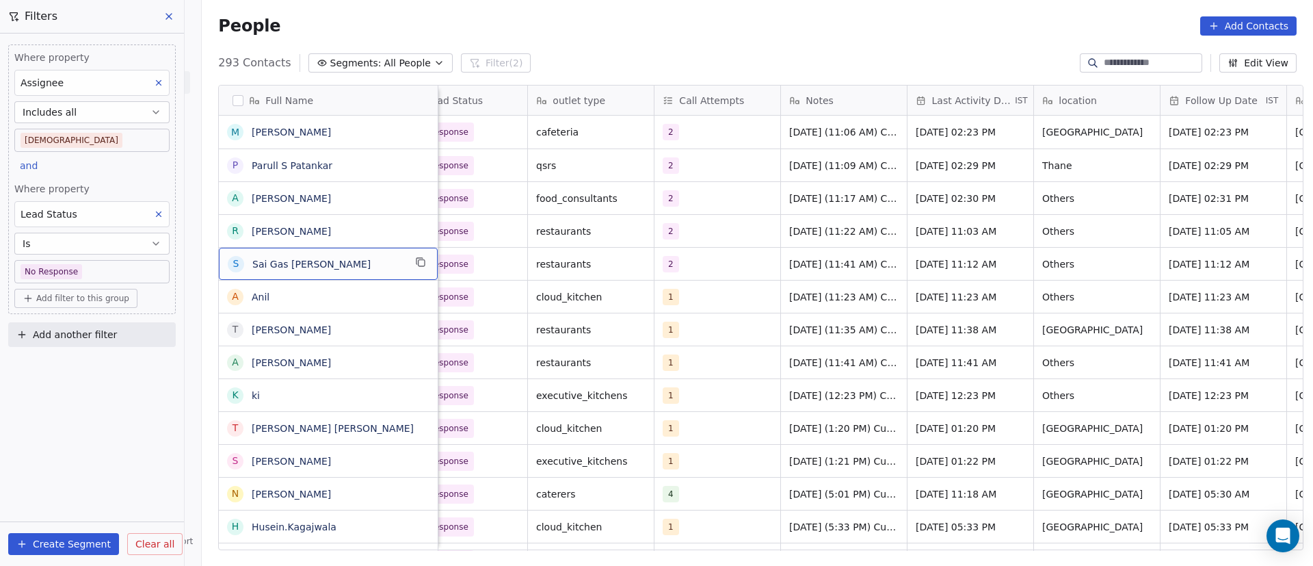
scroll to position [0, 0]
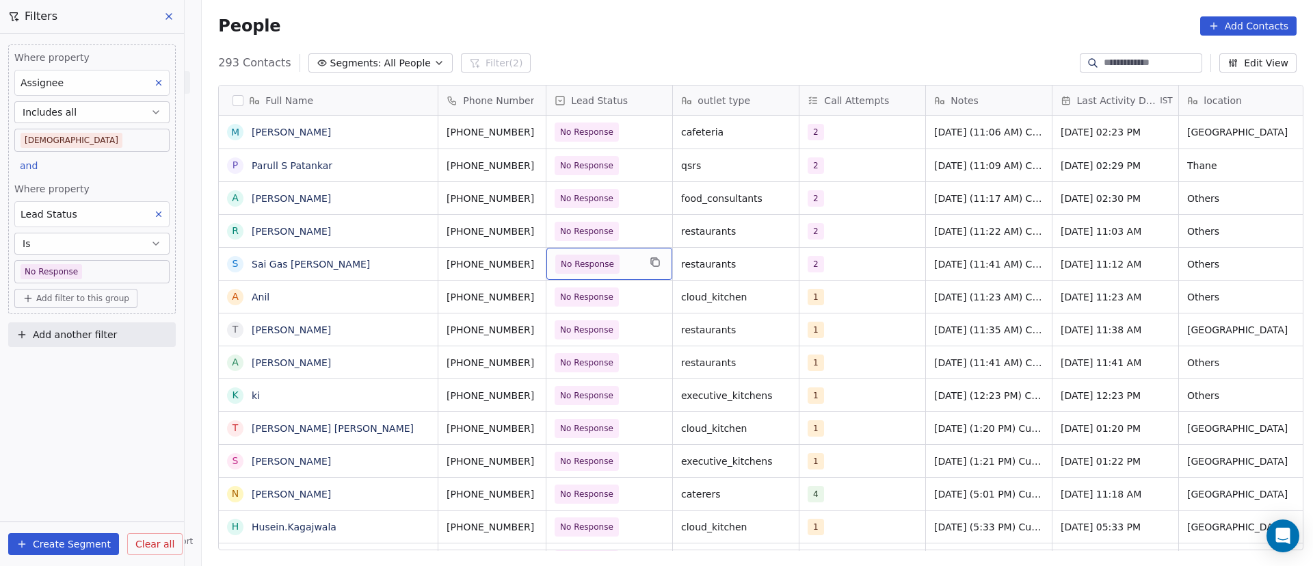
click at [625, 263] on span "No Response" at bounding box center [596, 263] width 83 height 19
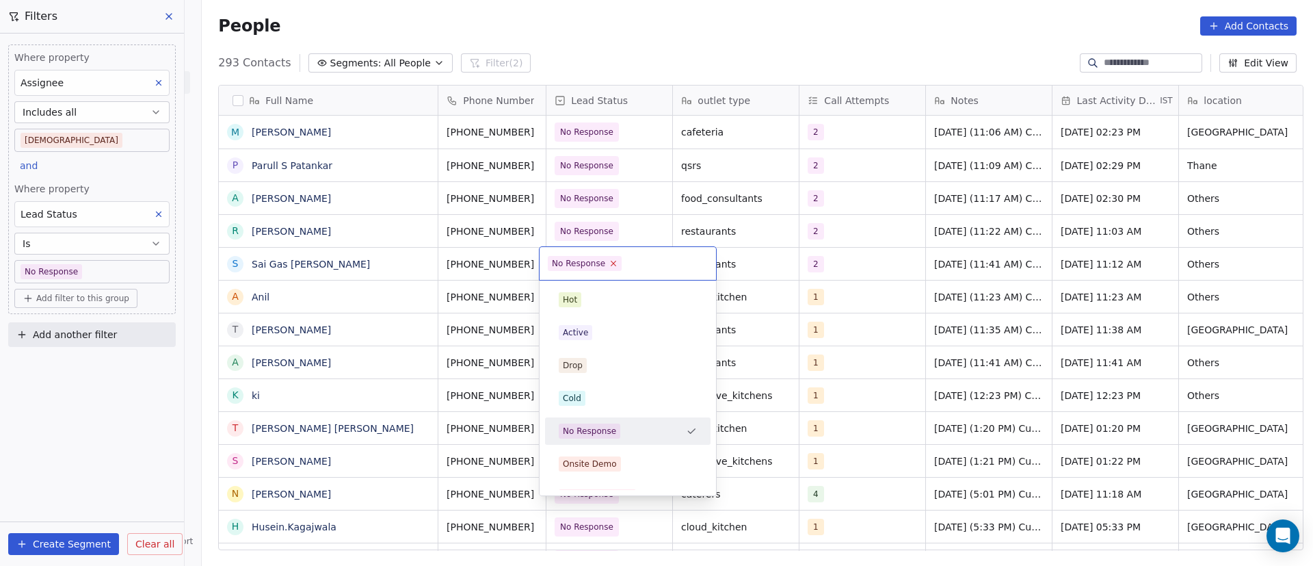
click at [612, 263] on icon at bounding box center [614, 263] width 5 height 5
click at [598, 322] on div "Active" at bounding box center [628, 333] width 155 height 22
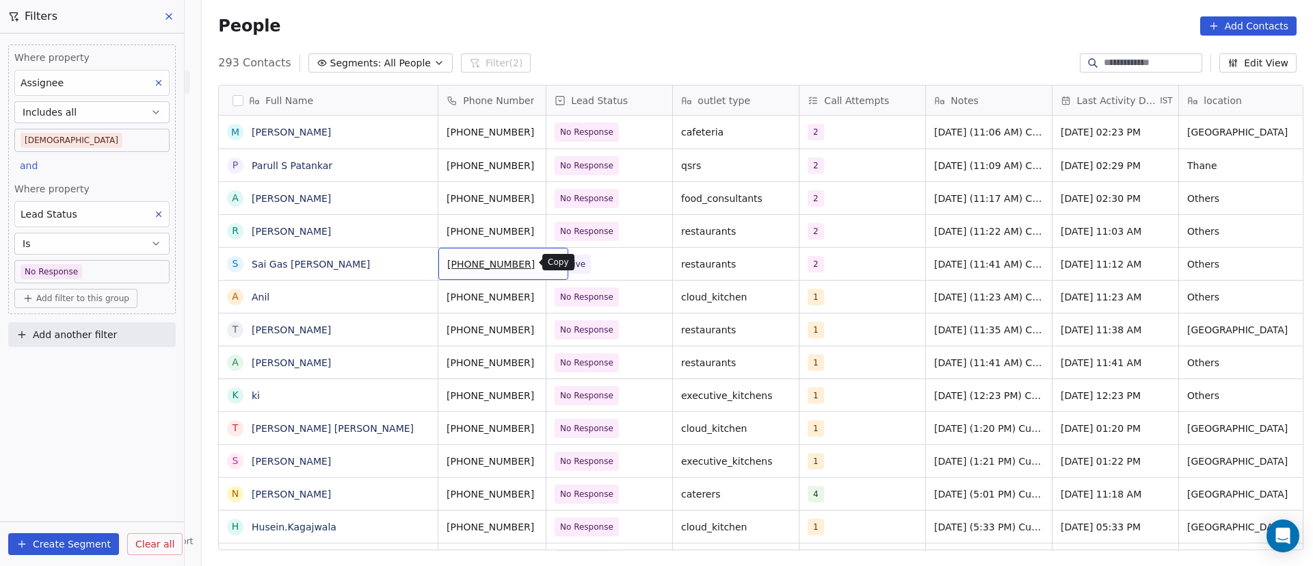
click at [547, 263] on icon "grid" at bounding box center [552, 262] width 11 height 11
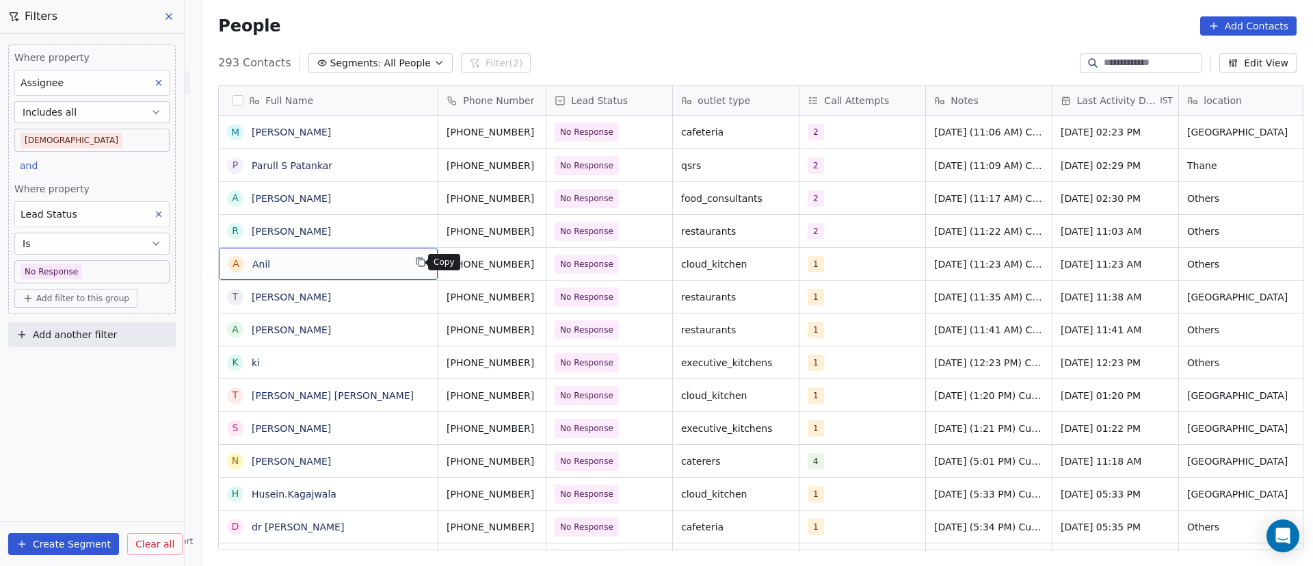
click at [415, 271] on div "A Anil" at bounding box center [328, 264] width 219 height 32
click at [417, 263] on icon "grid" at bounding box center [420, 261] width 6 height 6
click at [544, 265] on button "grid" at bounding box center [552, 262] width 16 height 16
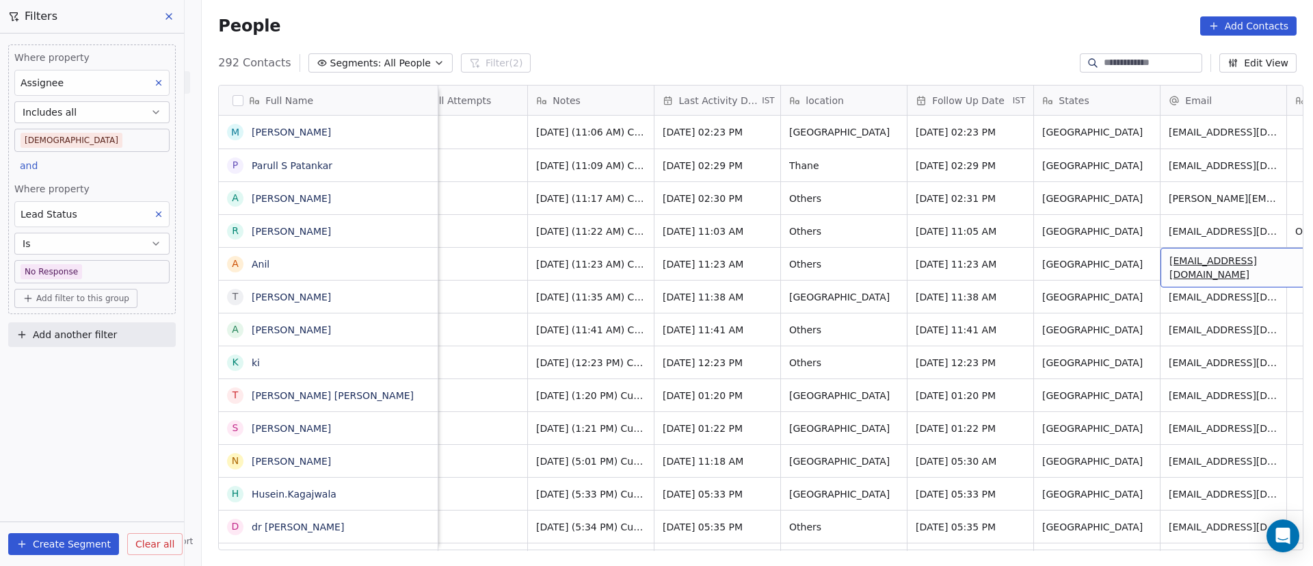
scroll to position [0, 525]
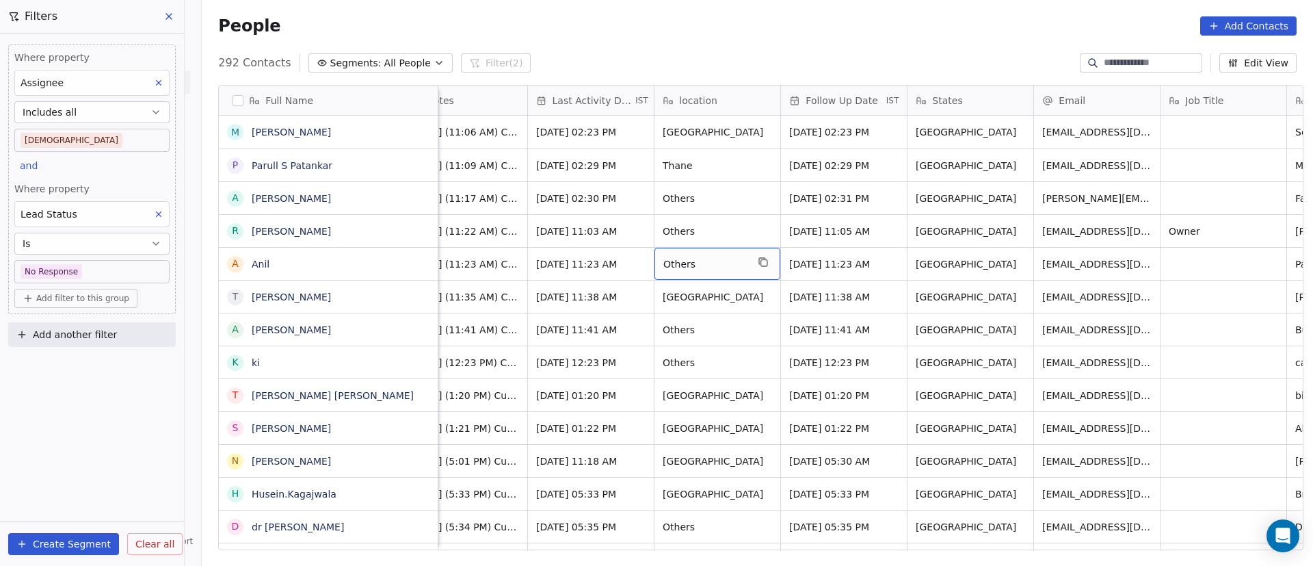
click at [707, 267] on span "Others" at bounding box center [705, 264] width 83 height 14
type textarea "*"
type textarea "*******"
click at [315, 263] on html "On2Cook India Pvt. Ltd. Contacts People Marketing Workflows Campaigns Metrics &…" at bounding box center [656, 283] width 1313 height 566
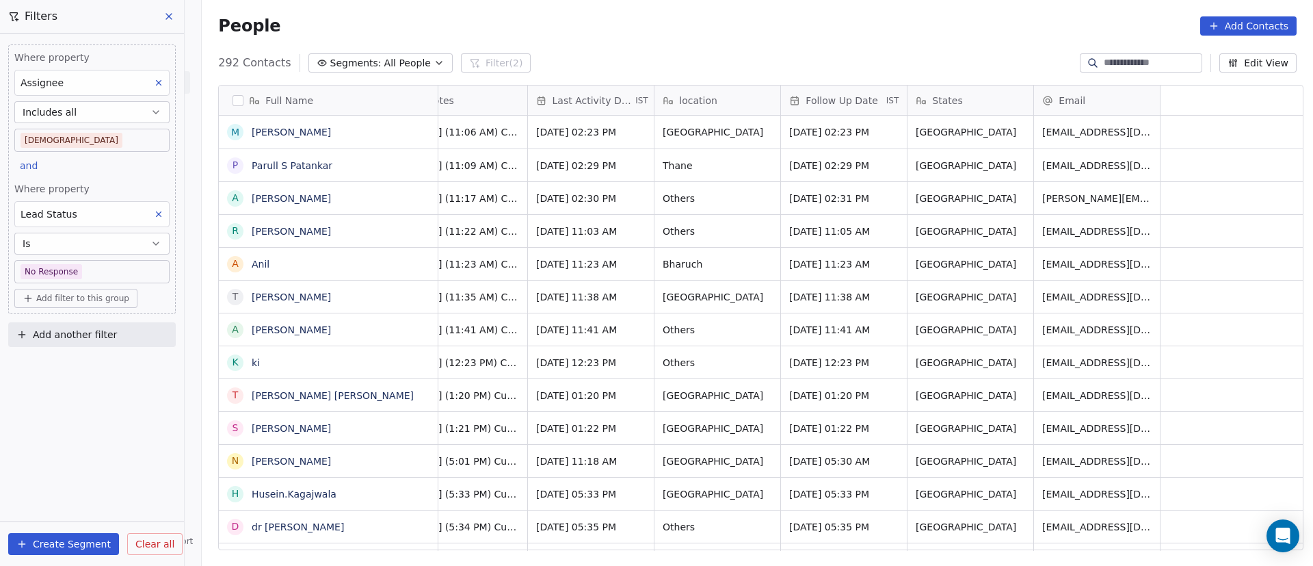
scroll to position [0, 0]
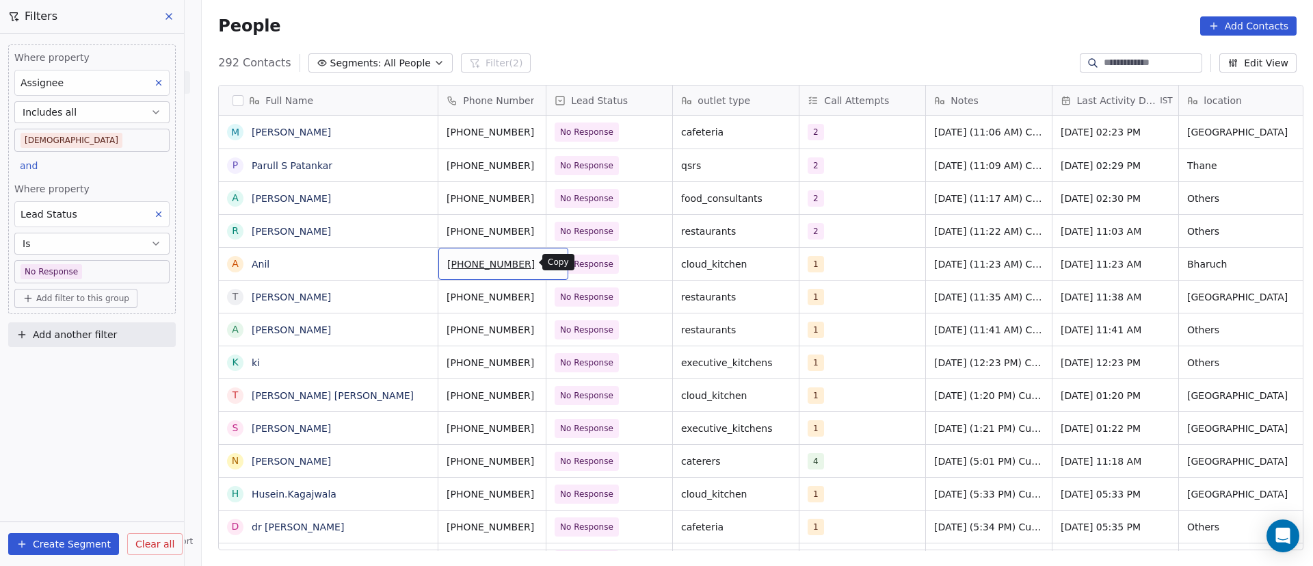
drag, startPoint x: 530, startPoint y: 261, endPoint x: 501, endPoint y: 263, distance: 28.8
click at [547, 261] on icon "grid" at bounding box center [552, 262] width 11 height 11
click at [815, 270] on span "1" at bounding box center [817, 264] width 16 height 16
click at [835, 266] on div "1" at bounding box center [850, 264] width 83 height 16
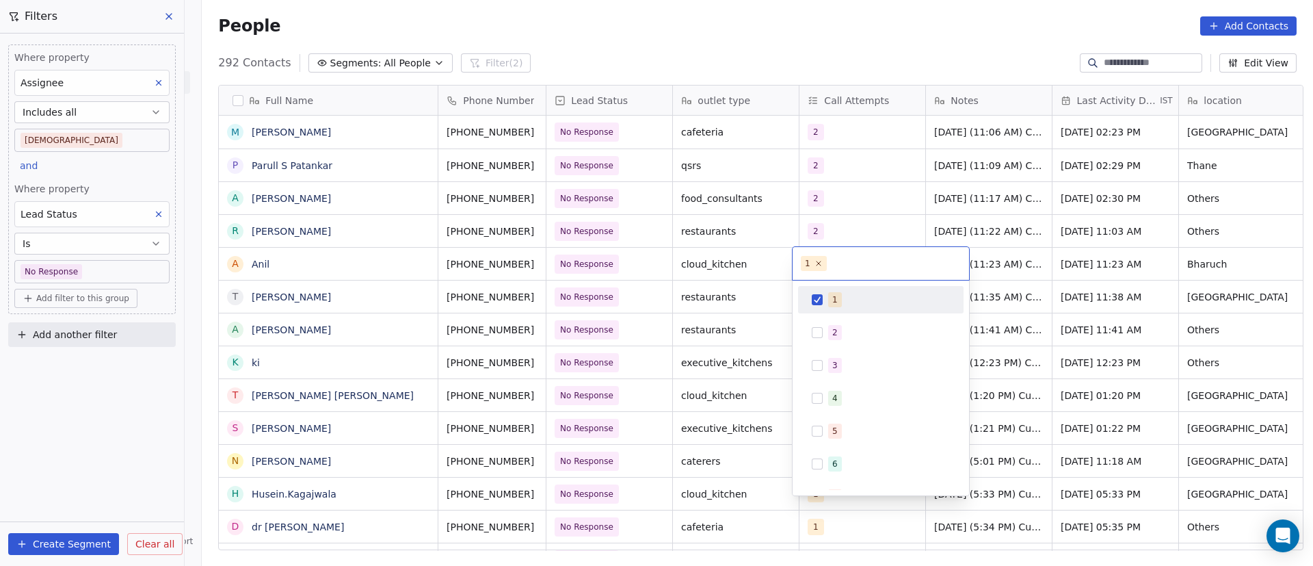
click at [833, 300] on div "1" at bounding box center [835, 299] width 5 height 12
click at [834, 323] on div "2" at bounding box center [881, 333] width 155 height 22
drag, startPoint x: 1038, startPoint y: 309, endPoint x: 996, endPoint y: 292, distance: 45.7
click at [1038, 309] on html "On2Cook India Pvt. Ltd. Contacts People Marketing Workflows Campaigns Metrics &…" at bounding box center [656, 283] width 1313 height 566
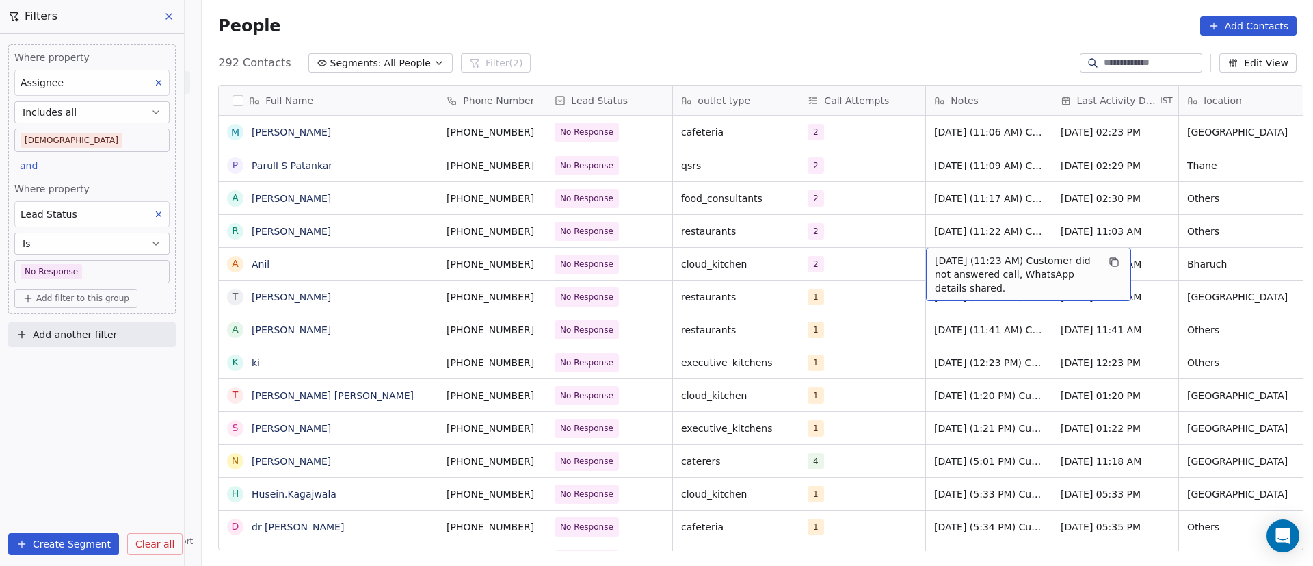
click at [939, 265] on span "[DATE] (11:23 AM) Customer did not answered call, WhatsApp details shared." at bounding box center [1016, 274] width 163 height 41
click at [922, 259] on textarea "**********" at bounding box center [1022, 274] width 204 height 52
paste textarea "**********"
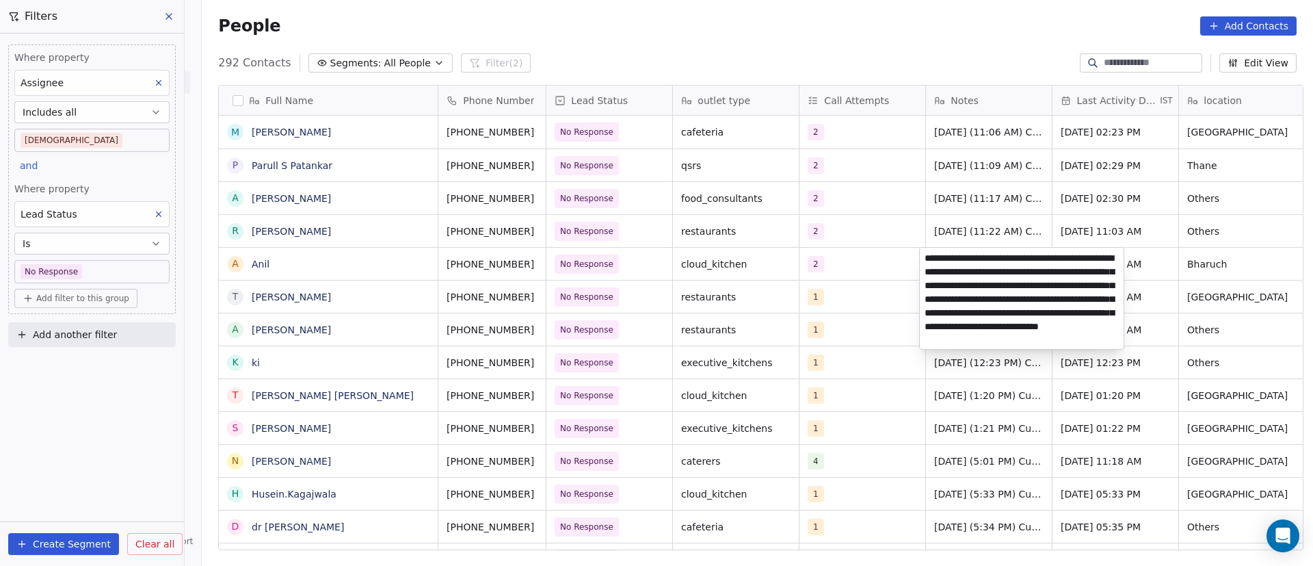
type textarea "**********"
click at [653, 316] on html "On2Cook India Pvt. Ltd. Contacts People Marketing Workflows Campaigns Metrics &…" at bounding box center [656, 283] width 1313 height 566
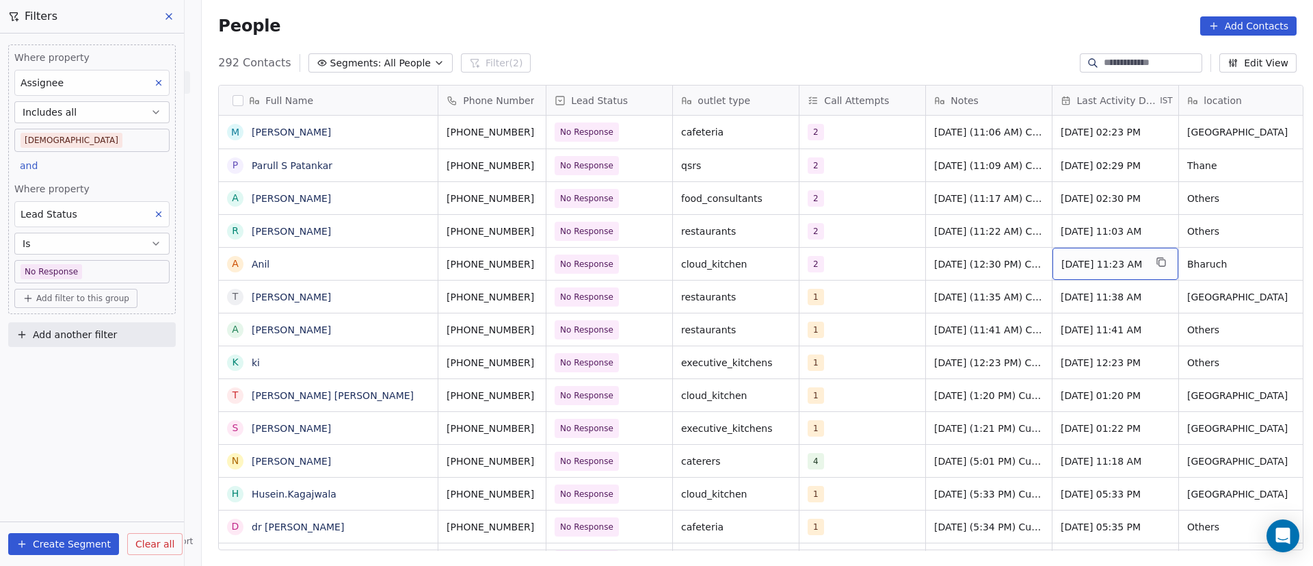
click at [1121, 265] on span "[DATE] 11:23 AM" at bounding box center [1103, 264] width 83 height 14
click at [1120, 265] on span "[DATE] 11:23 AM" at bounding box center [1103, 264] width 83 height 14
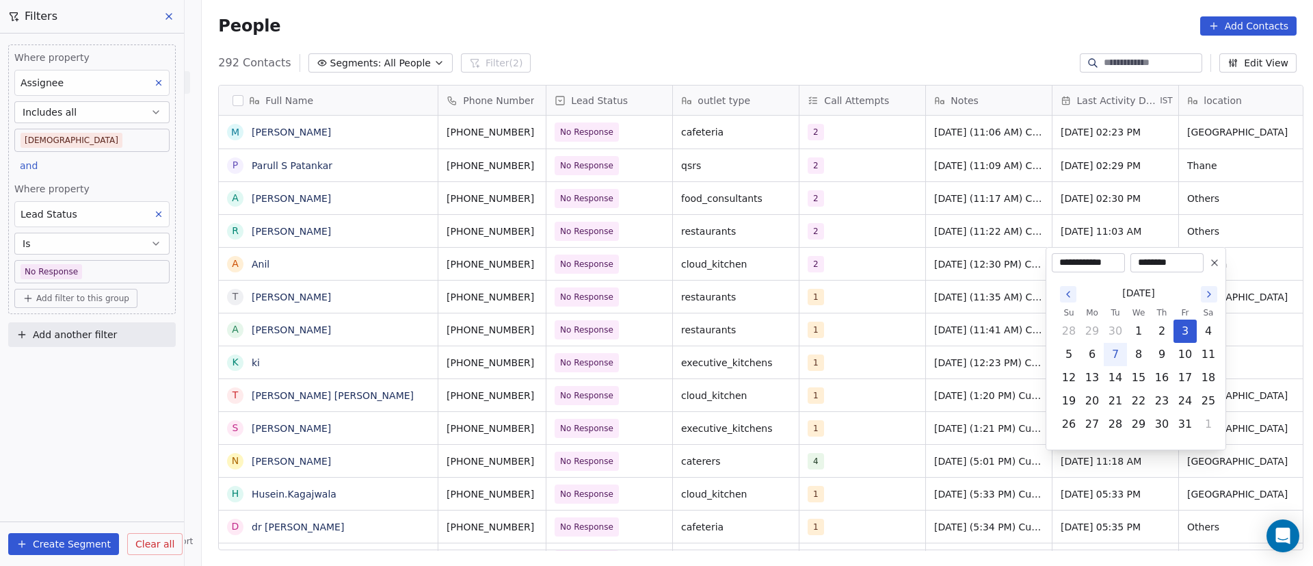
click at [1122, 358] on button "7" at bounding box center [1116, 354] width 22 height 22
type input "**********"
click at [972, 352] on html "On2Cook India Pvt. Ltd. Contacts People Marketing Workflows Campaigns Metrics &…" at bounding box center [656, 283] width 1313 height 566
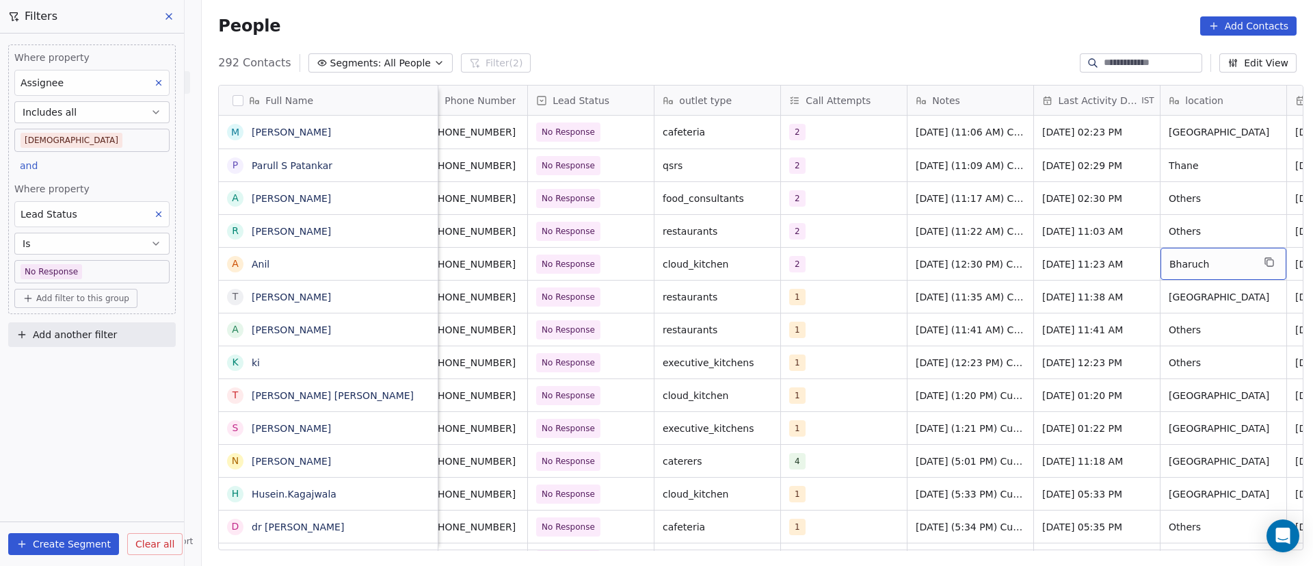
scroll to position [0, 145]
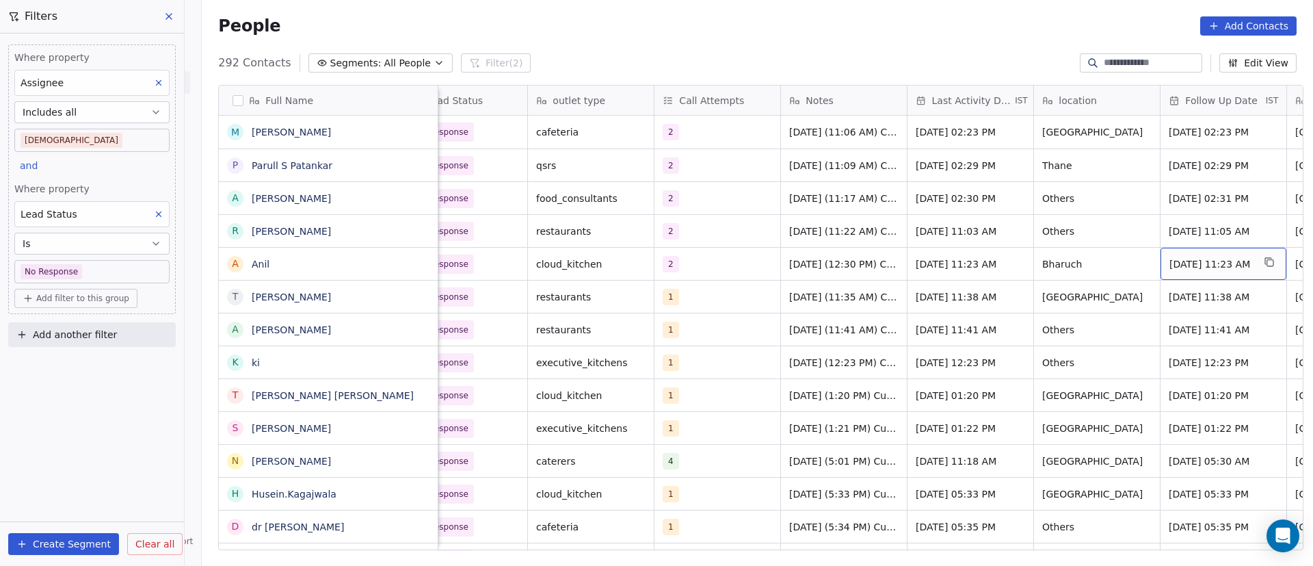
click at [1219, 259] on span "[DATE] 11:23 AM" at bounding box center [1211, 264] width 83 height 14
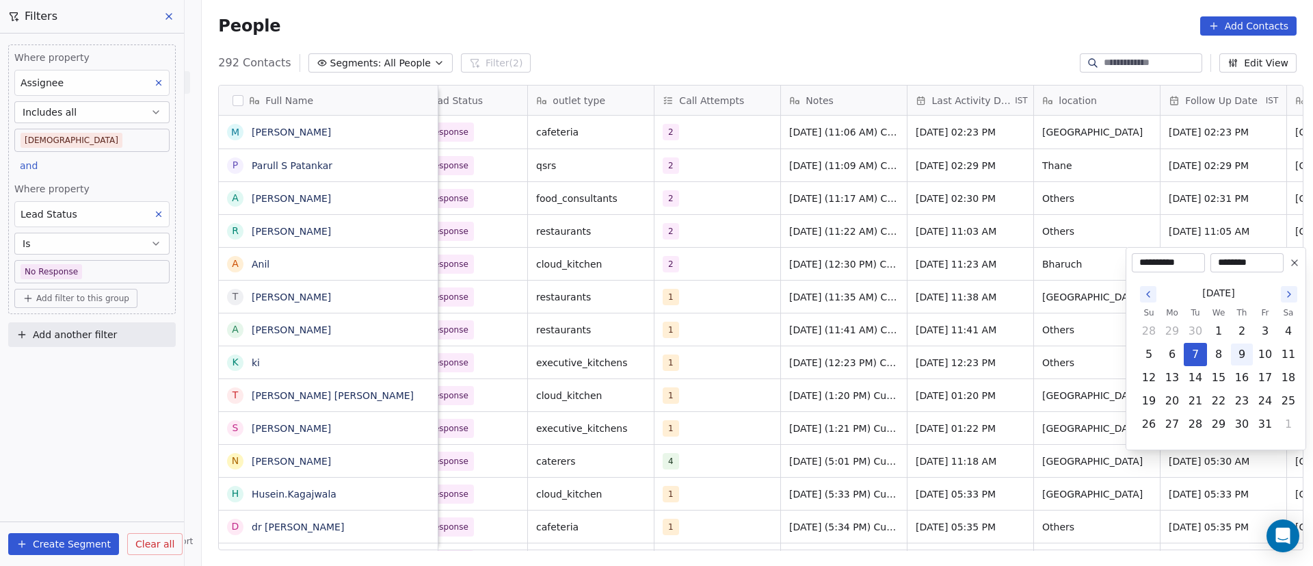
click at [1238, 354] on button "9" at bounding box center [1242, 354] width 22 height 22
type input "**********"
click at [922, 355] on html "On2Cook India Pvt. Ltd. Contacts People Marketing Workflows Campaigns Metrics &…" at bounding box center [656, 283] width 1313 height 566
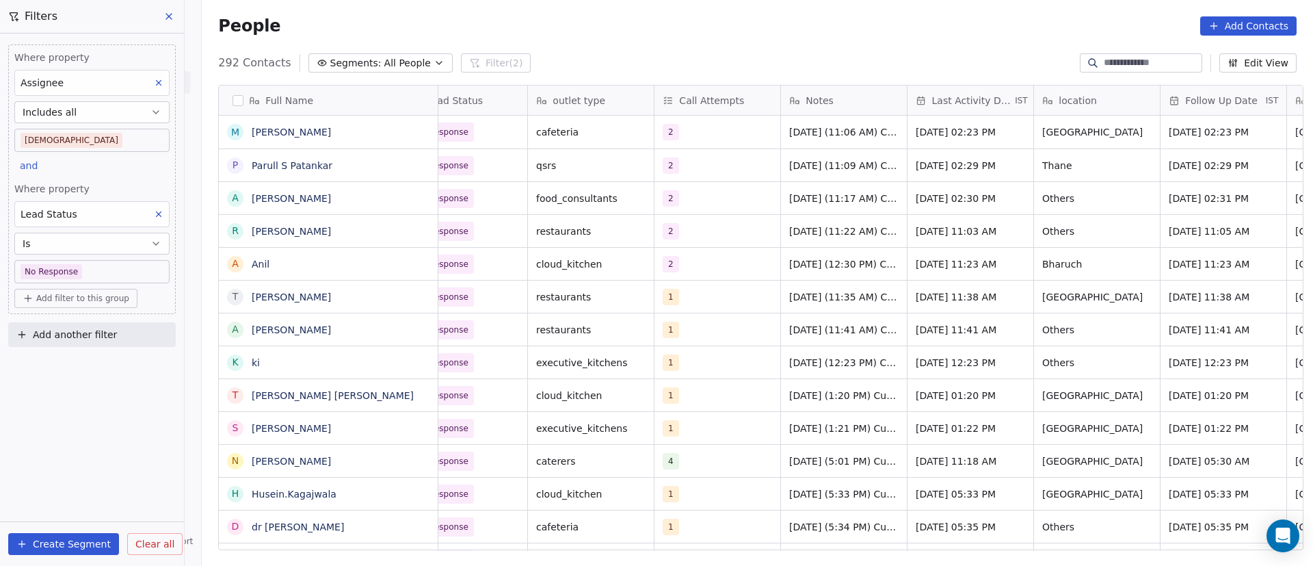
scroll to position [0, 0]
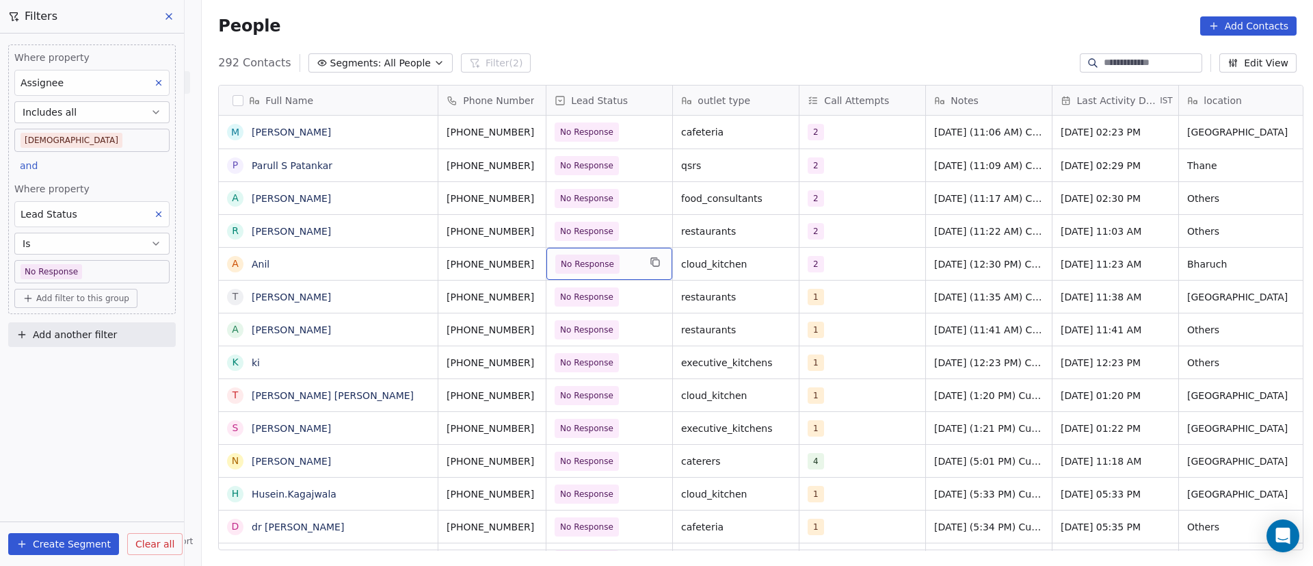
click at [624, 271] on span "No Response" at bounding box center [596, 263] width 83 height 19
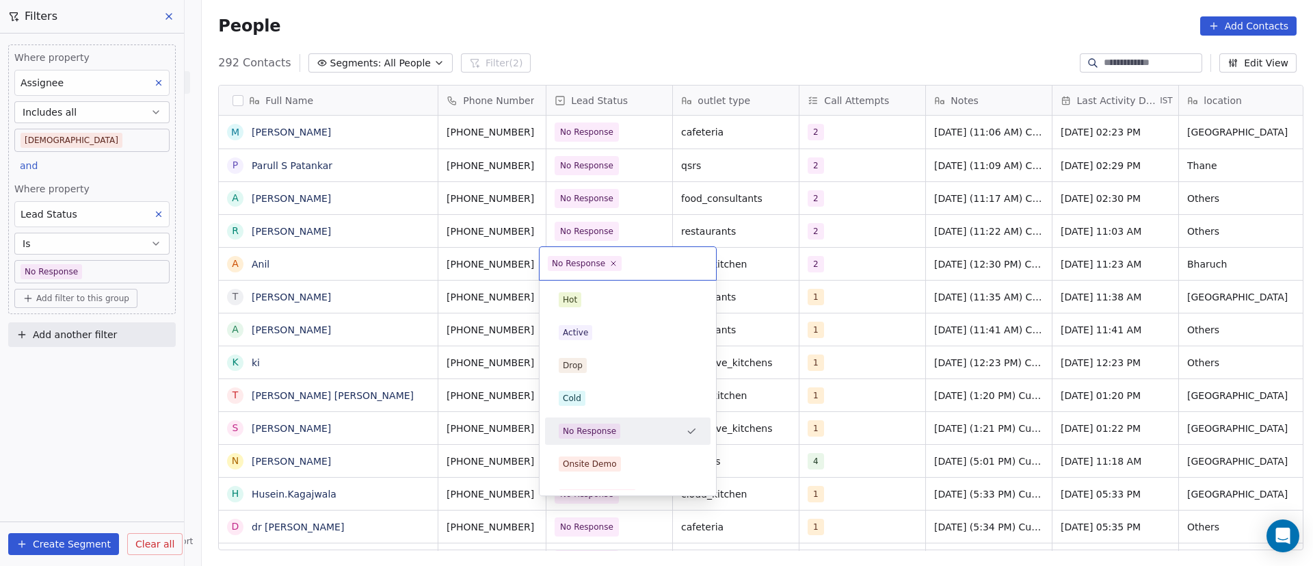
click at [615, 263] on span "No Response" at bounding box center [585, 263] width 74 height 15
click at [612, 265] on icon at bounding box center [614, 263] width 9 height 9
click at [611, 321] on div "Active" at bounding box center [628, 332] width 166 height 27
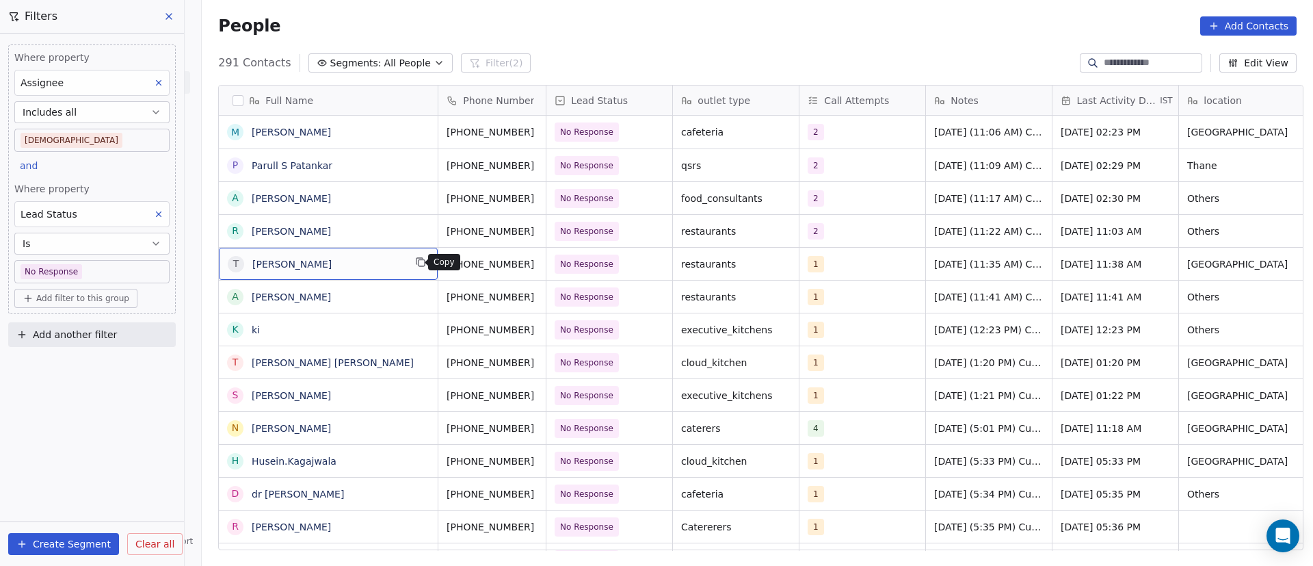
click at [421, 265] on button "grid" at bounding box center [421, 262] width 16 height 16
click at [342, 280] on div "A [PERSON_NAME]" at bounding box center [329, 296] width 220 height 33
click at [544, 265] on button "grid" at bounding box center [552, 262] width 16 height 16
drag, startPoint x: 387, startPoint y: 266, endPoint x: 394, endPoint y: 267, distance: 7.0
click at [844, 270] on div "1" at bounding box center [850, 264] width 83 height 16
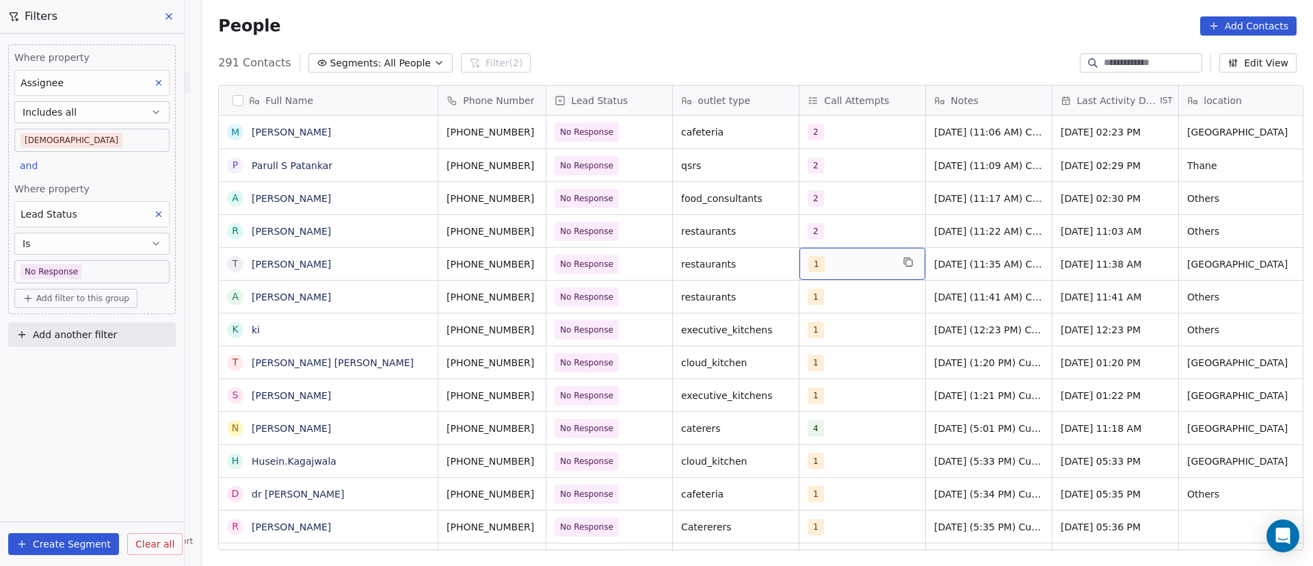
click at [844, 270] on div "1" at bounding box center [850, 264] width 83 height 16
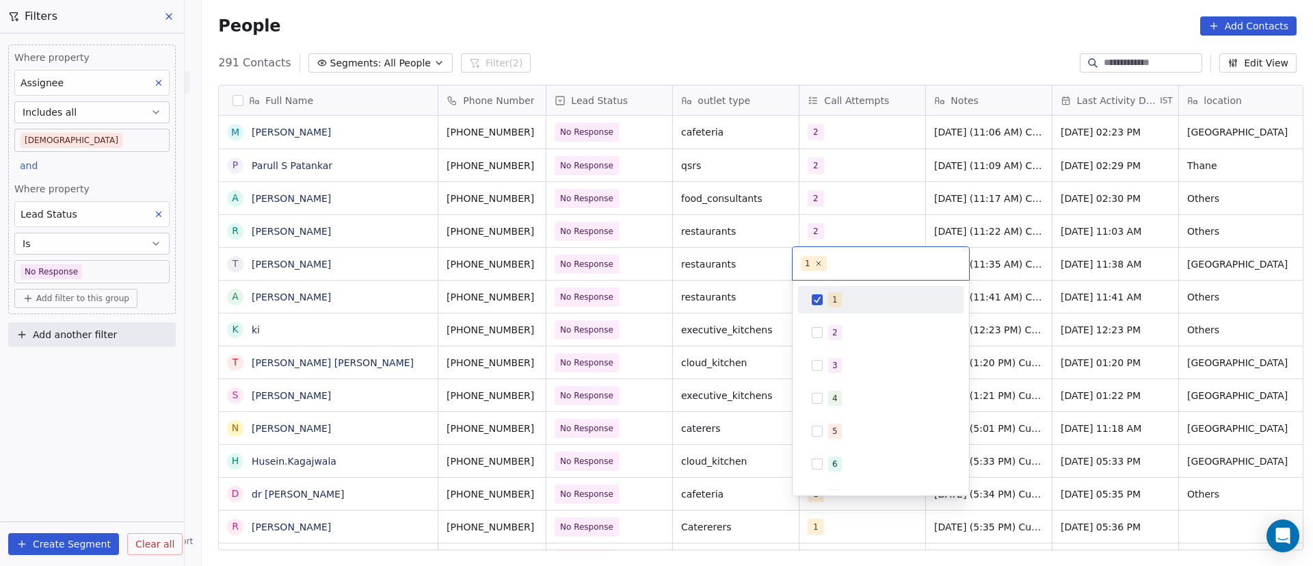
click at [832, 296] on span "1" at bounding box center [835, 299] width 14 height 15
drag, startPoint x: 833, startPoint y: 321, endPoint x: 844, endPoint y: 318, distance: 11.9
click at [833, 322] on div "2" at bounding box center [881, 333] width 155 height 22
click at [1043, 307] on html "On2Cook India Pvt. Ltd. Contacts People Marketing Workflows Campaigns Metrics &…" at bounding box center [656, 283] width 1313 height 566
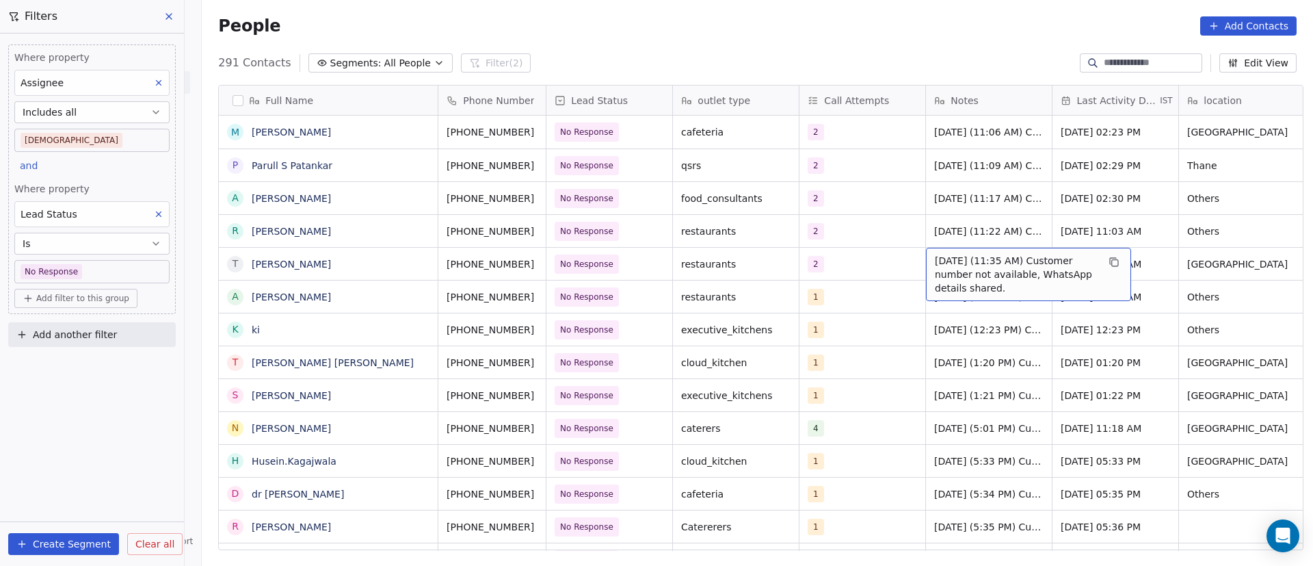
click at [935, 264] on span "[DATE] (11:35 AM) Customer number not available, WhatsApp details shared." at bounding box center [1016, 274] width 163 height 41
click at [927, 259] on textarea "**********" at bounding box center [1022, 274] width 204 height 52
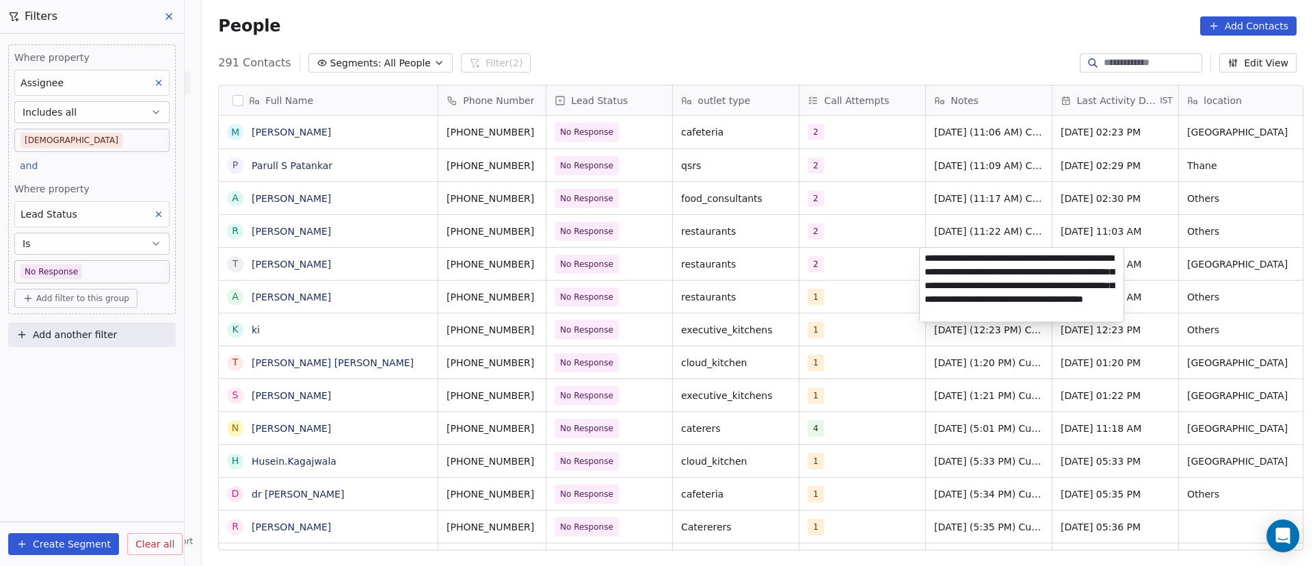
type textarea "**********"
click at [1023, 418] on html "On2Cook India Pvt. Ltd. Contacts People Marketing Workflows Campaigns Metrics &…" at bounding box center [656, 283] width 1313 height 566
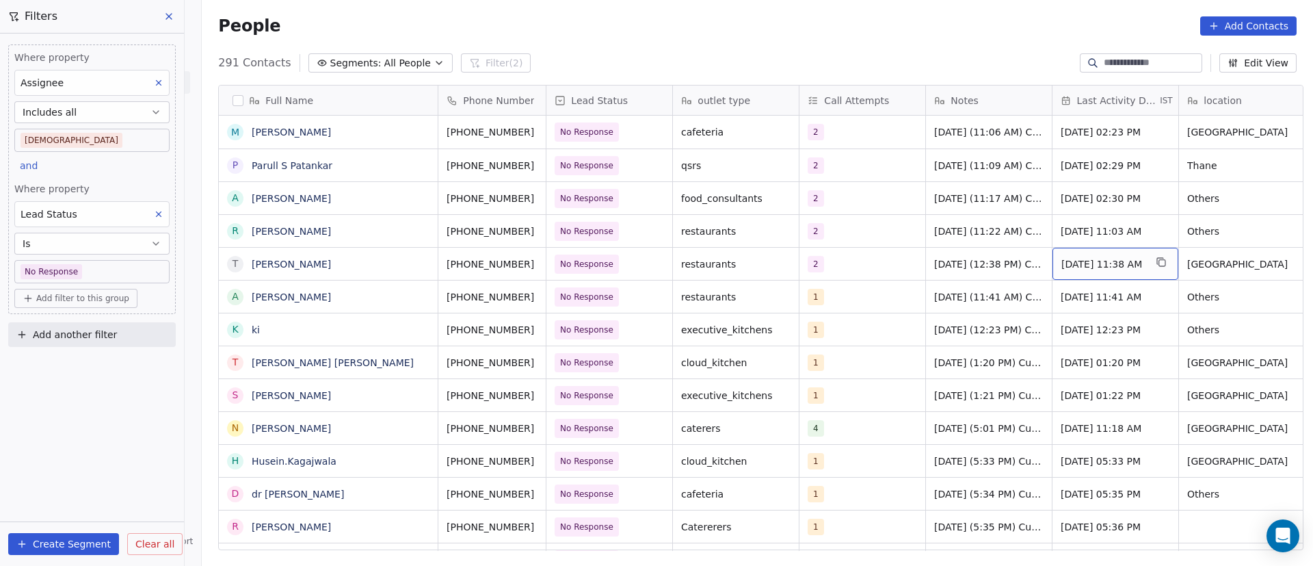
click at [1068, 266] on span "[DATE] 11:38 AM" at bounding box center [1103, 264] width 83 height 14
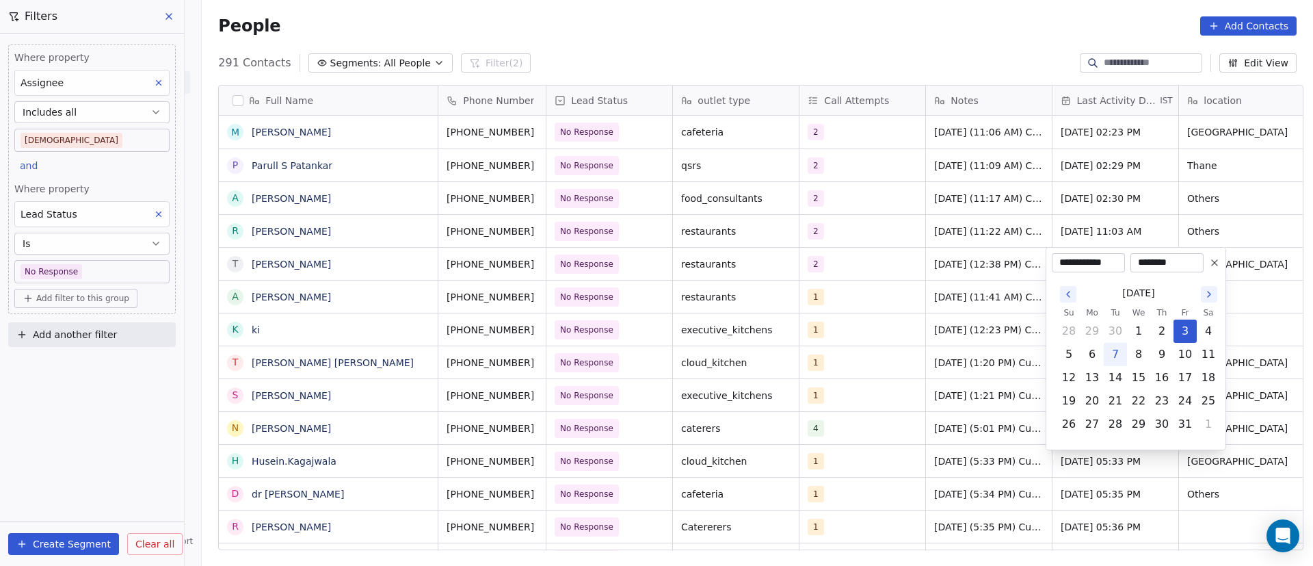
click at [1117, 354] on button "7" at bounding box center [1116, 354] width 22 height 22
type input "**********"
click at [975, 322] on html "On2Cook India Pvt. Ltd. Contacts People Marketing Workflows Campaigns Metrics &…" at bounding box center [656, 283] width 1313 height 566
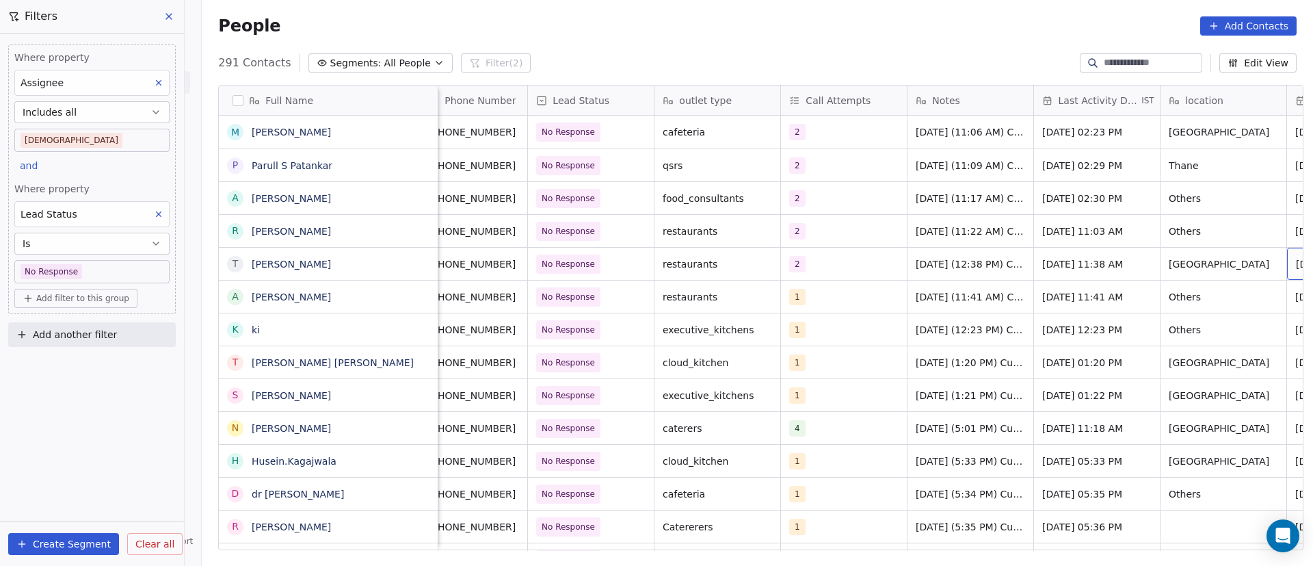
scroll to position [0, 145]
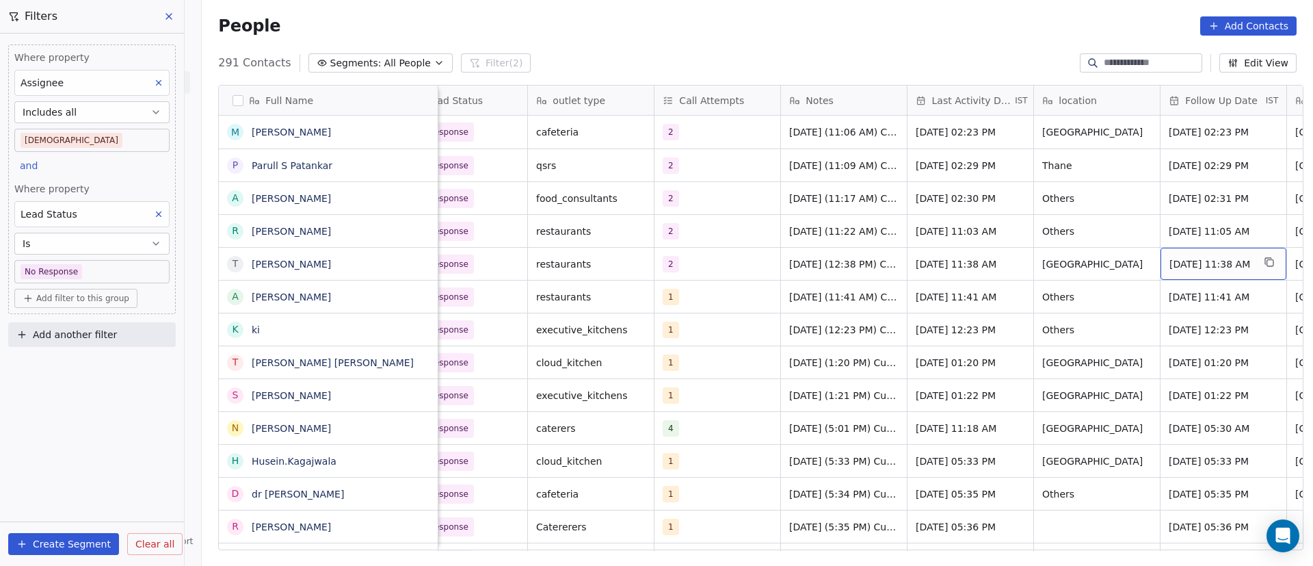
click at [1227, 264] on span "[DATE] 11:38 AM" at bounding box center [1211, 264] width 83 height 14
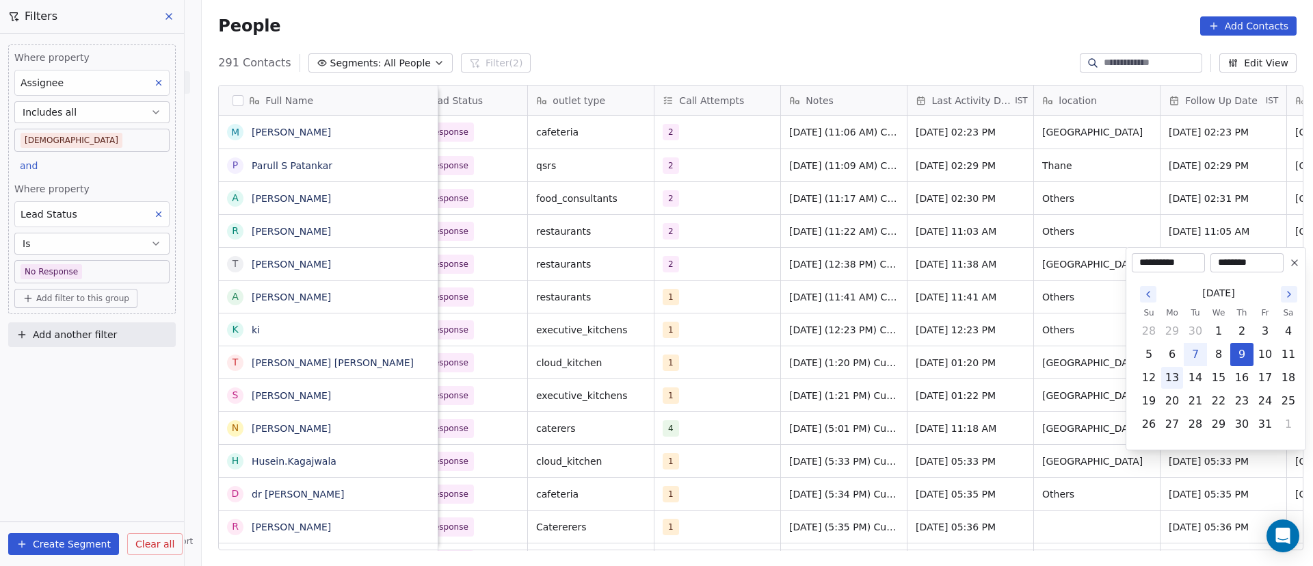
click at [1169, 379] on button "13" at bounding box center [1173, 378] width 22 height 22
type input "**********"
drag, startPoint x: 848, startPoint y: 363, endPoint x: 868, endPoint y: 355, distance: 21.5
click at [848, 362] on html "On2Cook India Pvt. Ltd. Contacts People Marketing Workflows Campaigns Metrics &…" at bounding box center [656, 283] width 1313 height 566
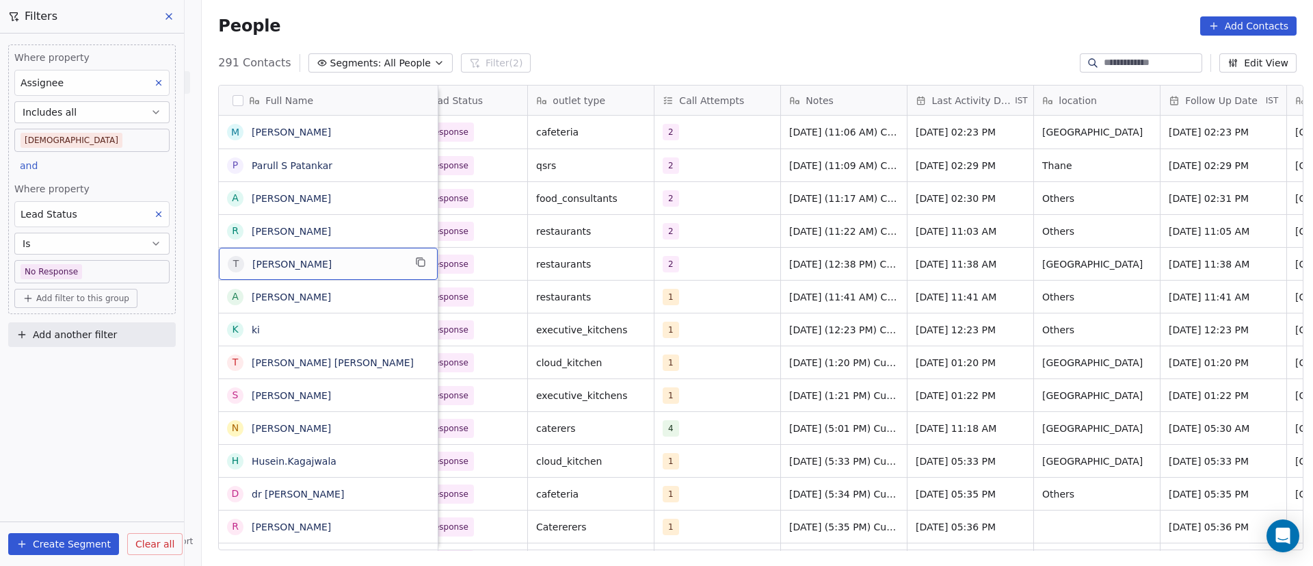
scroll to position [0, 0]
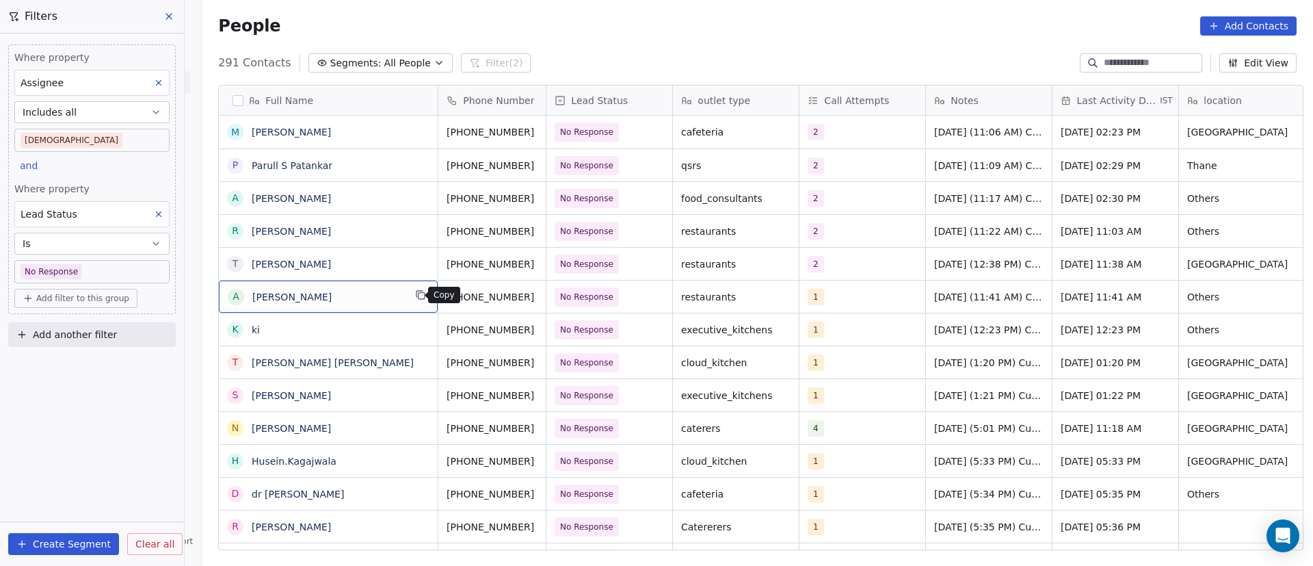
click at [419, 295] on icon "grid" at bounding box center [422, 296] width 6 height 6
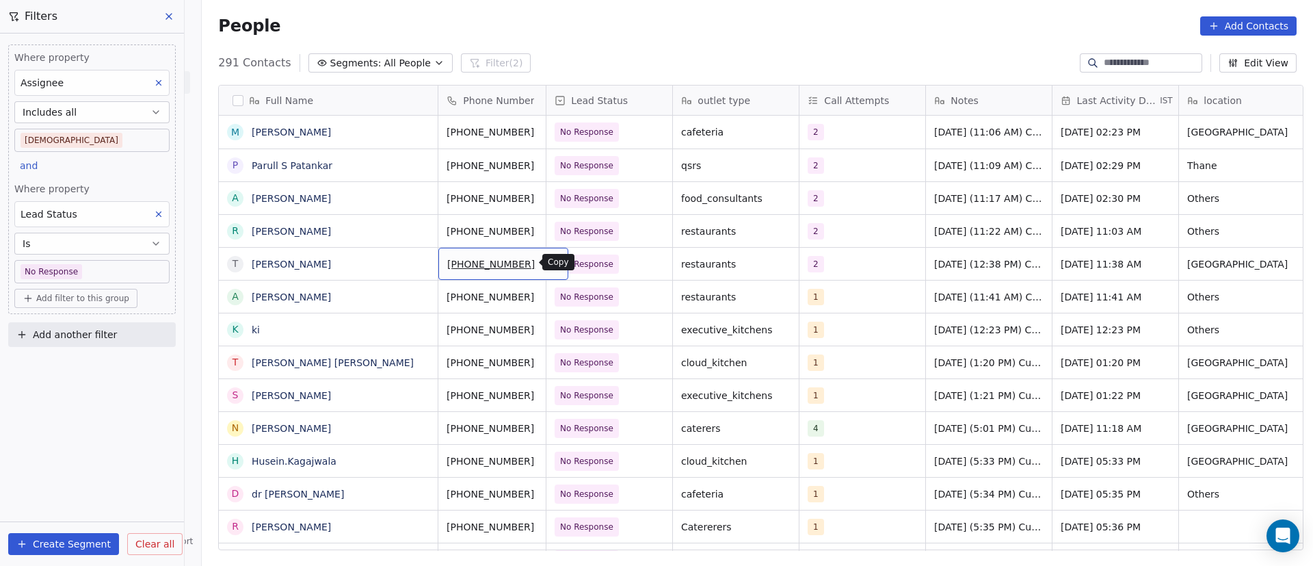
click at [547, 263] on icon "grid" at bounding box center [552, 262] width 11 height 11
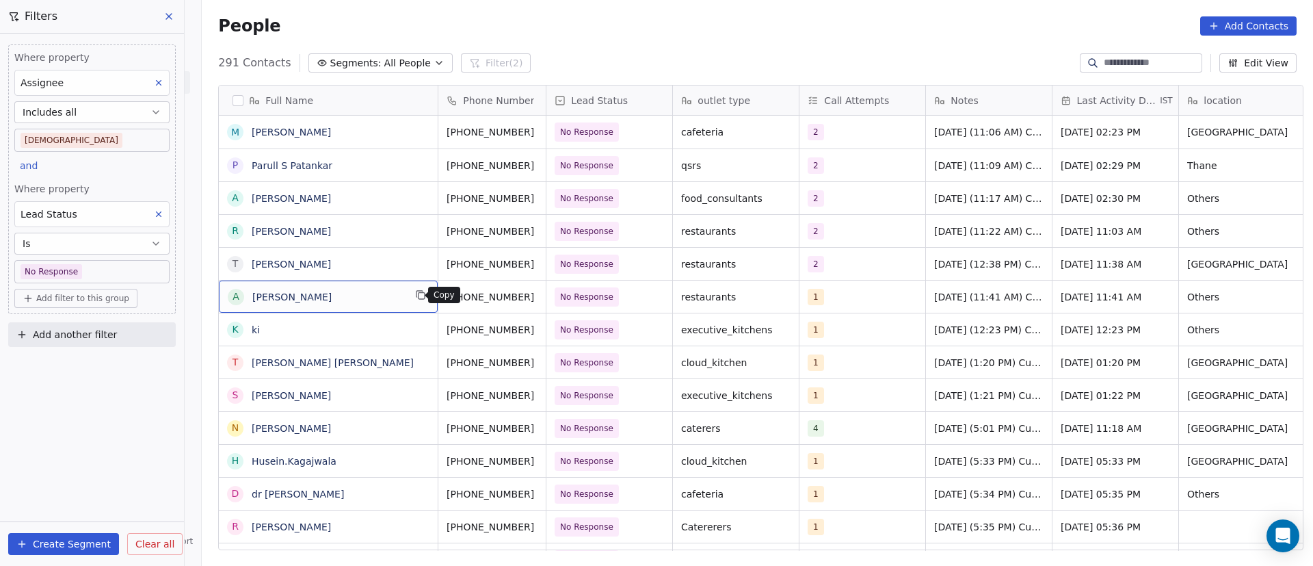
click at [415, 299] on icon "grid" at bounding box center [420, 294] width 11 height 11
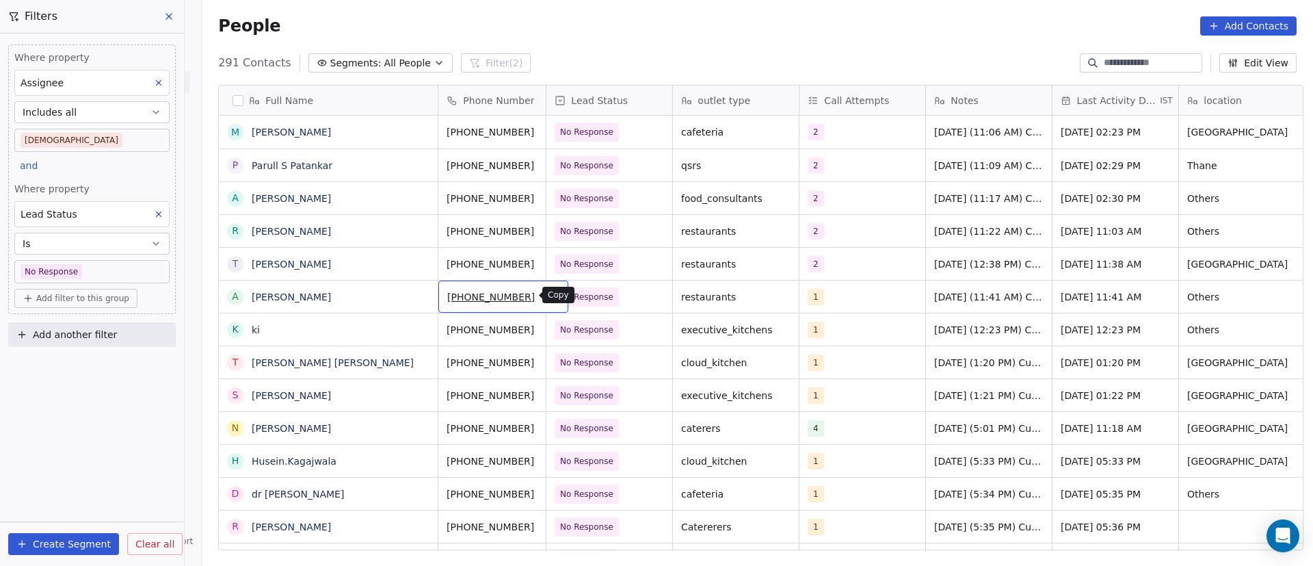
click at [547, 292] on icon "grid" at bounding box center [552, 294] width 11 height 11
click at [876, 12] on div "People Add Contacts" at bounding box center [758, 26] width 1112 height 52
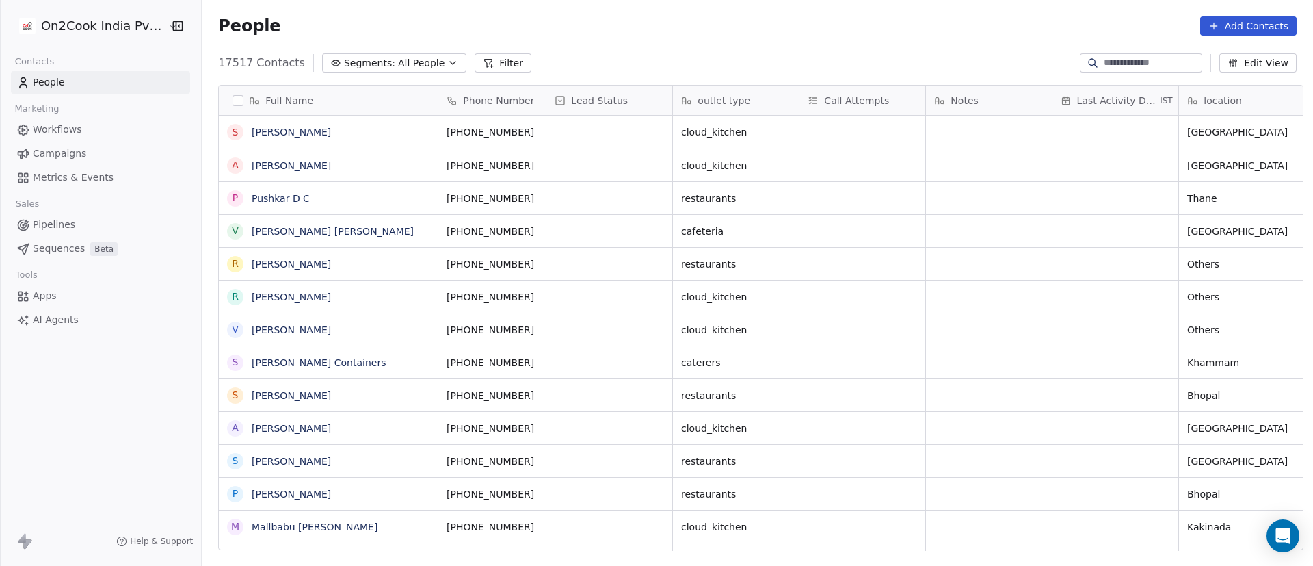
scroll to position [16, 16]
click at [1108, 60] on input at bounding box center [1152, 63] width 96 height 14
paste input "**********"
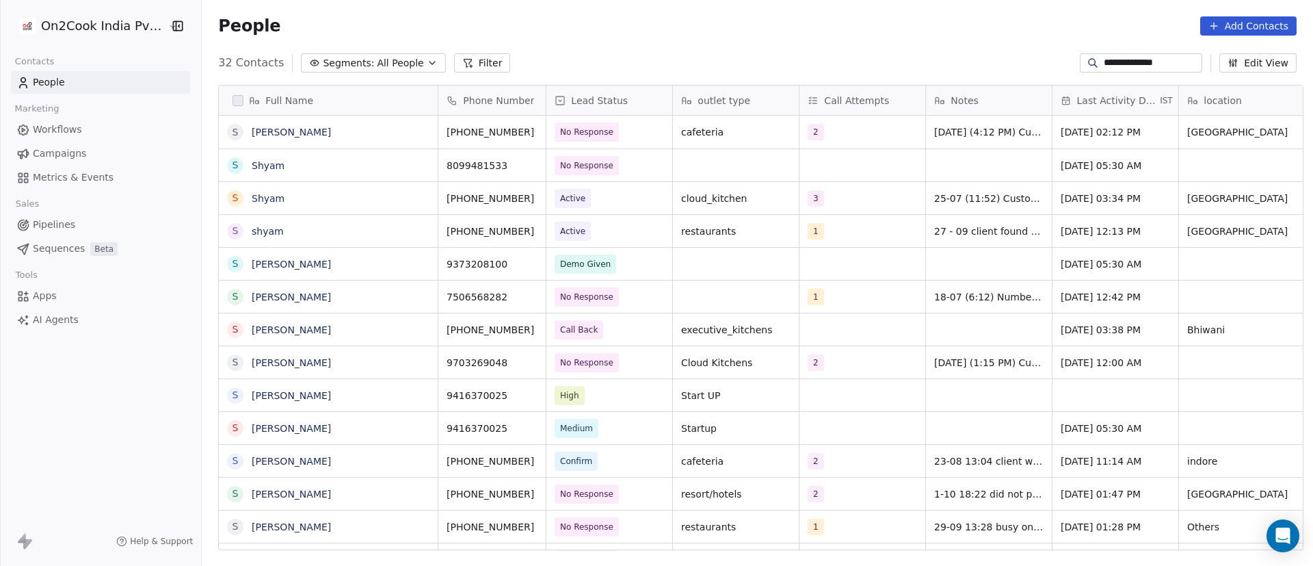
scroll to position [482, 1102]
type input "**********"
drag, startPoint x: 328, startPoint y: 141, endPoint x: 315, endPoint y: 141, distance: 13.7
click at [616, 141] on span "No Response" at bounding box center [596, 131] width 83 height 19
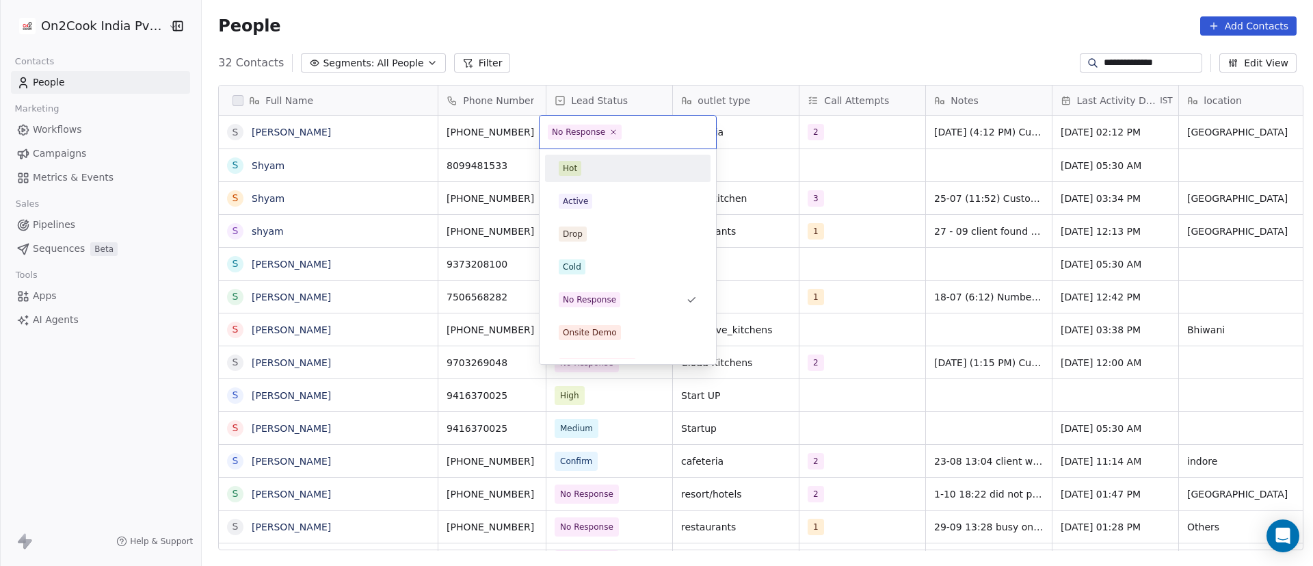
click at [617, 130] on span "No Response" at bounding box center [585, 132] width 74 height 15
click at [614, 132] on icon at bounding box center [614, 131] width 9 height 9
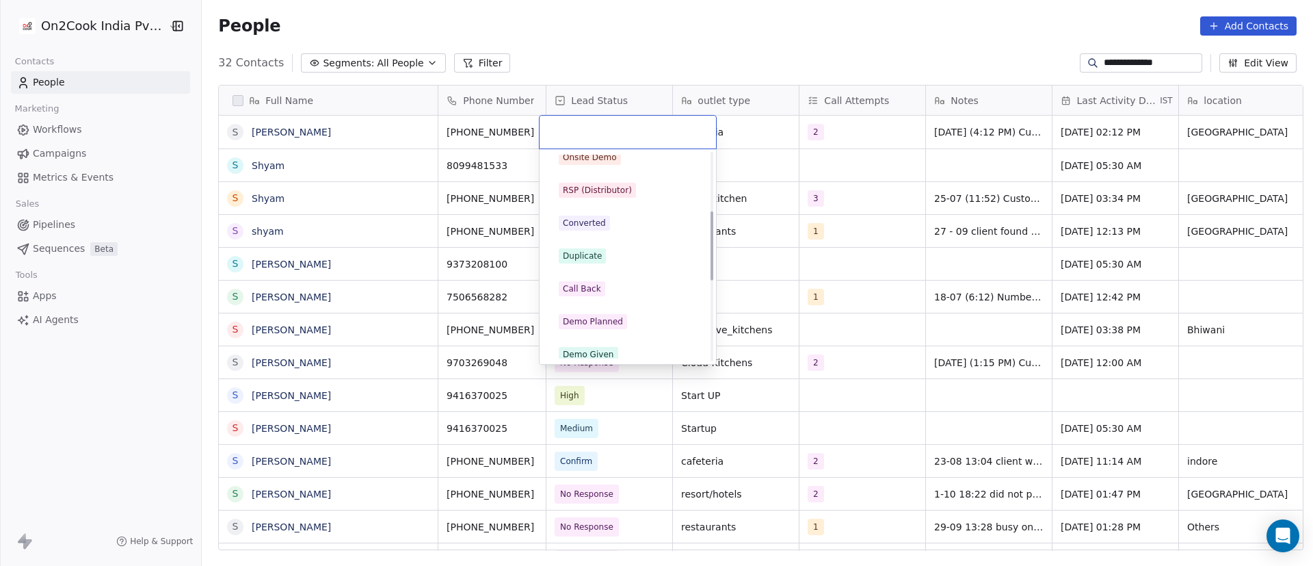
scroll to position [205, 0]
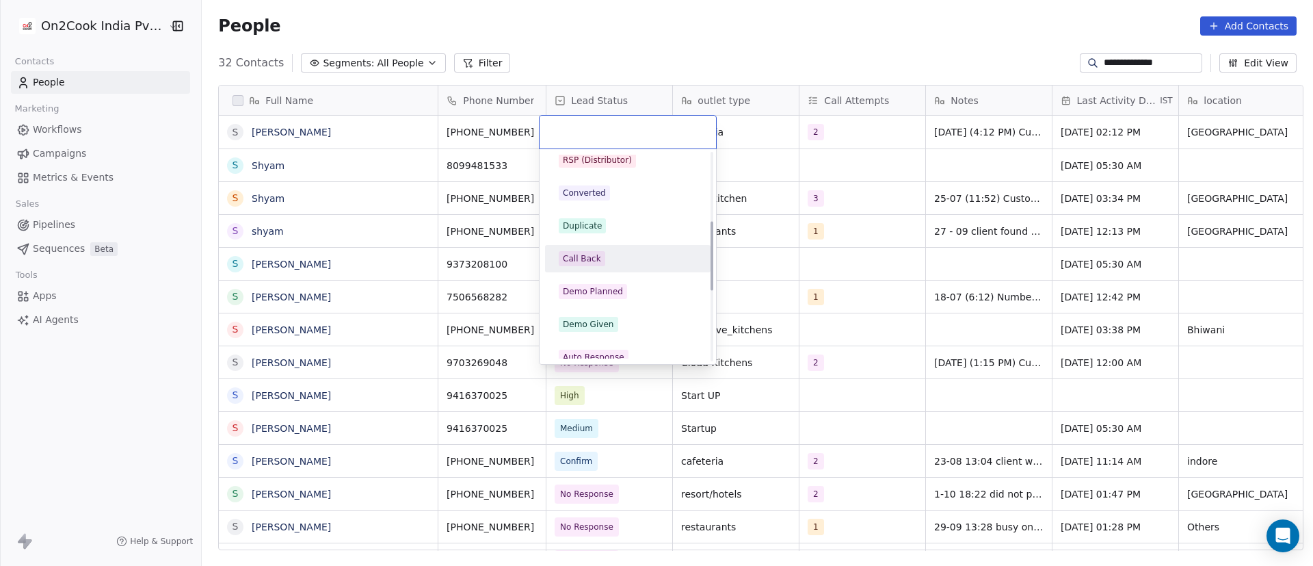
click at [624, 253] on div "Call Back" at bounding box center [628, 258] width 138 height 15
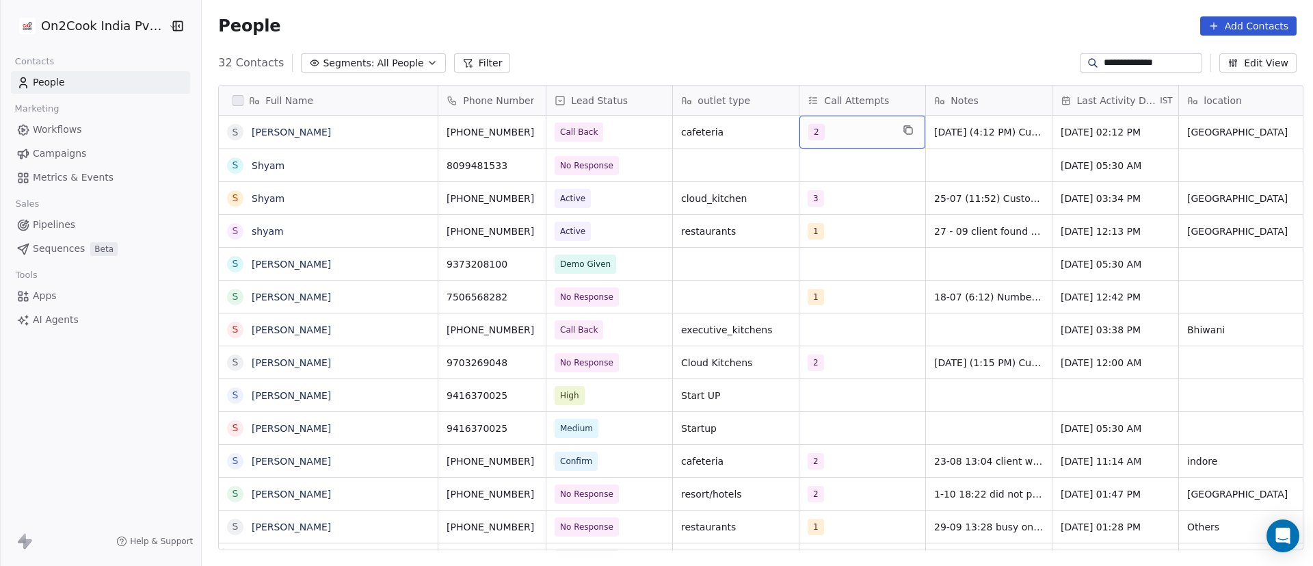
click at [847, 131] on div "2" at bounding box center [850, 132] width 83 height 16
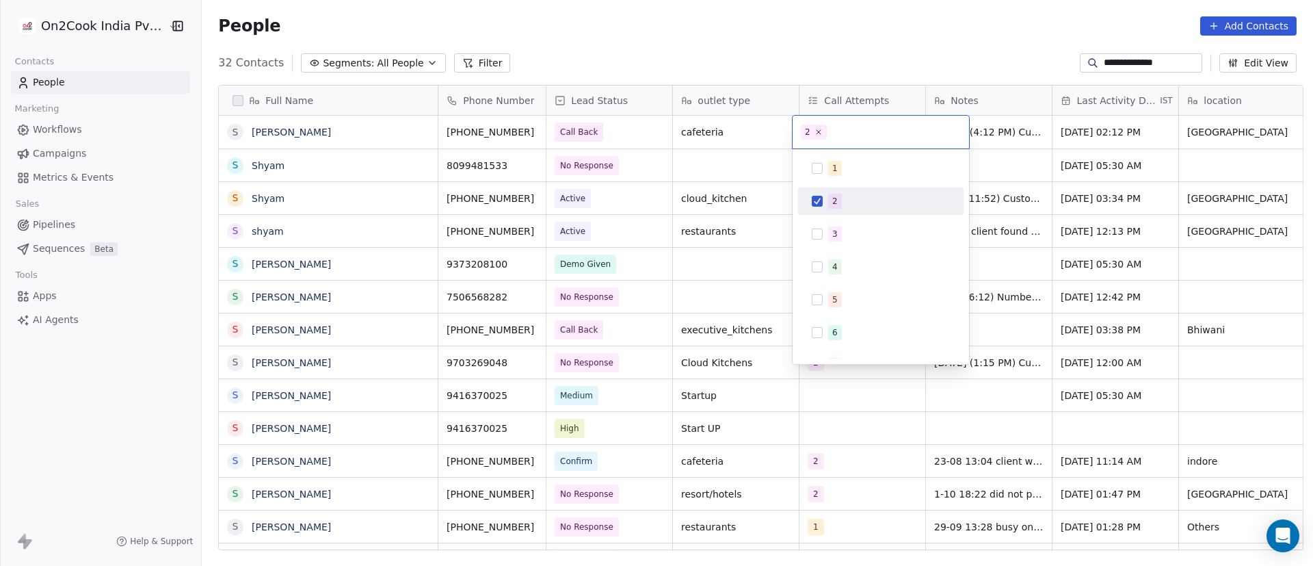
click at [836, 196] on div "2" at bounding box center [835, 201] width 5 height 12
click at [832, 227] on span "3" at bounding box center [835, 233] width 14 height 15
click at [1007, 218] on html "**********" at bounding box center [656, 283] width 1313 height 566
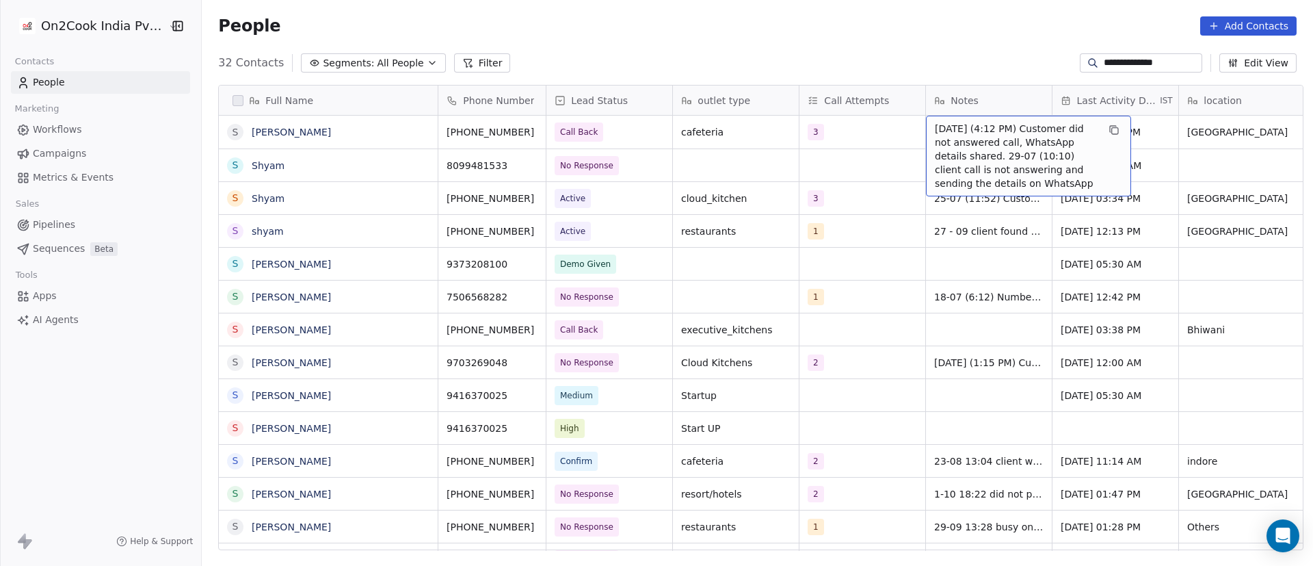
click at [967, 120] on div "[DATE] (4:12 PM) Customer did not answered call, WhatsApp details shared. 29-07…" at bounding box center [1028, 156] width 205 height 81
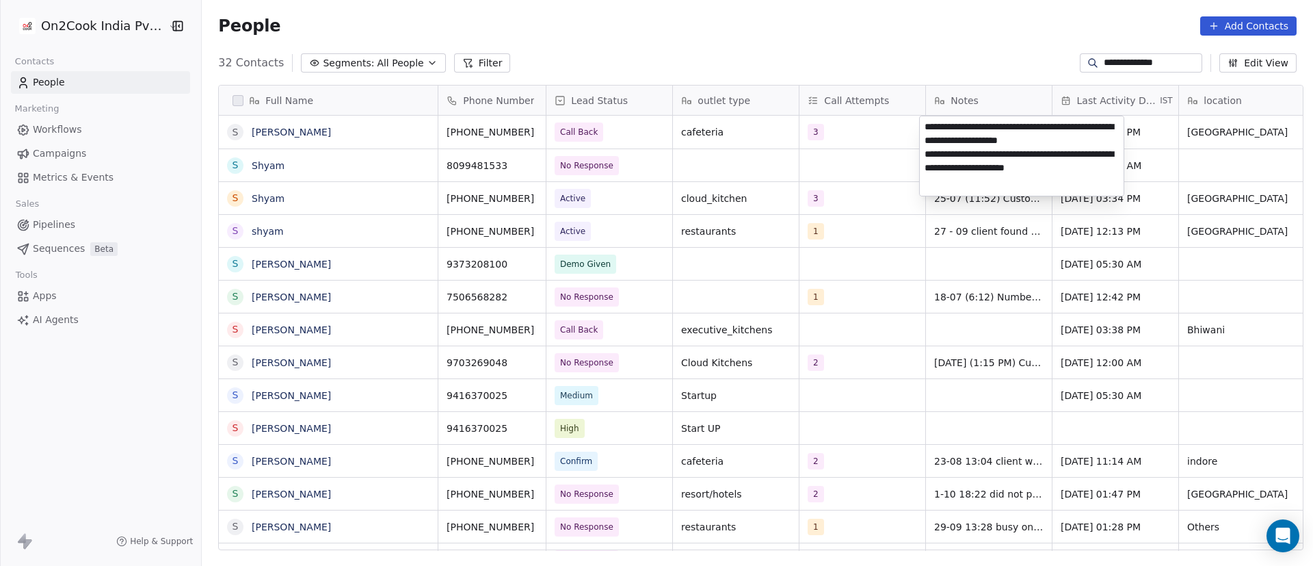
drag, startPoint x: 923, startPoint y: 127, endPoint x: 939, endPoint y: 221, distance: 95.0
click at [923, 129] on textarea "**********" at bounding box center [1022, 155] width 204 height 79
paste textarea "**********"
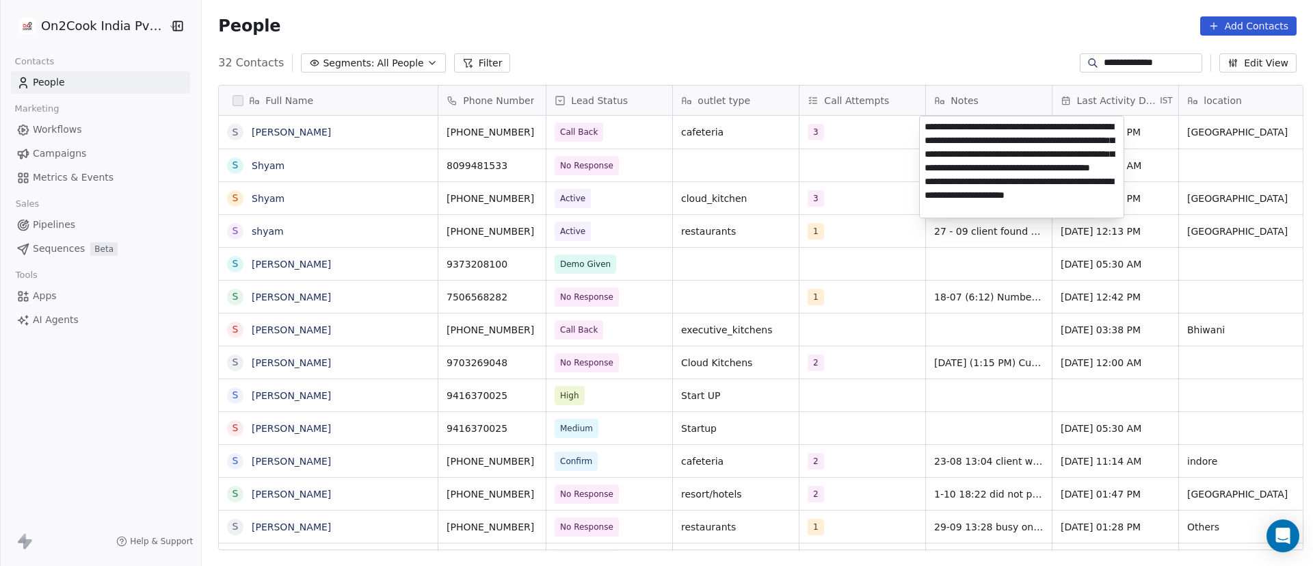
type textarea "**********"
click at [778, 306] on html "**********" at bounding box center [656, 283] width 1313 height 566
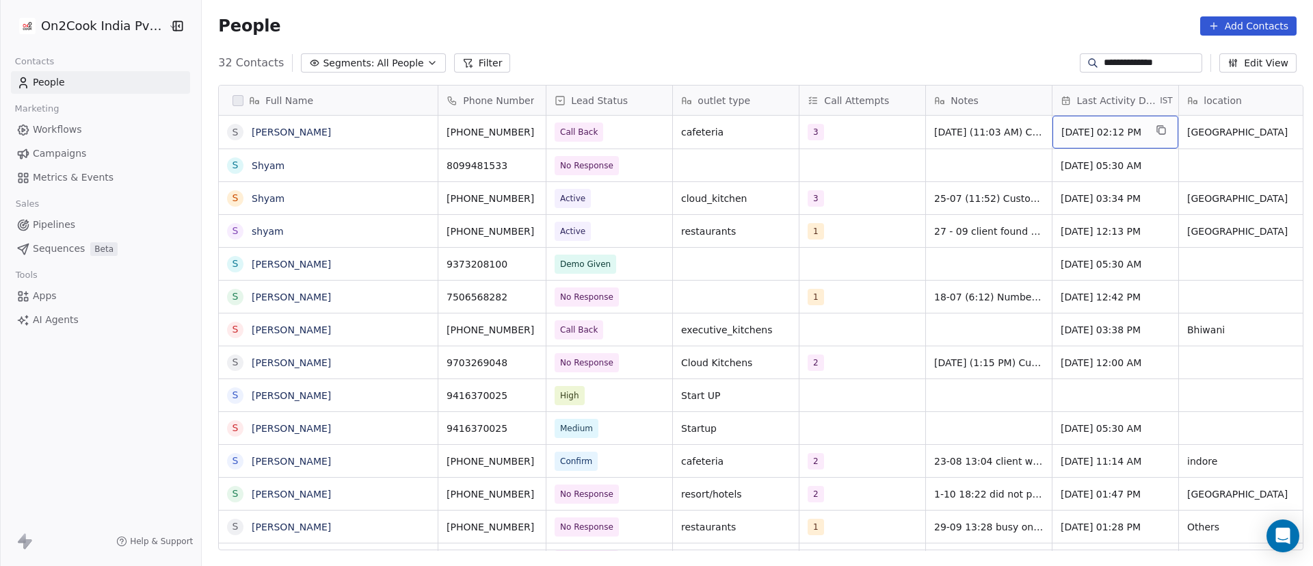
click at [1084, 132] on span "[DATE] 02:12 PM" at bounding box center [1103, 132] width 83 height 14
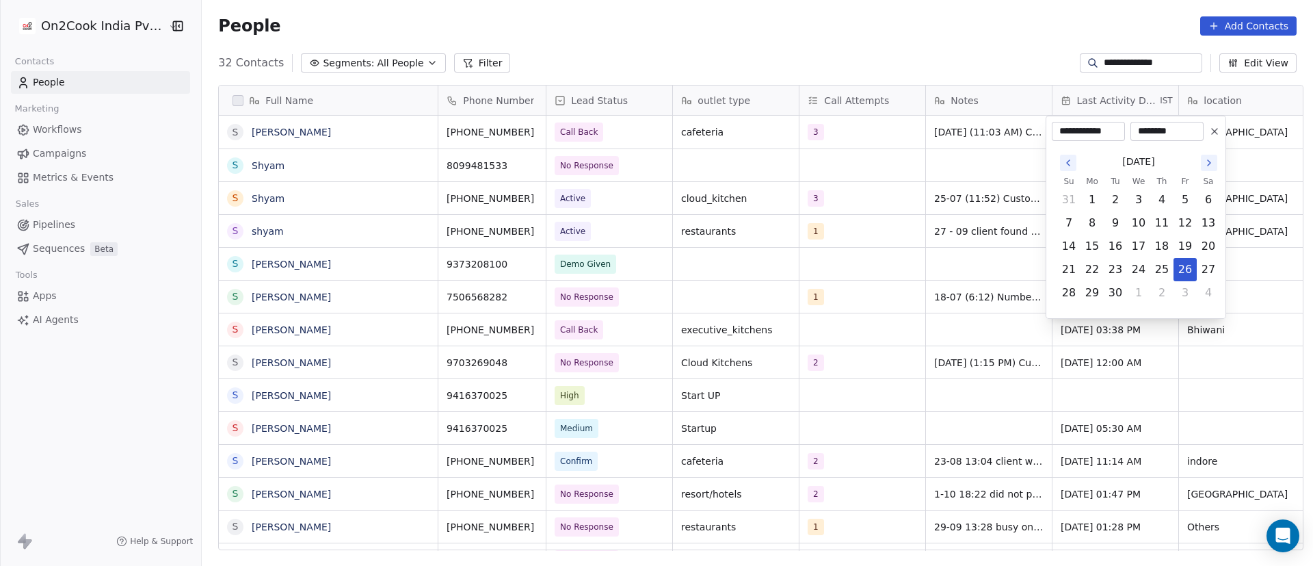
click at [1204, 163] on icon "Go to the Next Month" at bounding box center [1209, 162] width 11 height 11
click at [1120, 222] on button "7" at bounding box center [1116, 223] width 22 height 22
type input "**********"
click at [904, 227] on html "**********" at bounding box center [656, 283] width 1313 height 566
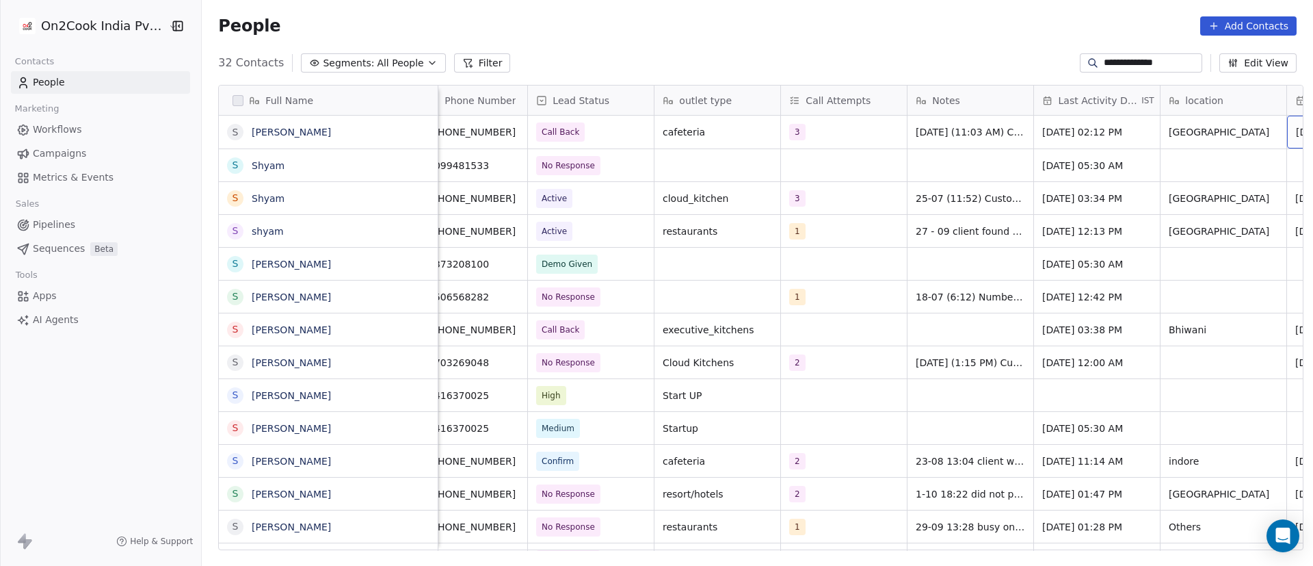
scroll to position [0, 145]
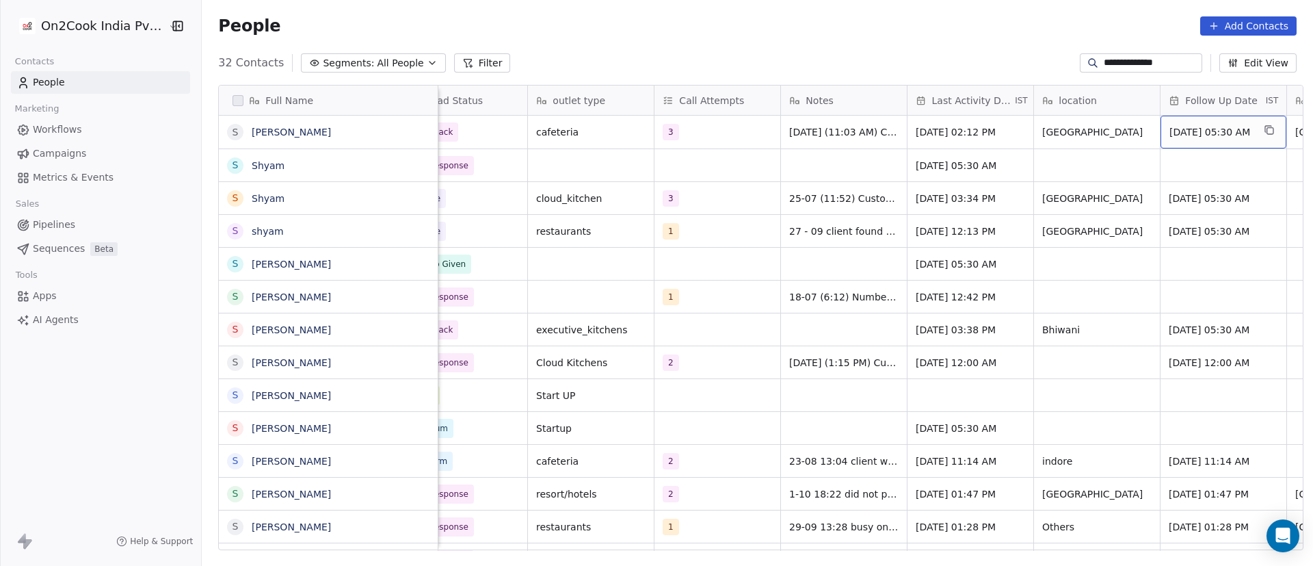
click at [1186, 131] on span "[DATE] 05:30 AM" at bounding box center [1211, 132] width 83 height 14
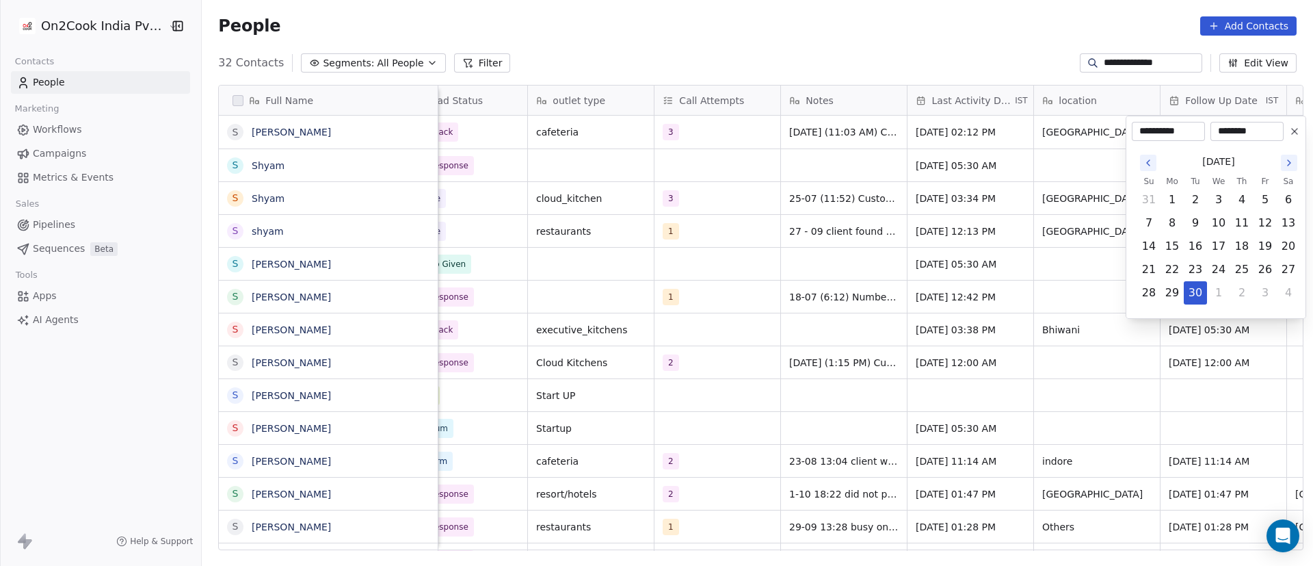
click at [1287, 164] on icon "Go to the Next Month" at bounding box center [1289, 162] width 11 height 11
click at [1263, 219] on button "10" at bounding box center [1266, 223] width 22 height 22
type input "**********"
click at [860, 273] on html "**********" at bounding box center [656, 283] width 1313 height 566
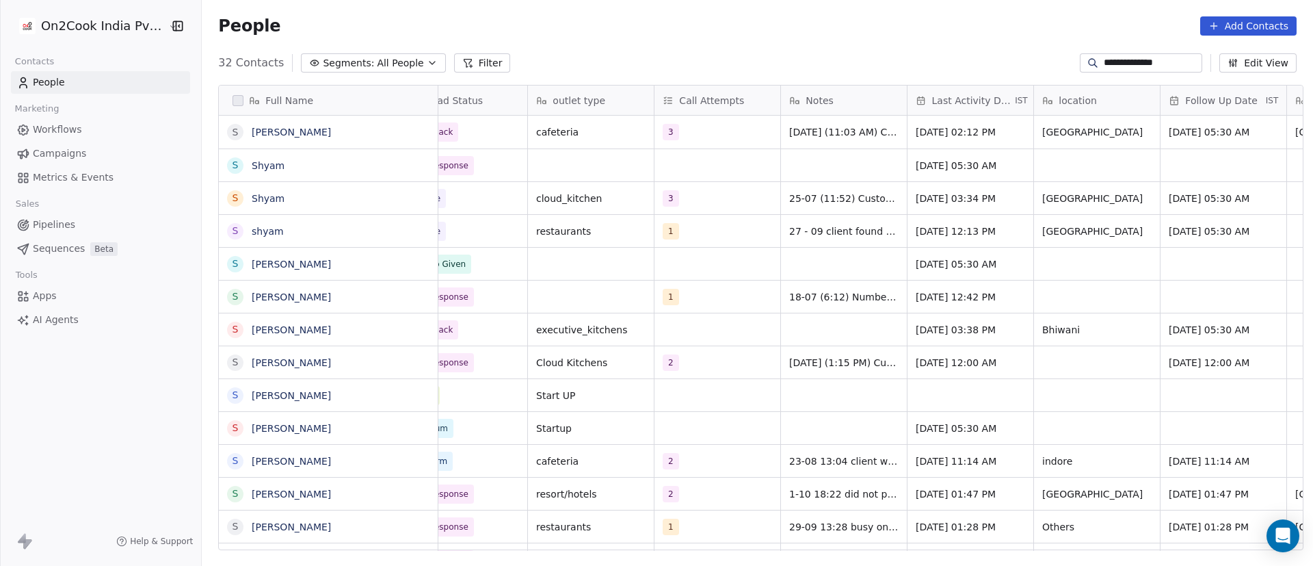
scroll to position [0, 0]
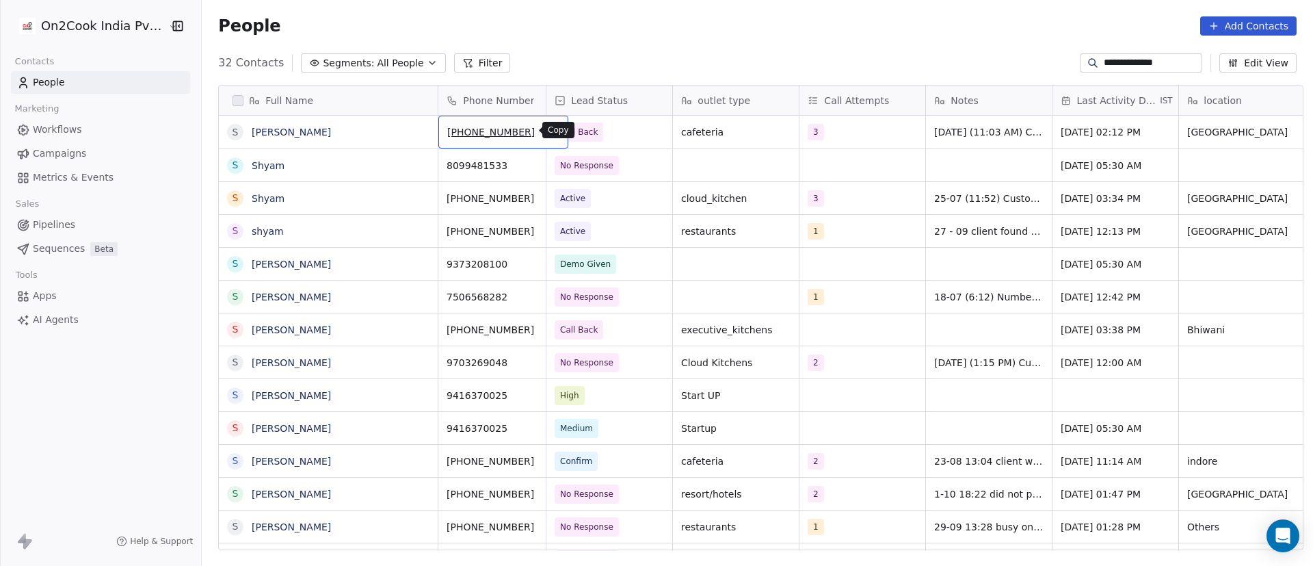
click at [547, 135] on icon "grid" at bounding box center [552, 130] width 11 height 11
